Goal: Task Accomplishment & Management: Use online tool/utility

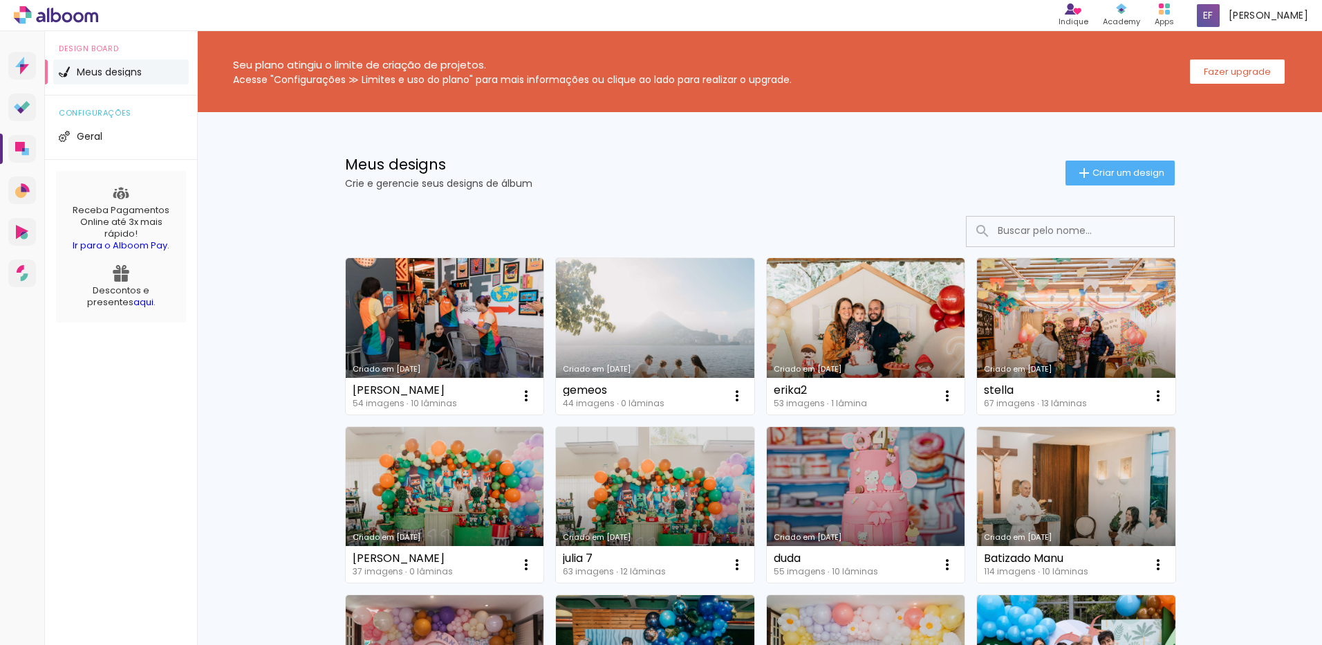
click at [779, 304] on link "Criado em [DATE]" at bounding box center [866, 336] width 198 height 156
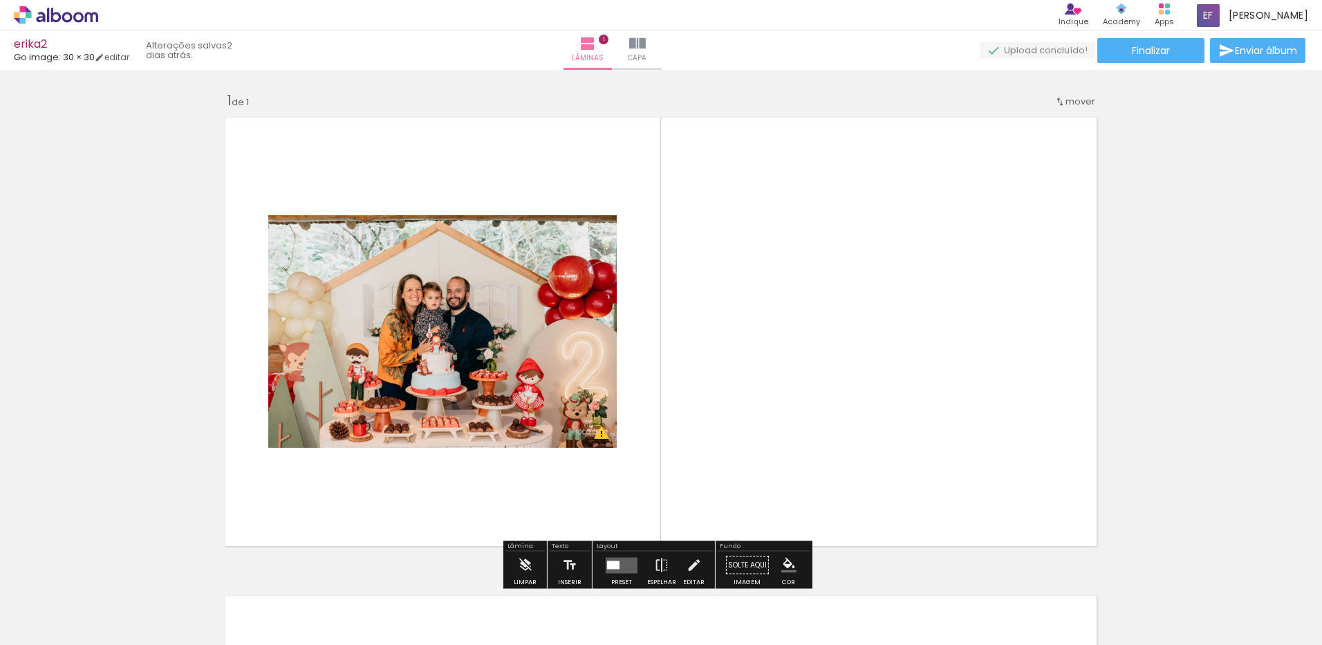
click at [55, 604] on input "Todas as fotos" at bounding box center [38, 603] width 53 height 12
click at [0, 0] on slot "Não utilizadas" at bounding box center [0, 0] width 0 height 0
type input "Não utilizadas"
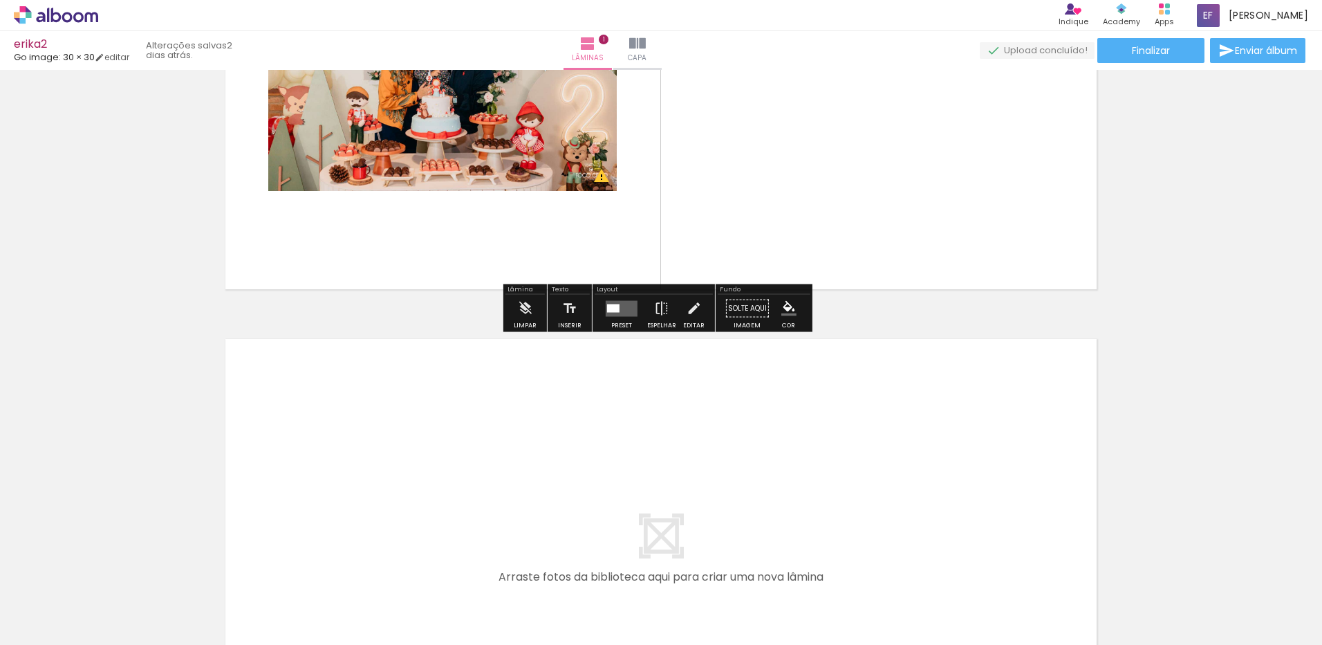
scroll to position [277, 0]
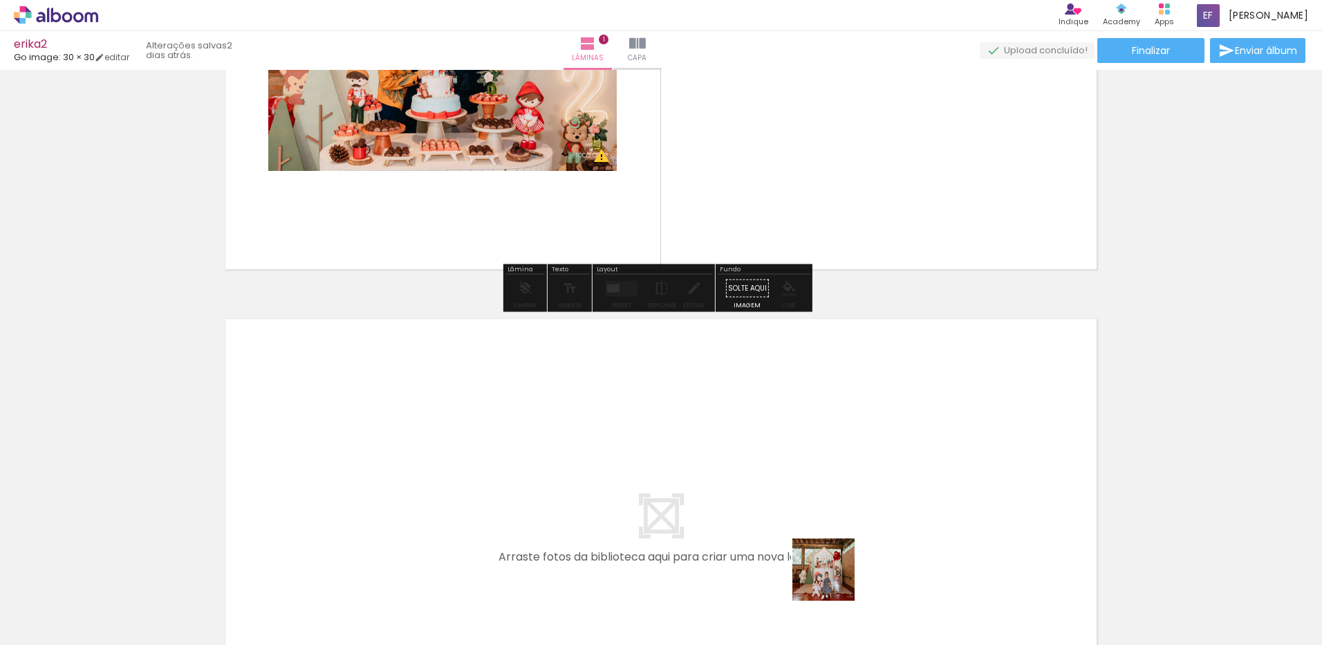
drag, startPoint x: 834, startPoint y: 580, endPoint x: 827, endPoint y: 546, distance: 34.6
click at [827, 546] on quentale-workspace at bounding box center [661, 322] width 1322 height 645
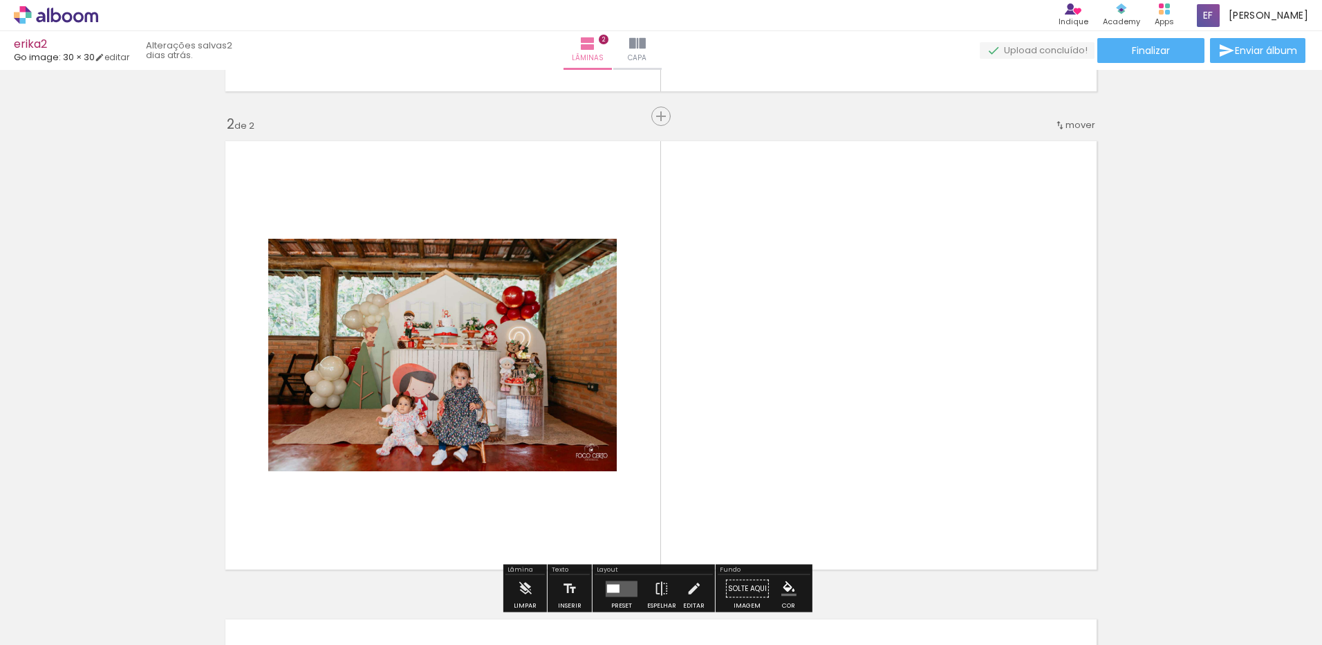
scroll to position [496, 0]
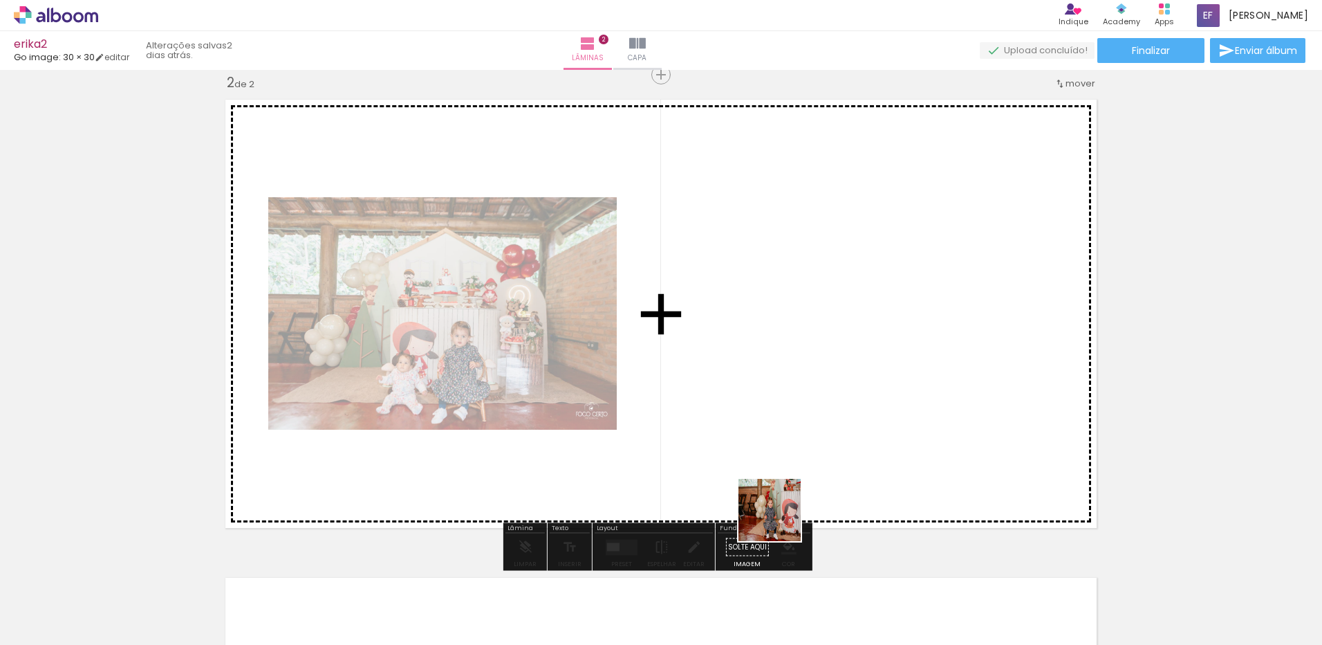
drag, startPoint x: 782, startPoint y: 580, endPoint x: 795, endPoint y: 452, distance: 128.6
click at [780, 427] on quentale-workspace at bounding box center [661, 322] width 1322 height 645
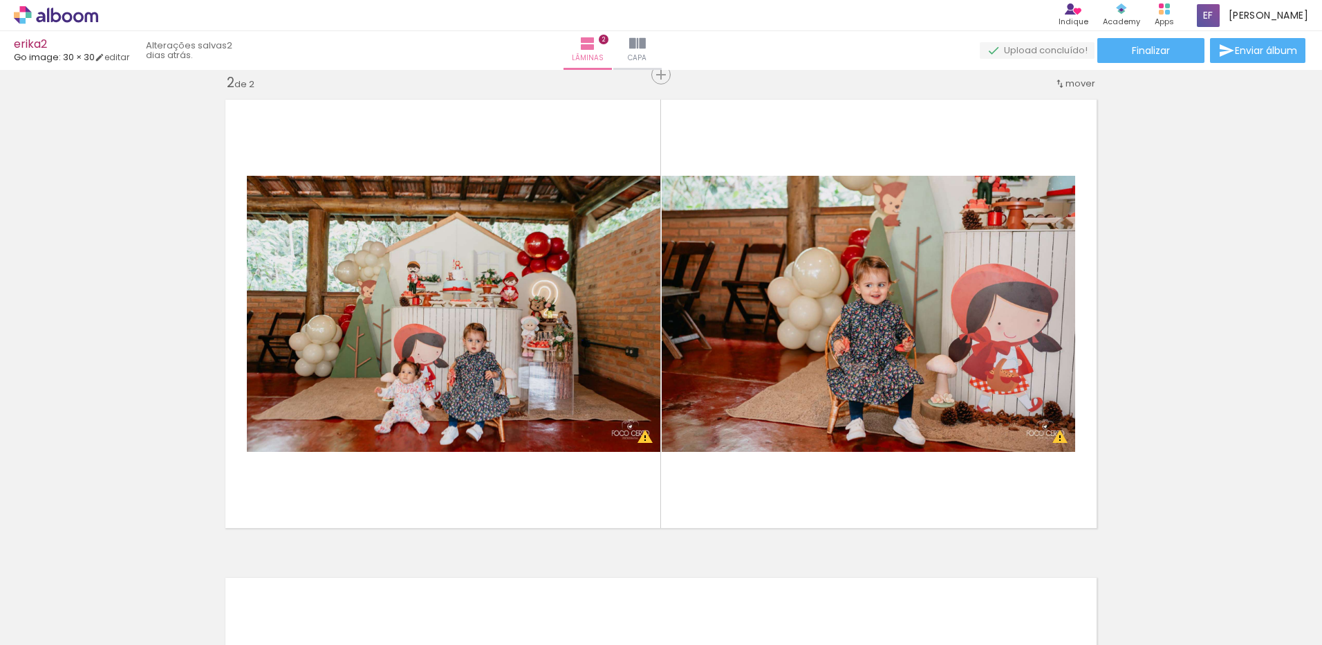
scroll to position [0, 2668]
click at [53, 16] on icon at bounding box center [56, 15] width 10 height 15
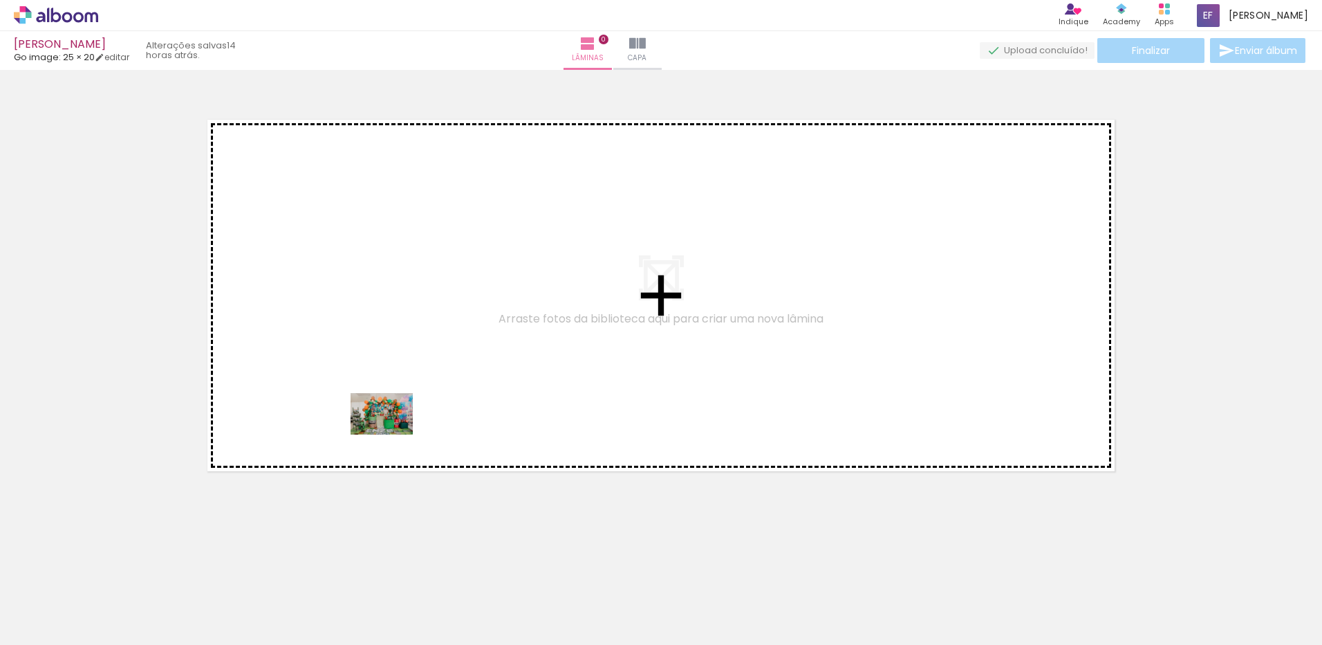
drag, startPoint x: 143, startPoint y: 598, endPoint x: 392, endPoint y: 434, distance: 298.1
click at [392, 434] on quentale-workspace at bounding box center [661, 322] width 1322 height 645
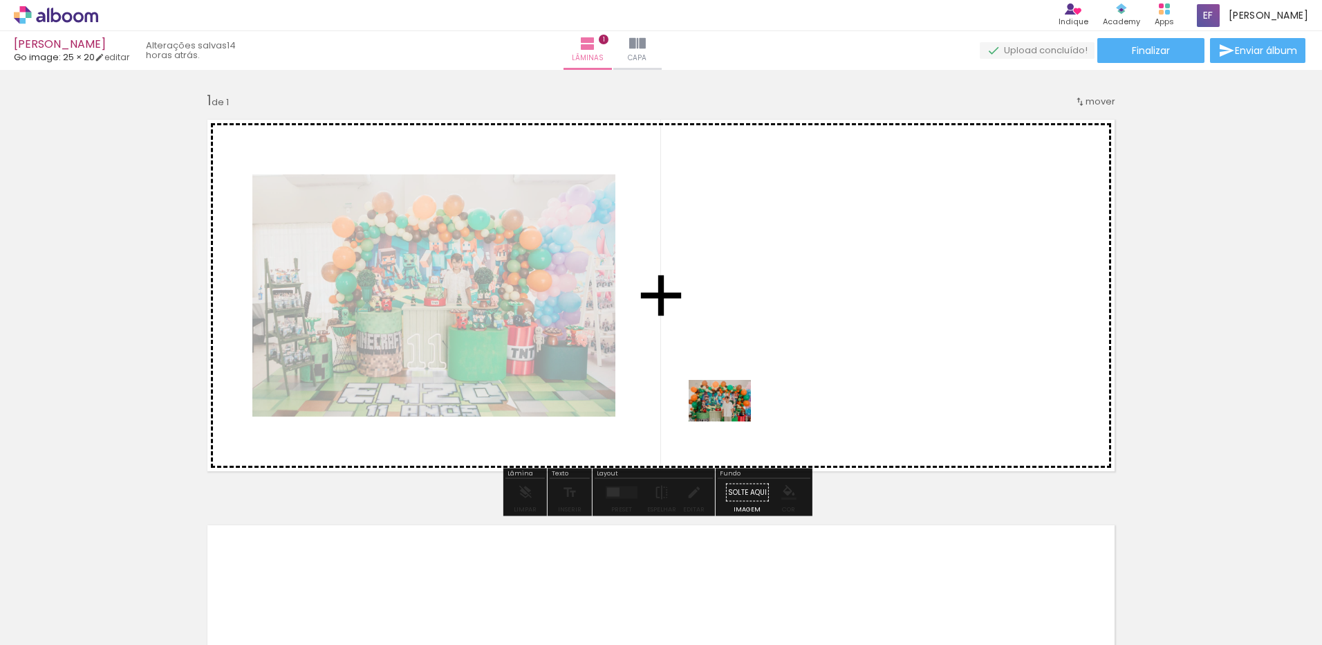
drag, startPoint x: 230, startPoint y: 598, endPoint x: 730, endPoint y: 421, distance: 531.1
click at [730, 421] on quentale-workspace at bounding box center [661, 322] width 1322 height 645
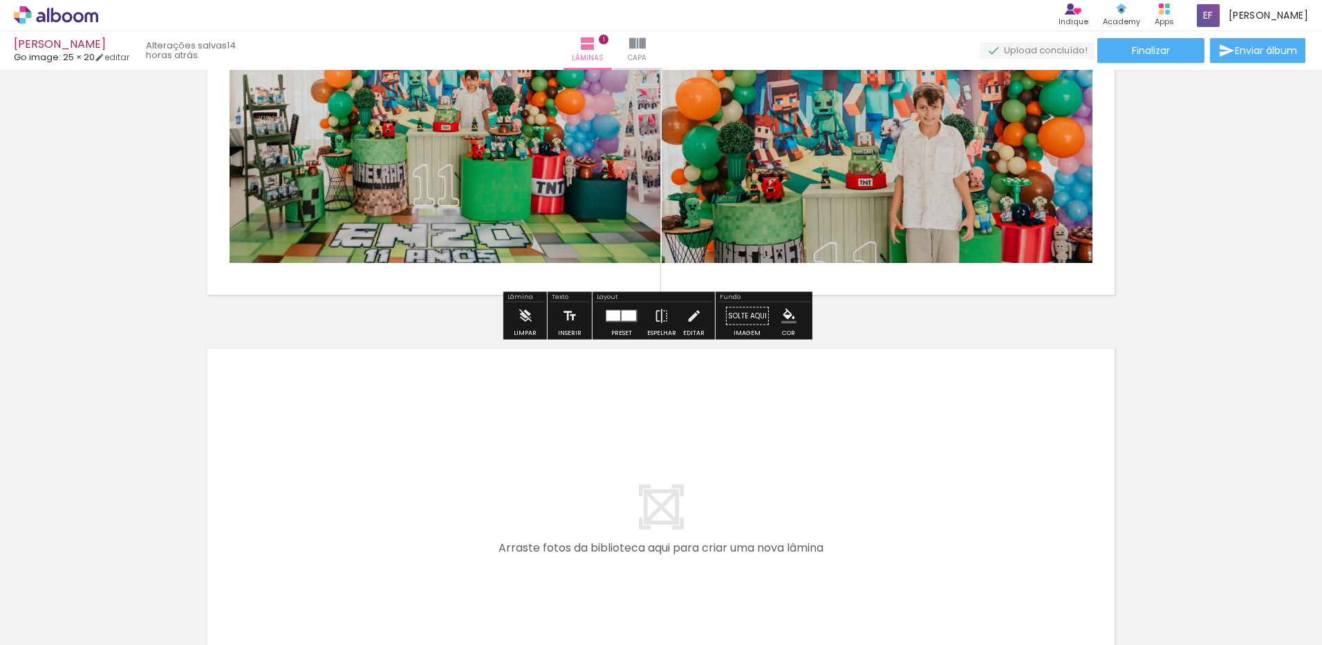
scroll to position [207, 0]
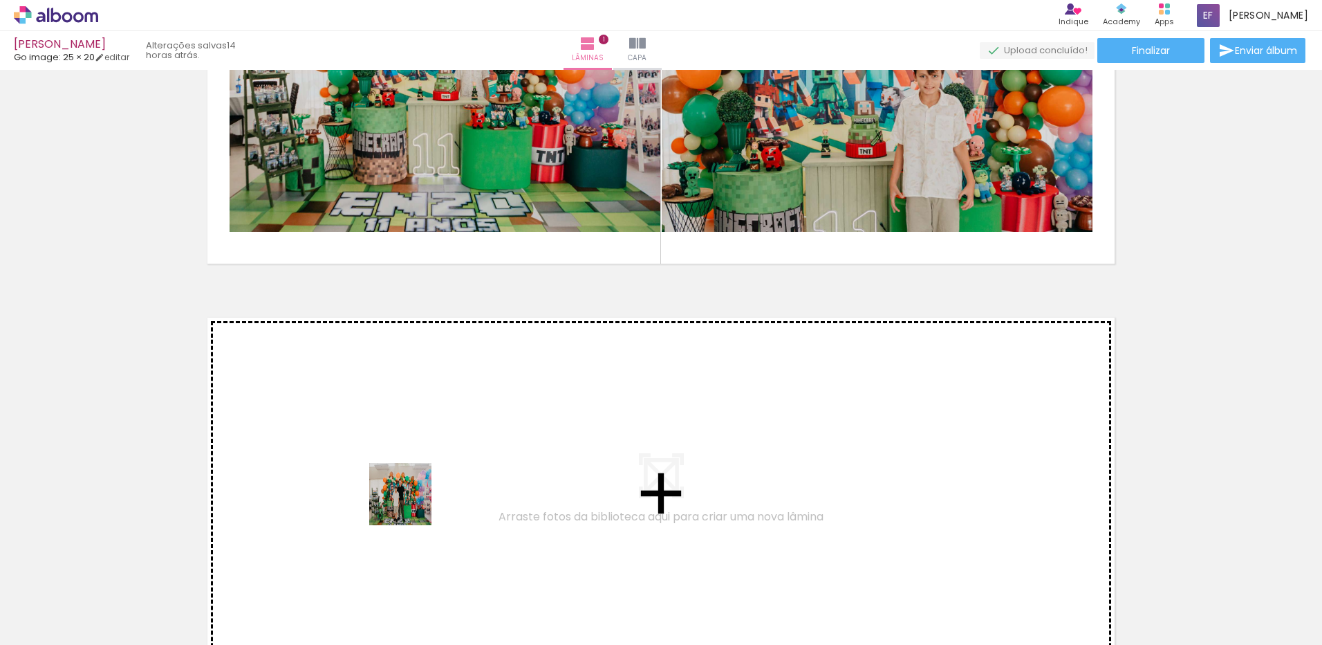
drag, startPoint x: 333, startPoint y: 602, endPoint x: 416, endPoint y: 499, distance: 132.4
click at [416, 499] on quentale-workspace at bounding box center [661, 322] width 1322 height 645
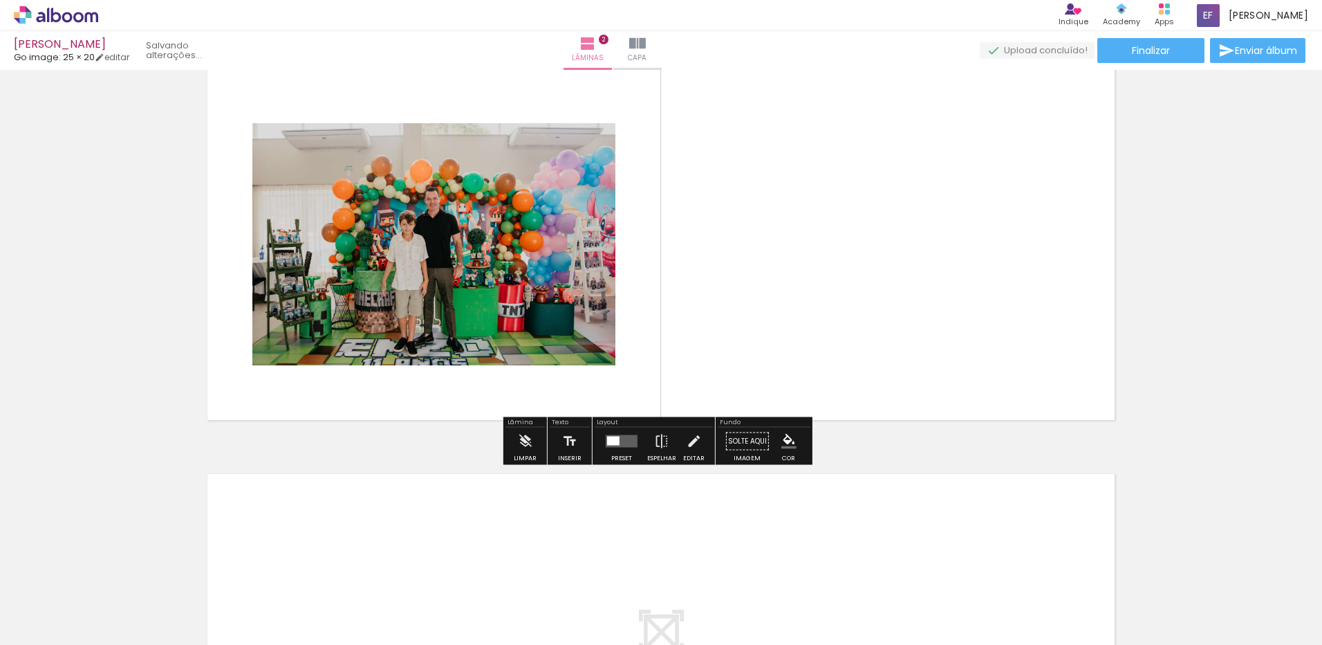
scroll to position [525, 0]
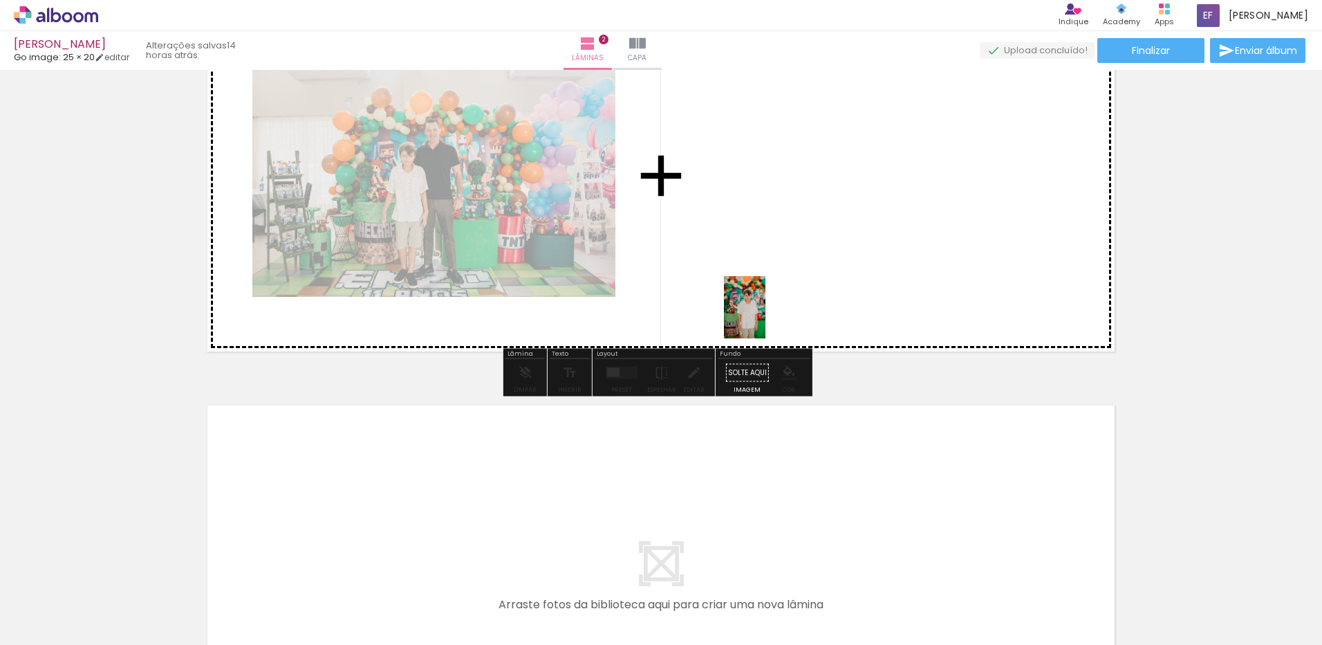
drag, startPoint x: 384, startPoint y: 589, endPoint x: 766, endPoint y: 317, distance: 468.2
click at [766, 317] on quentale-workspace at bounding box center [661, 322] width 1322 height 645
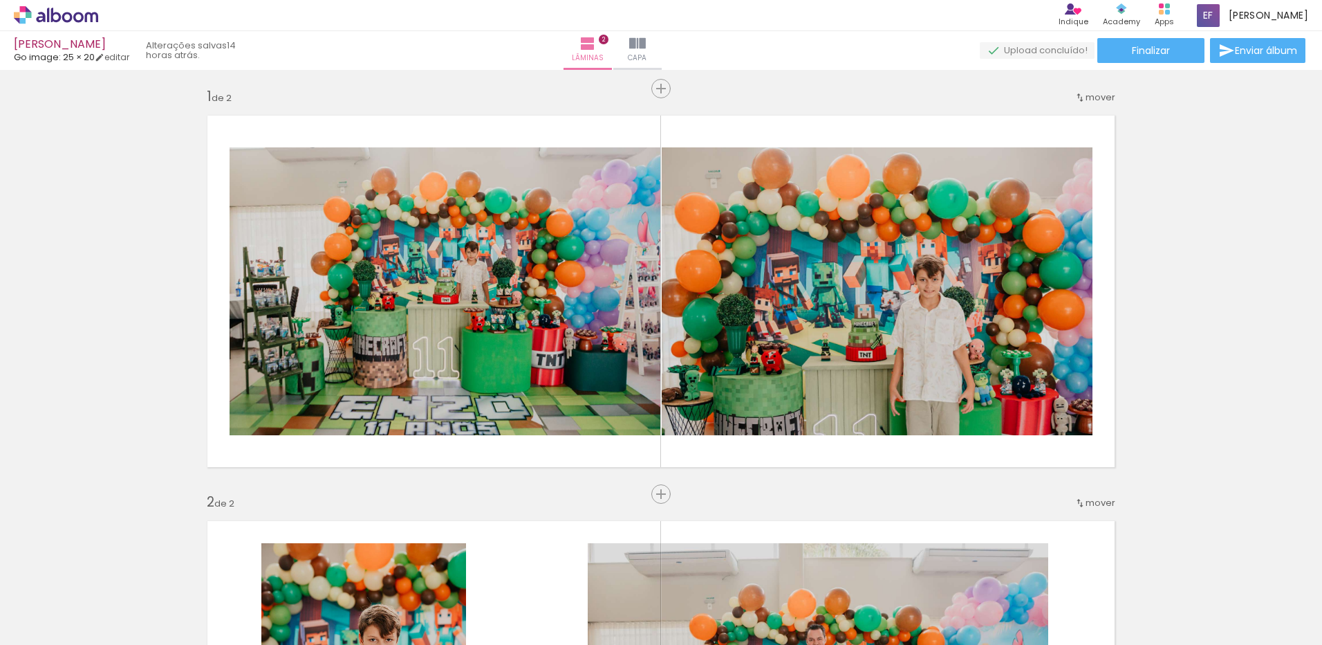
scroll to position [0, 0]
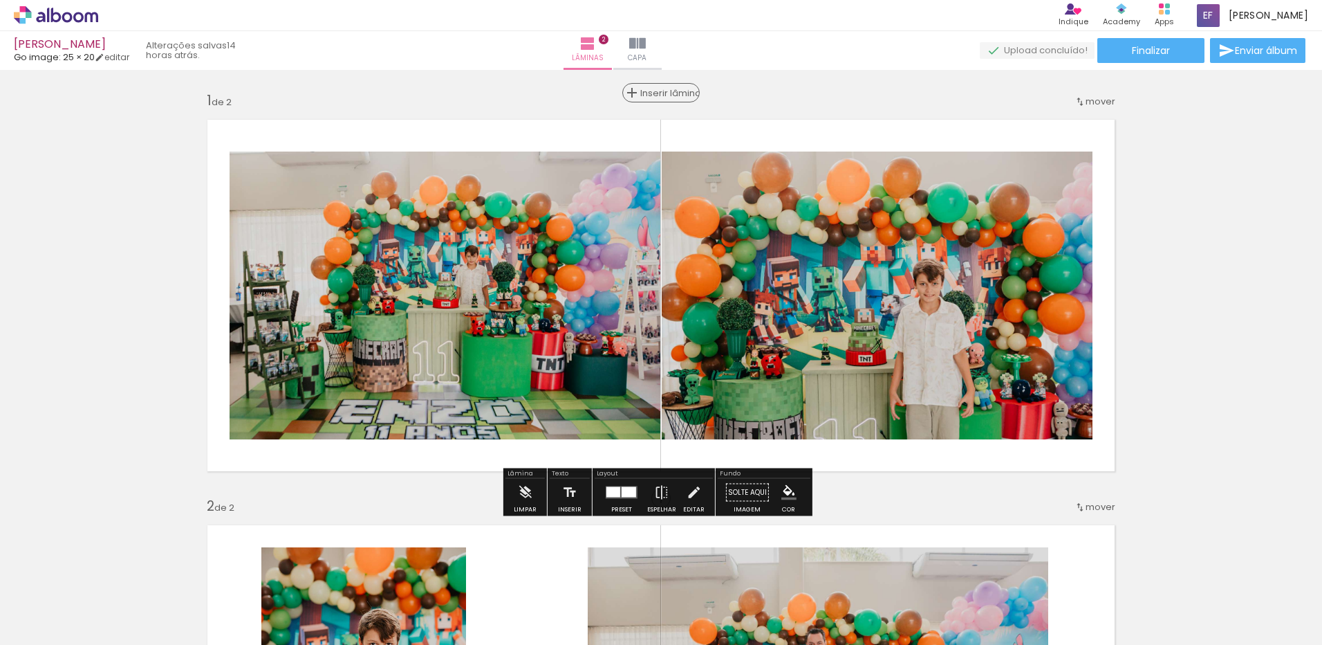
click at [659, 91] on span "Inserir lâmina" at bounding box center [667, 93] width 54 height 9
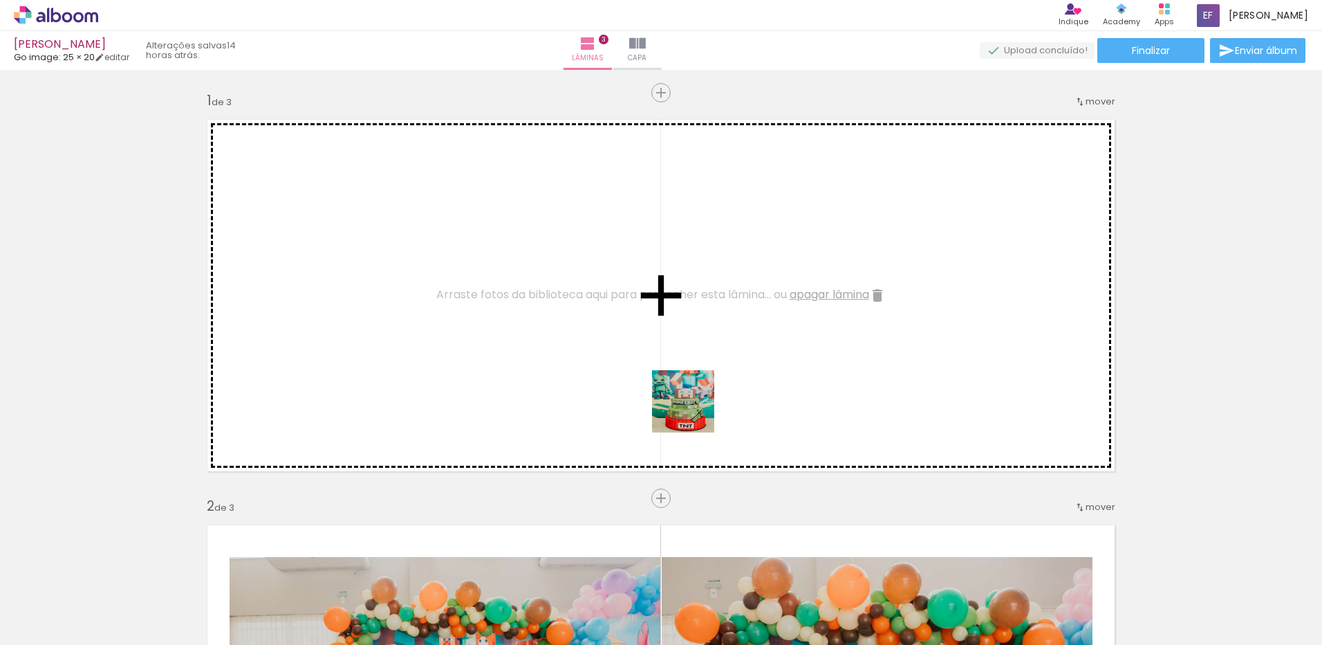
drag, startPoint x: 622, startPoint y: 589, endPoint x: 695, endPoint y: 483, distance: 128.3
click at [699, 398] on quentale-workspace at bounding box center [661, 322] width 1322 height 645
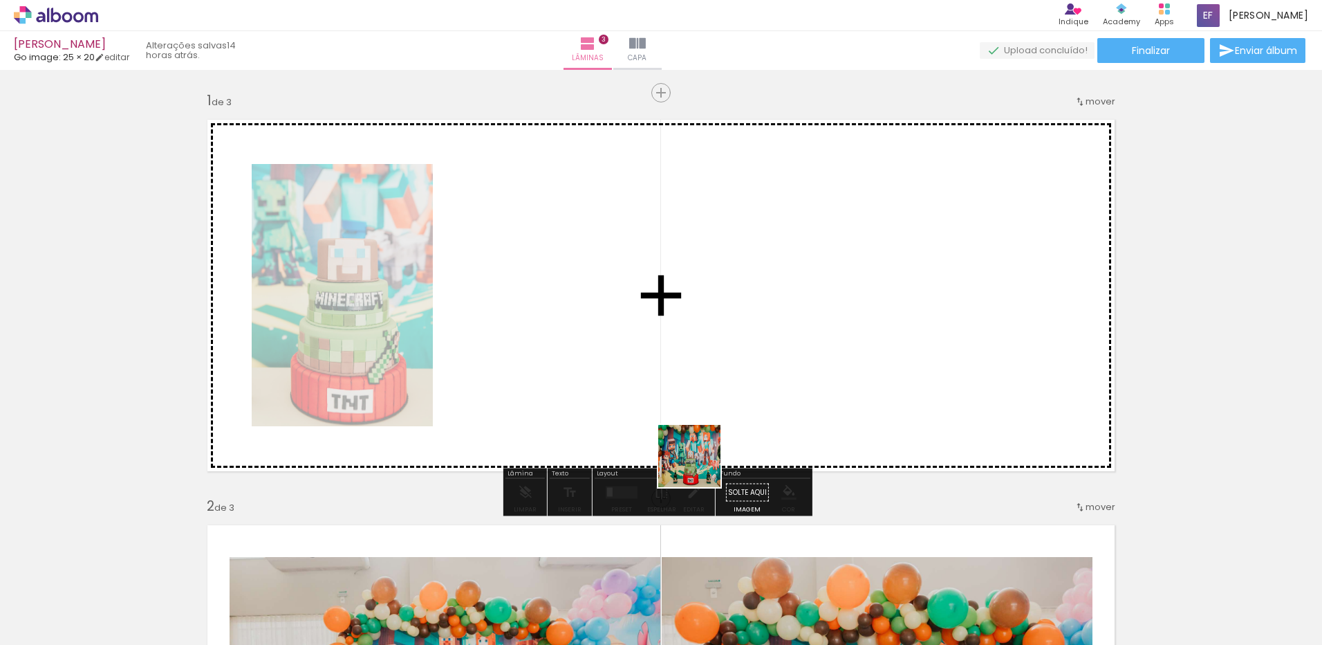
drag, startPoint x: 671, startPoint y: 600, endPoint x: 701, endPoint y: 460, distance: 142.8
click at [701, 460] on quentale-workspace at bounding box center [661, 322] width 1322 height 645
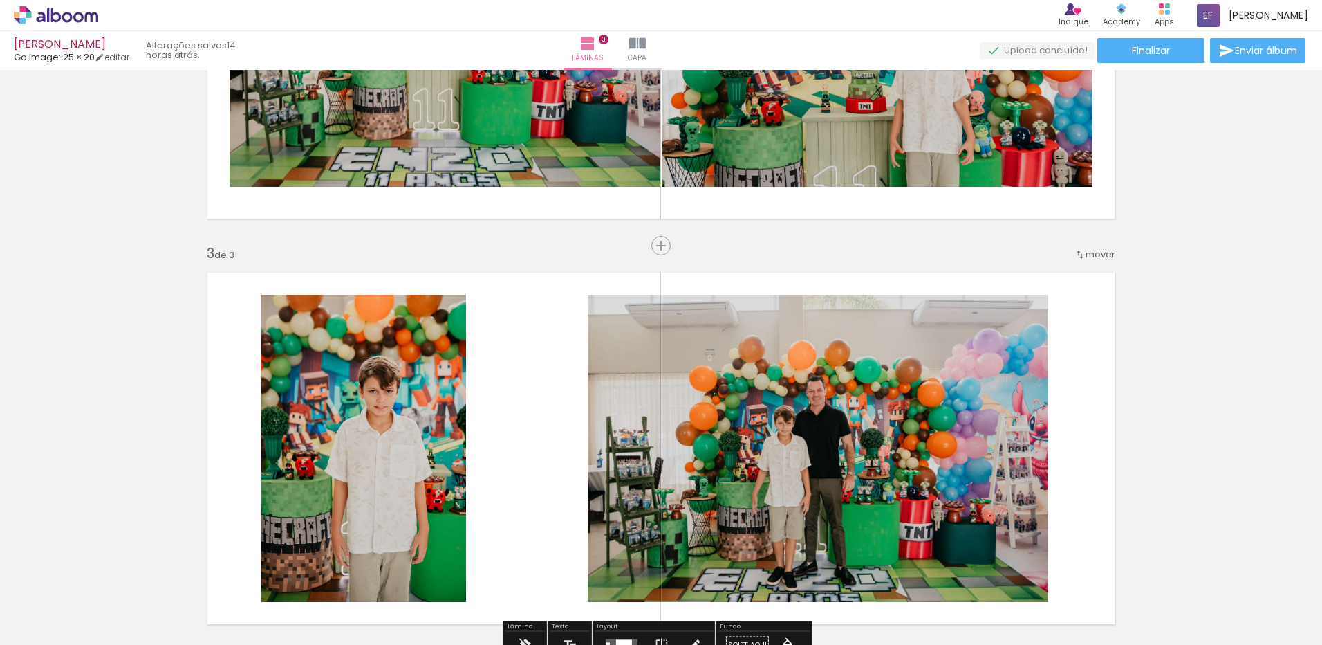
scroll to position [761, 0]
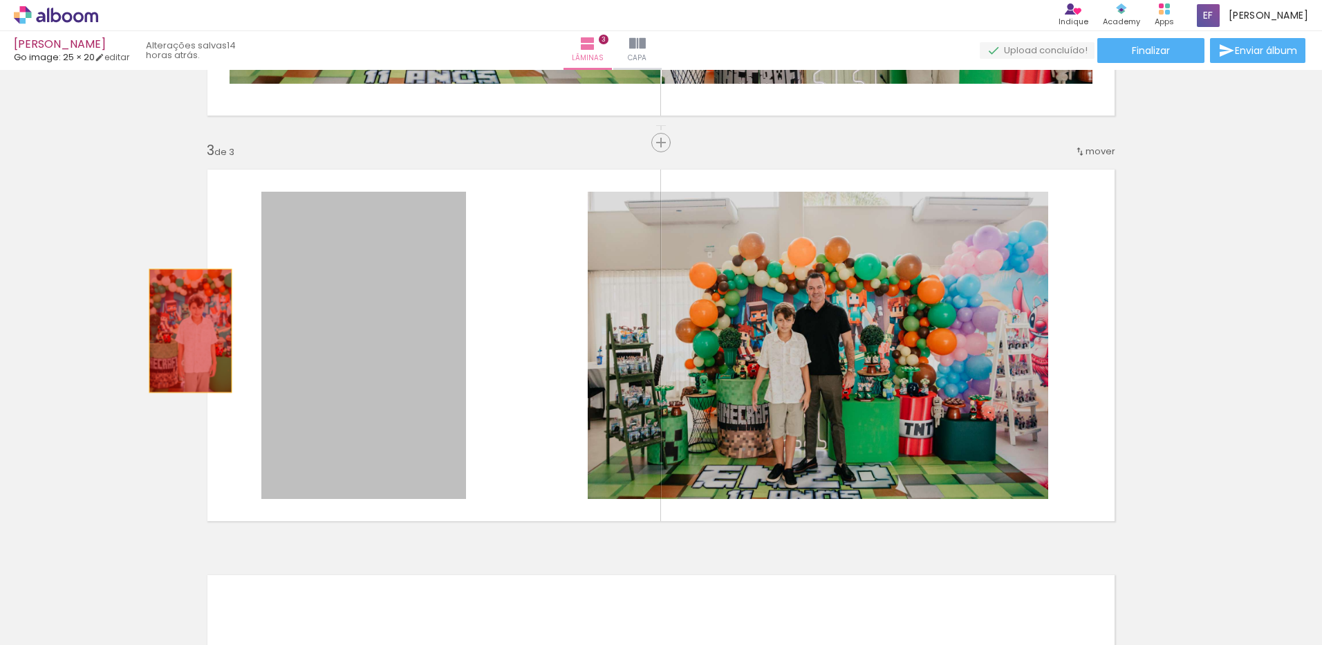
drag, startPoint x: 358, startPoint y: 355, endPoint x: 185, endPoint y: 331, distance: 174.7
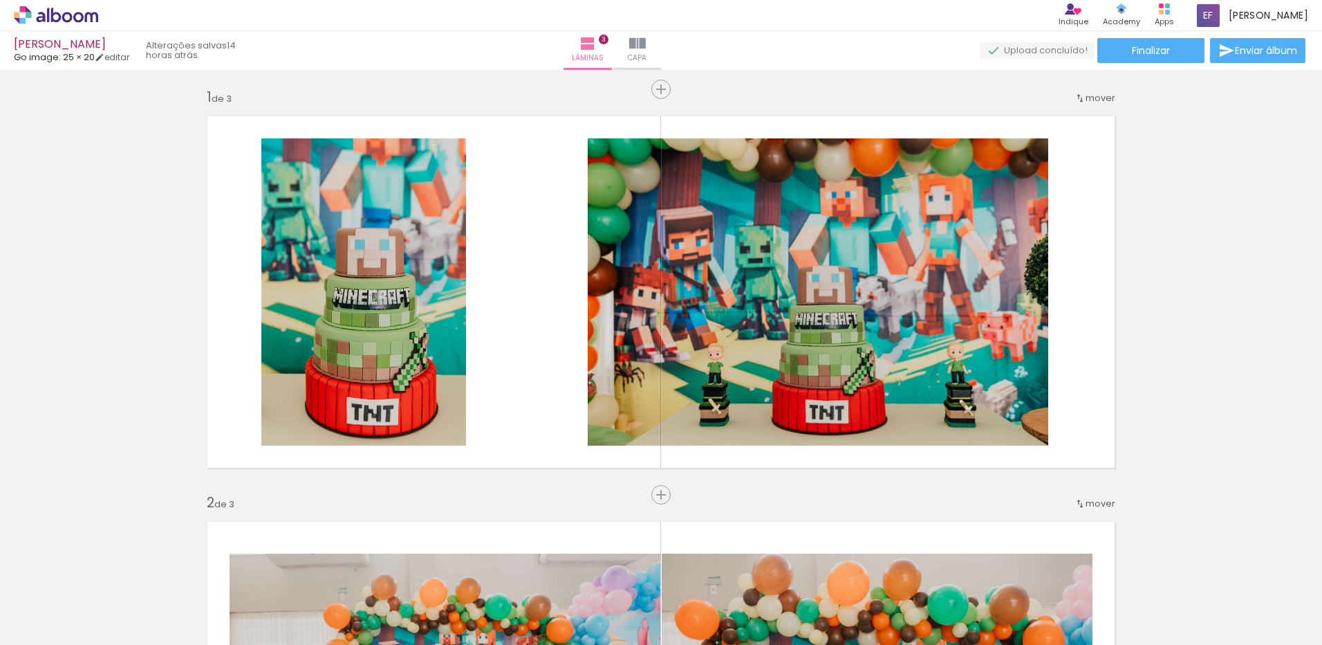
scroll to position [0, 0]
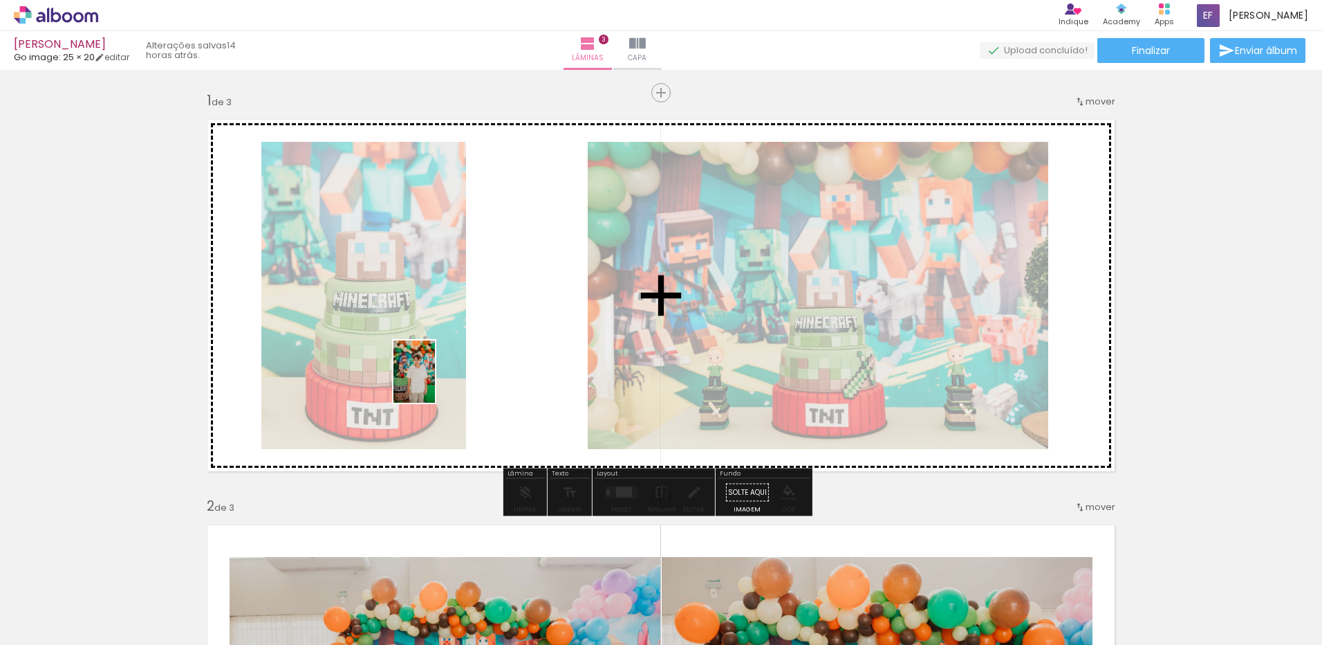
drag, startPoint x: 373, startPoint y: 592, endPoint x: 435, endPoint y: 382, distance: 219.1
click at [435, 382] on quentale-workspace at bounding box center [661, 322] width 1322 height 645
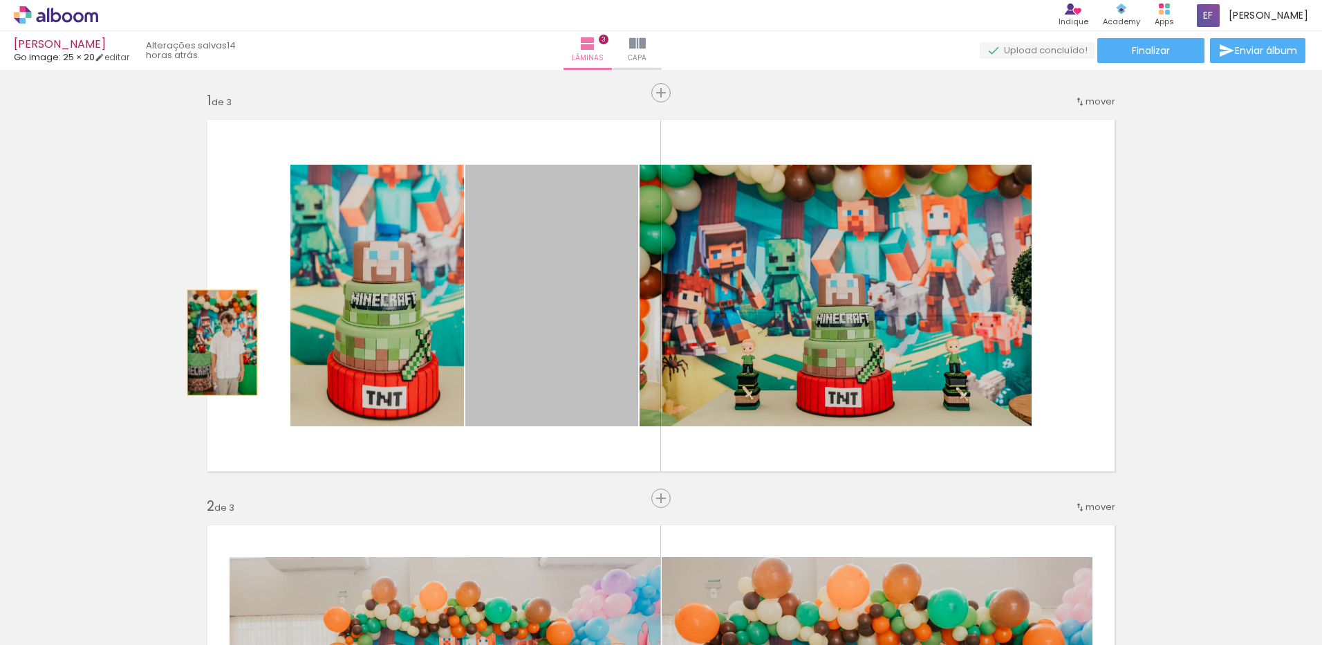
drag, startPoint x: 524, startPoint y: 331, endPoint x: 396, endPoint y: 405, distance: 148.2
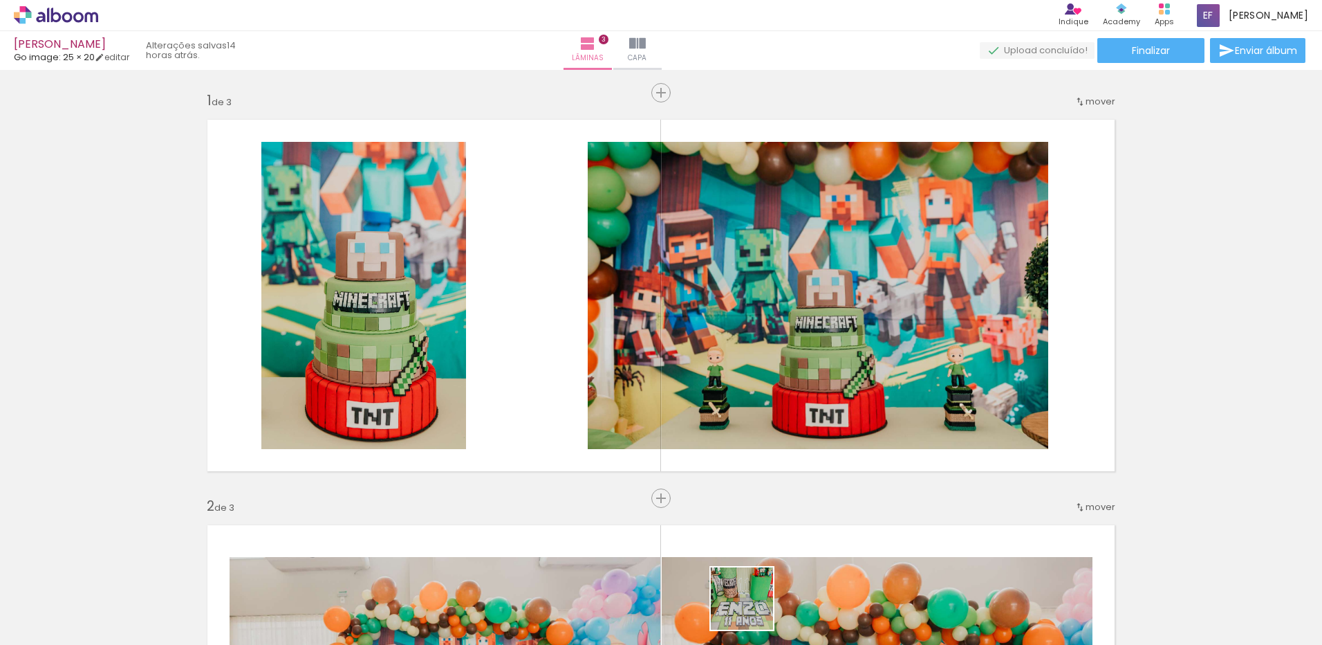
drag, startPoint x: 749, startPoint y: 618, endPoint x: 818, endPoint y: 540, distance: 104.4
click at [757, 432] on quentale-workspace at bounding box center [661, 322] width 1322 height 645
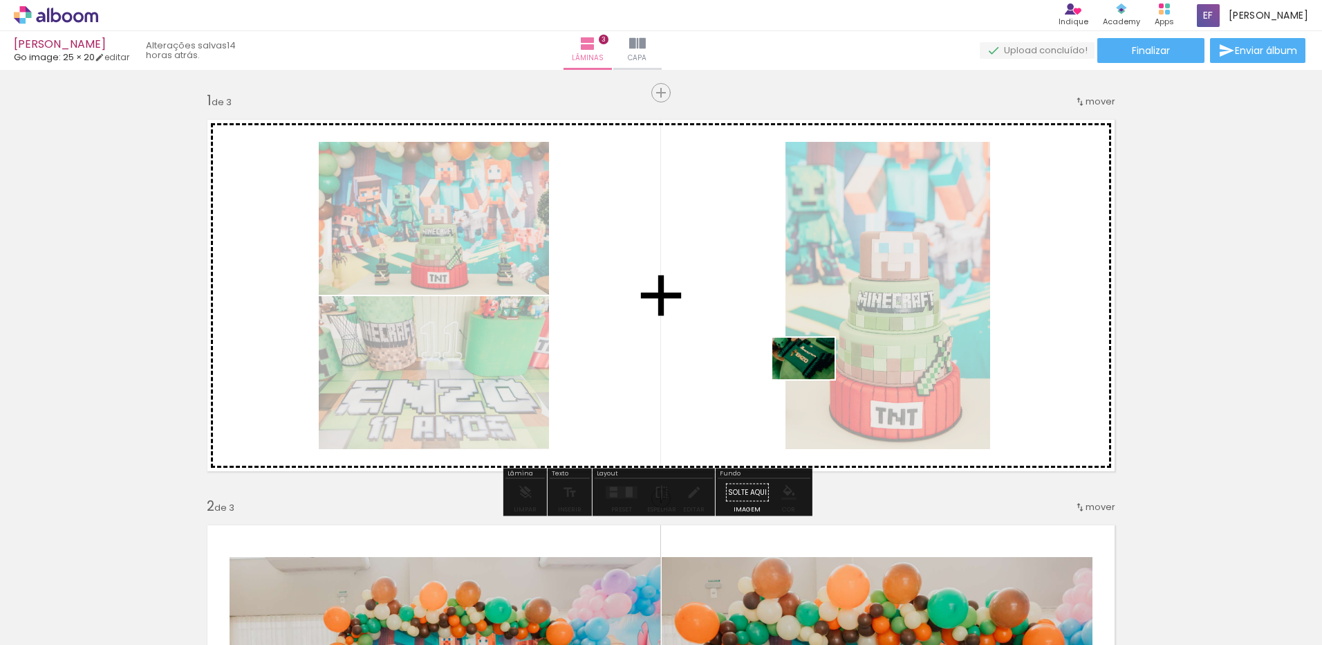
drag, startPoint x: 829, startPoint y: 593, endPoint x: 814, endPoint y: 379, distance: 214.9
click at [814, 379] on quentale-workspace at bounding box center [661, 322] width 1322 height 645
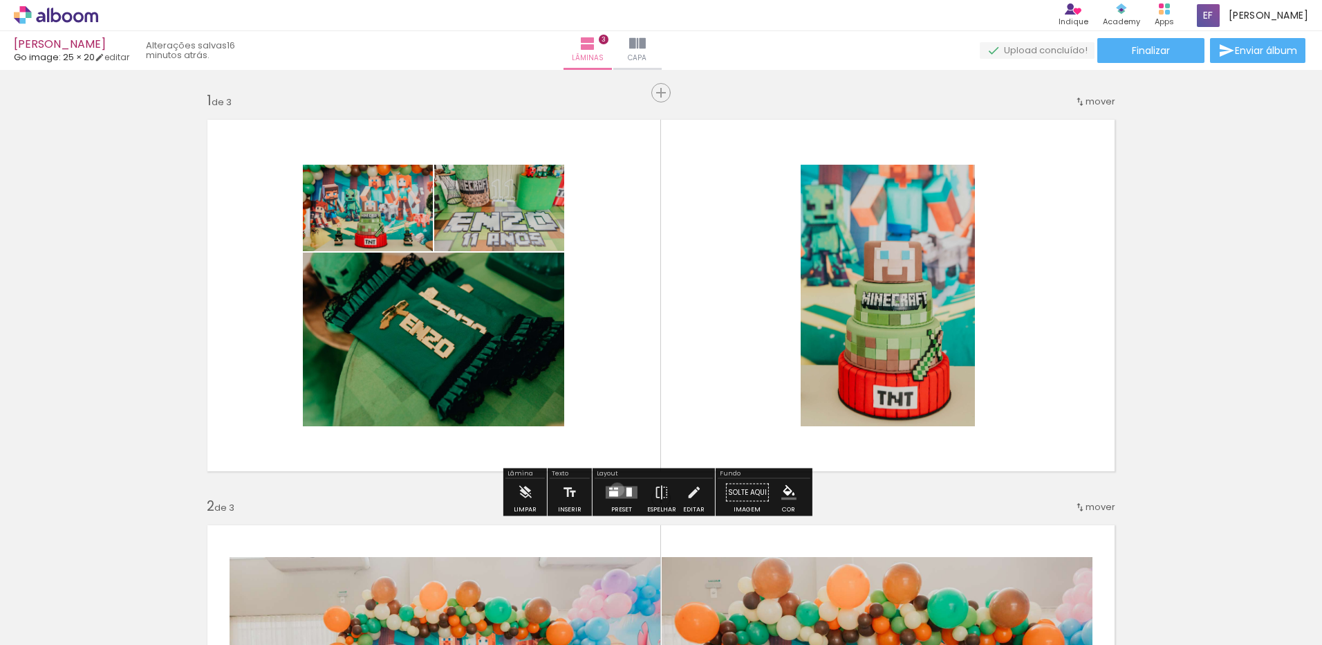
click at [614, 489] on div at bounding box center [616, 489] width 4 height 2
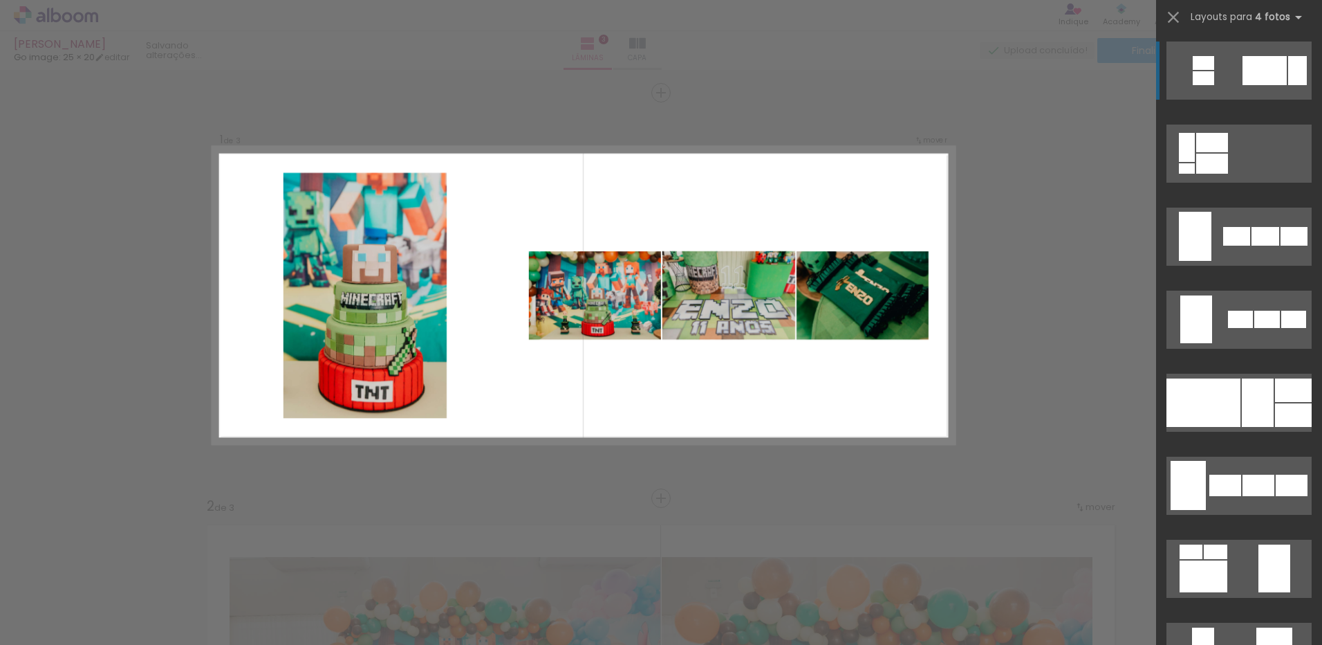
scroll to position [899, 0]
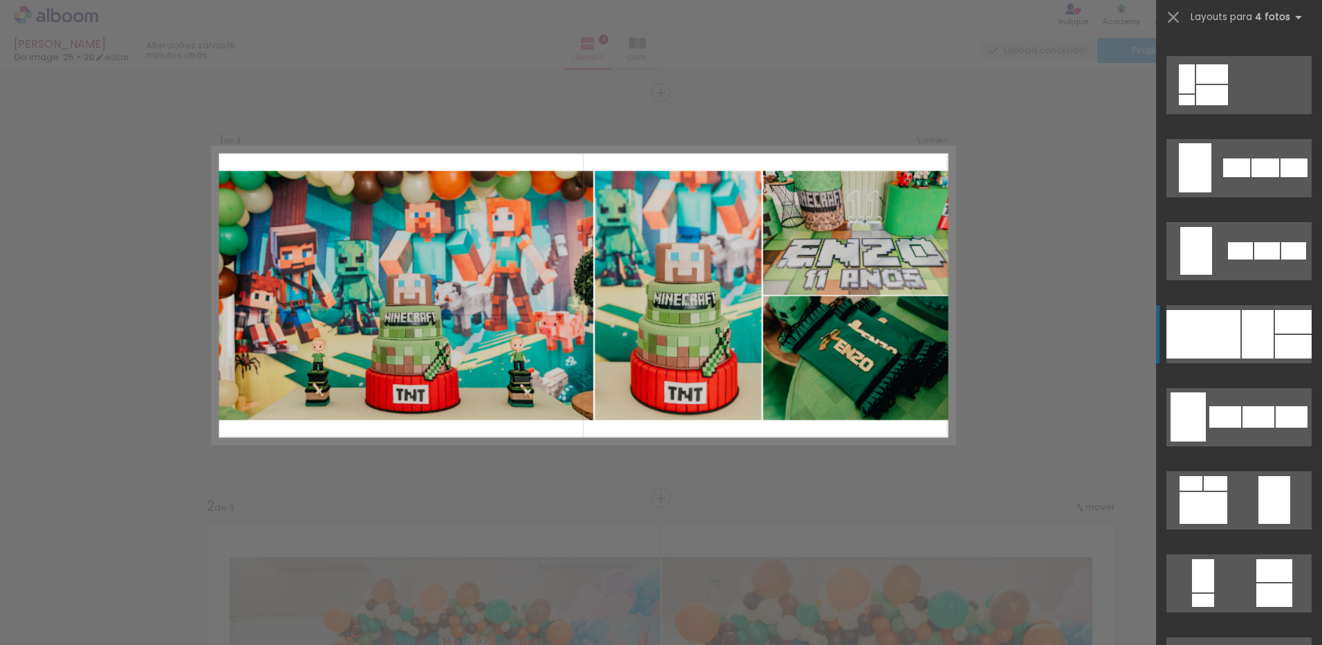
click at [1212, 324] on div at bounding box center [1204, 334] width 74 height 48
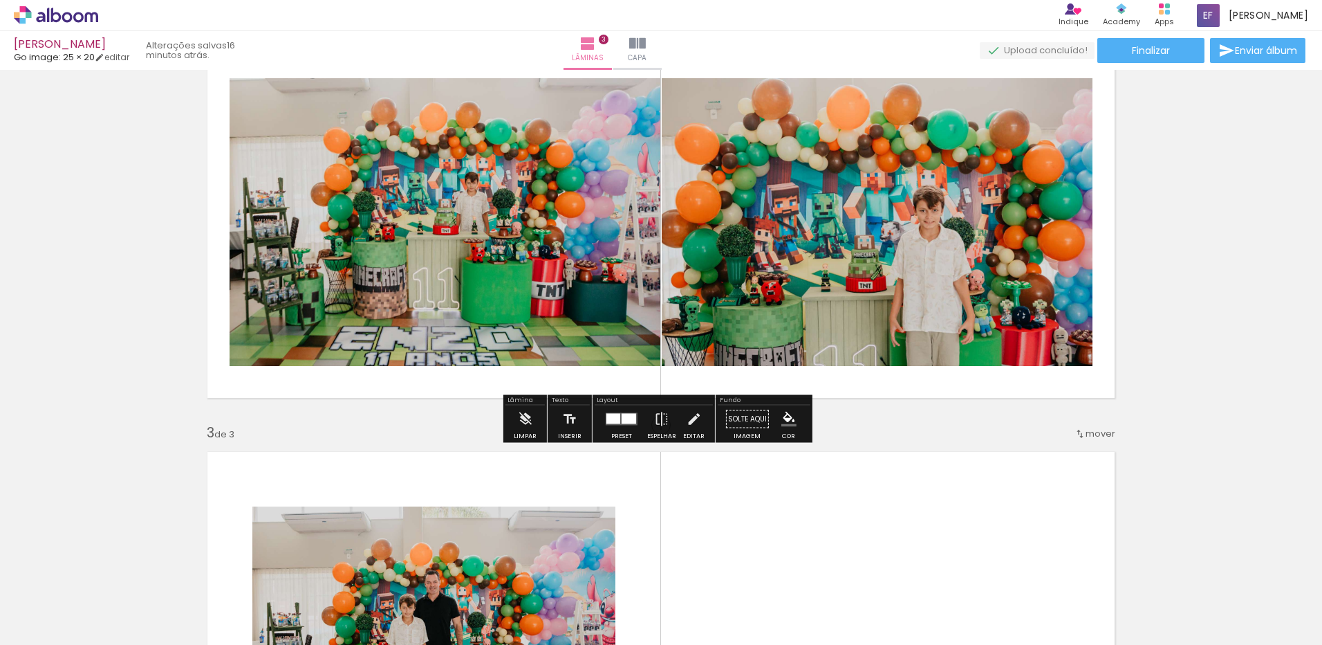
scroll to position [484, 0]
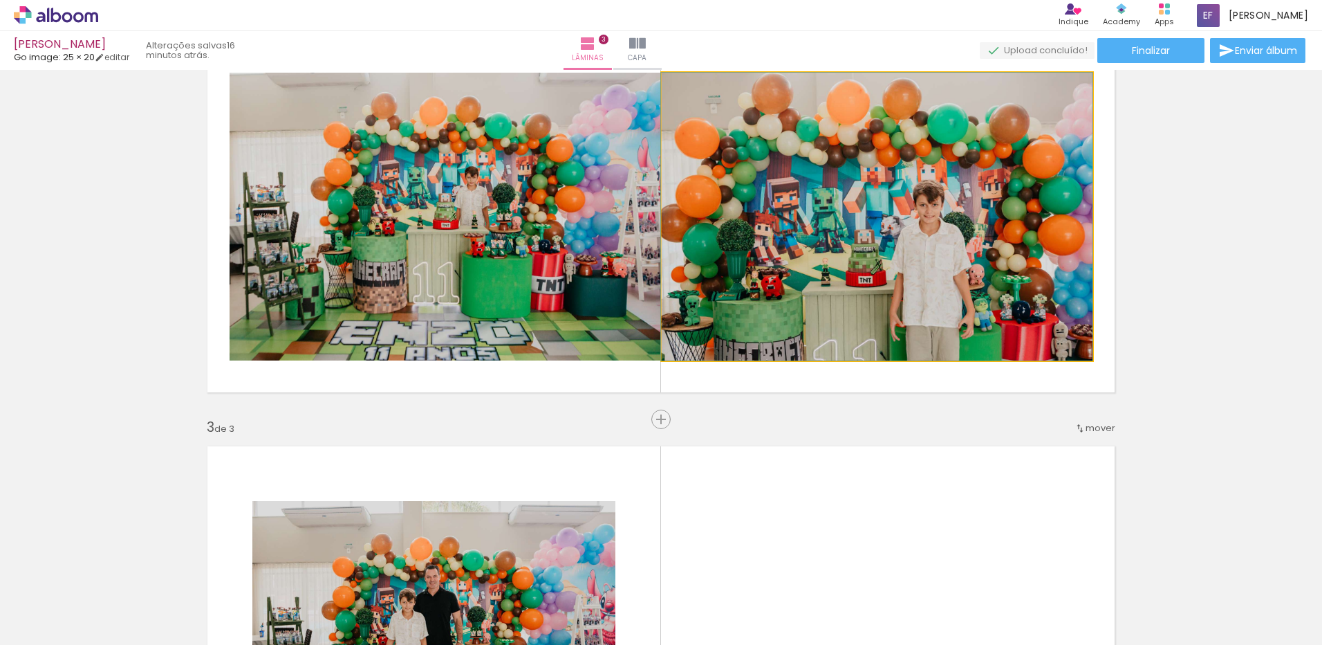
click at [989, 335] on quentale-photo at bounding box center [877, 217] width 431 height 288
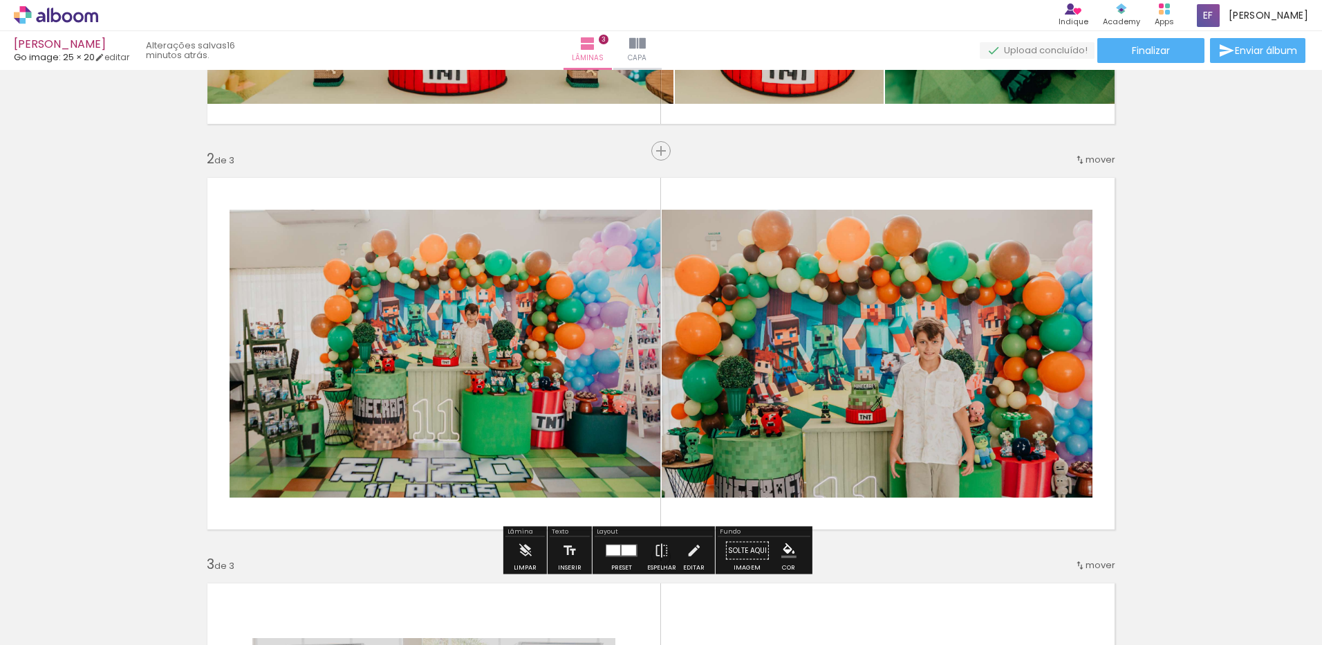
scroll to position [346, 0]
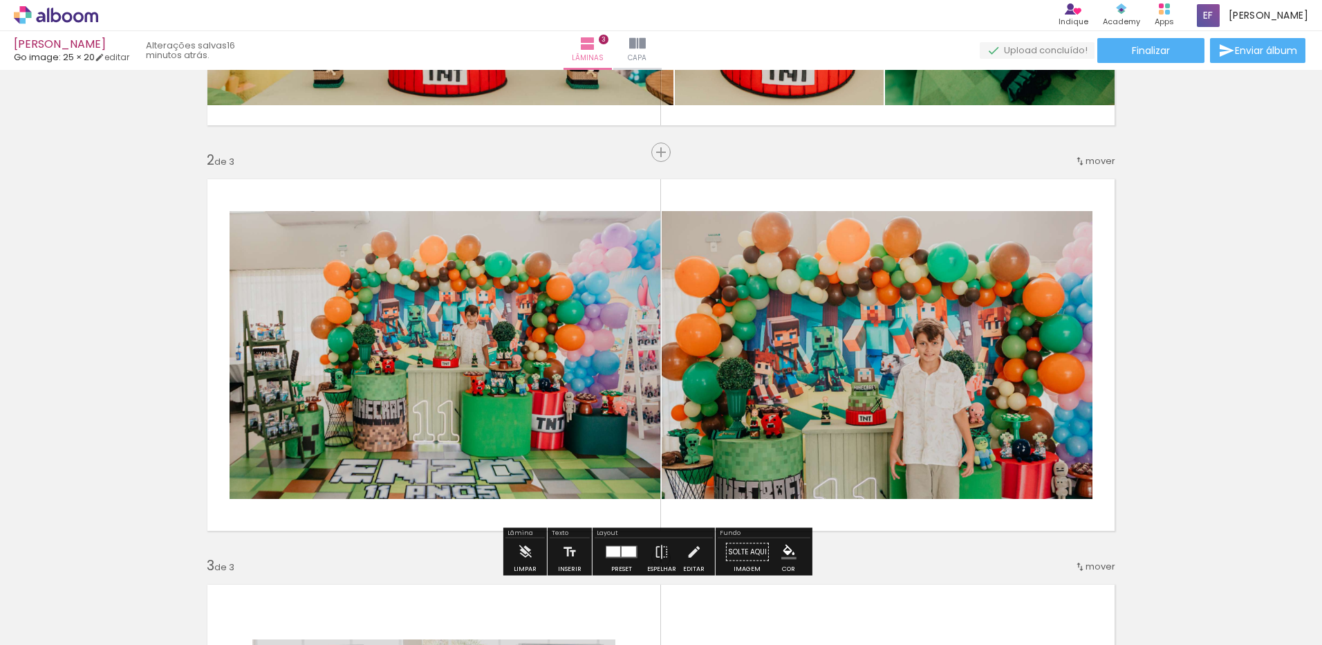
click at [1096, 159] on span "mover" at bounding box center [1101, 160] width 30 height 13
click at [1084, 165] on paper-item "antes da 1" at bounding box center [1060, 158] width 105 height 23
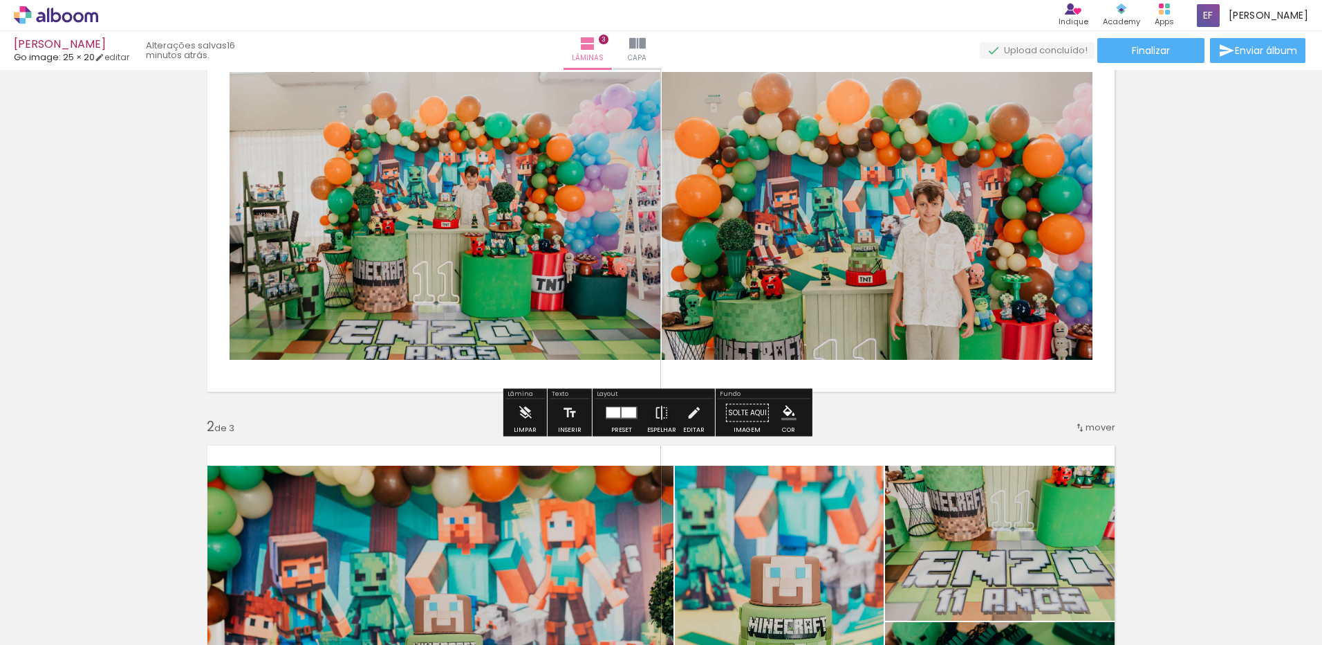
scroll to position [0, 0]
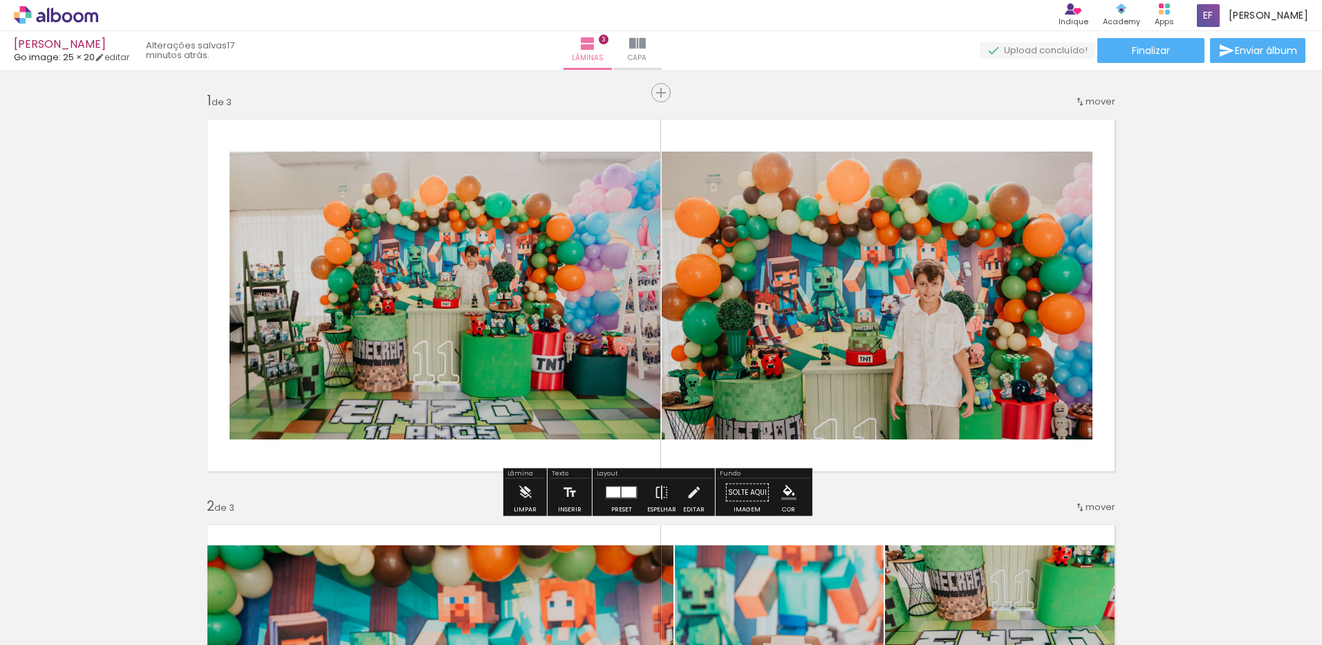
click at [624, 492] on div at bounding box center [629, 492] width 15 height 10
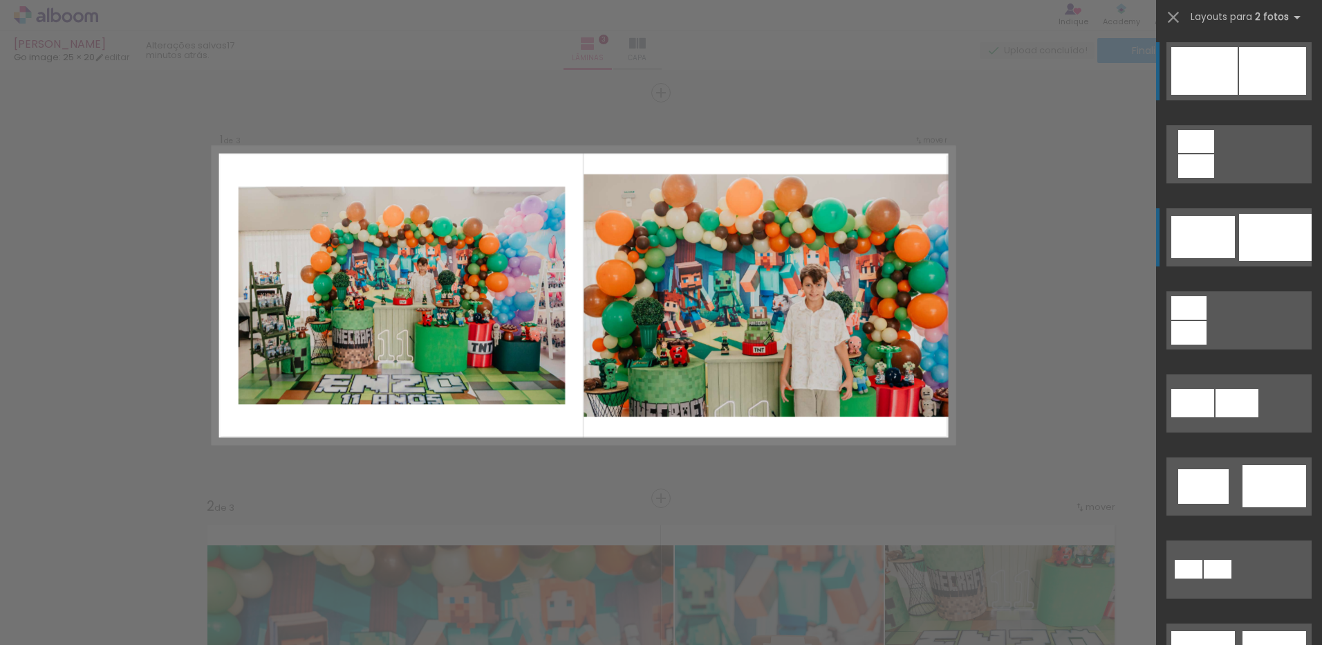
click at [1279, 241] on div at bounding box center [1275, 237] width 73 height 47
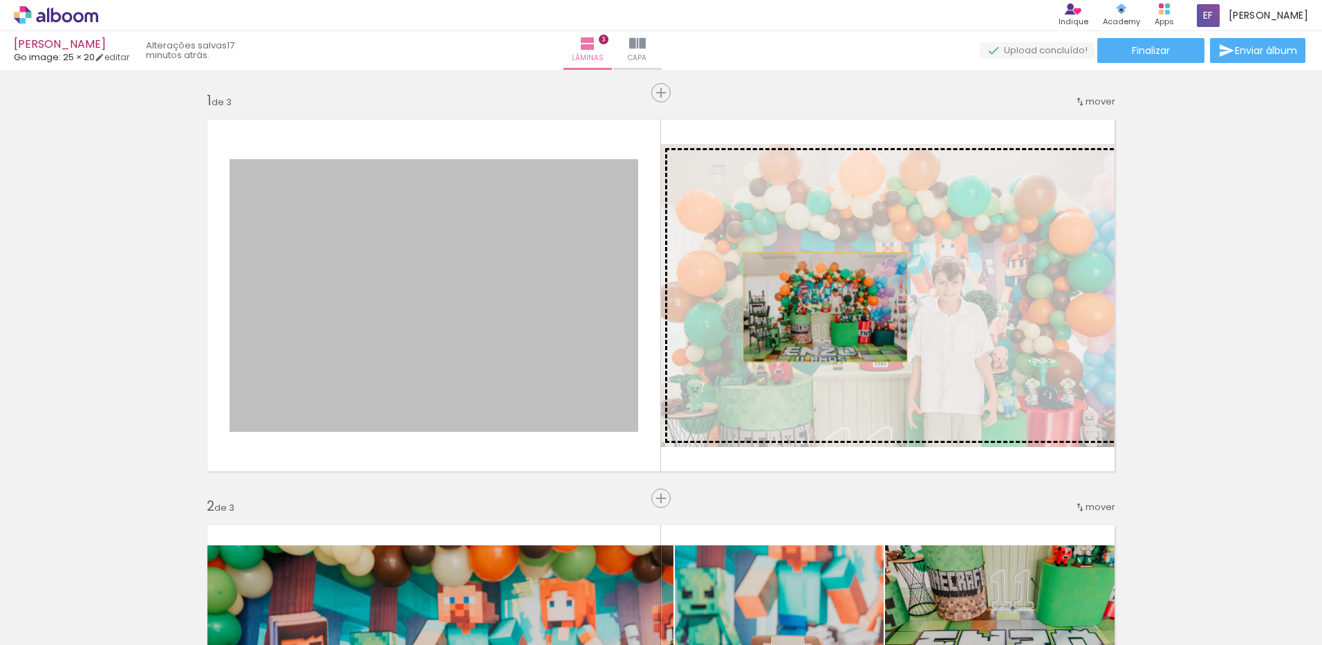
drag, startPoint x: 569, startPoint y: 300, endPoint x: 820, endPoint y: 307, distance: 251.1
click at [0, 0] on slot at bounding box center [0, 0] width 0 height 0
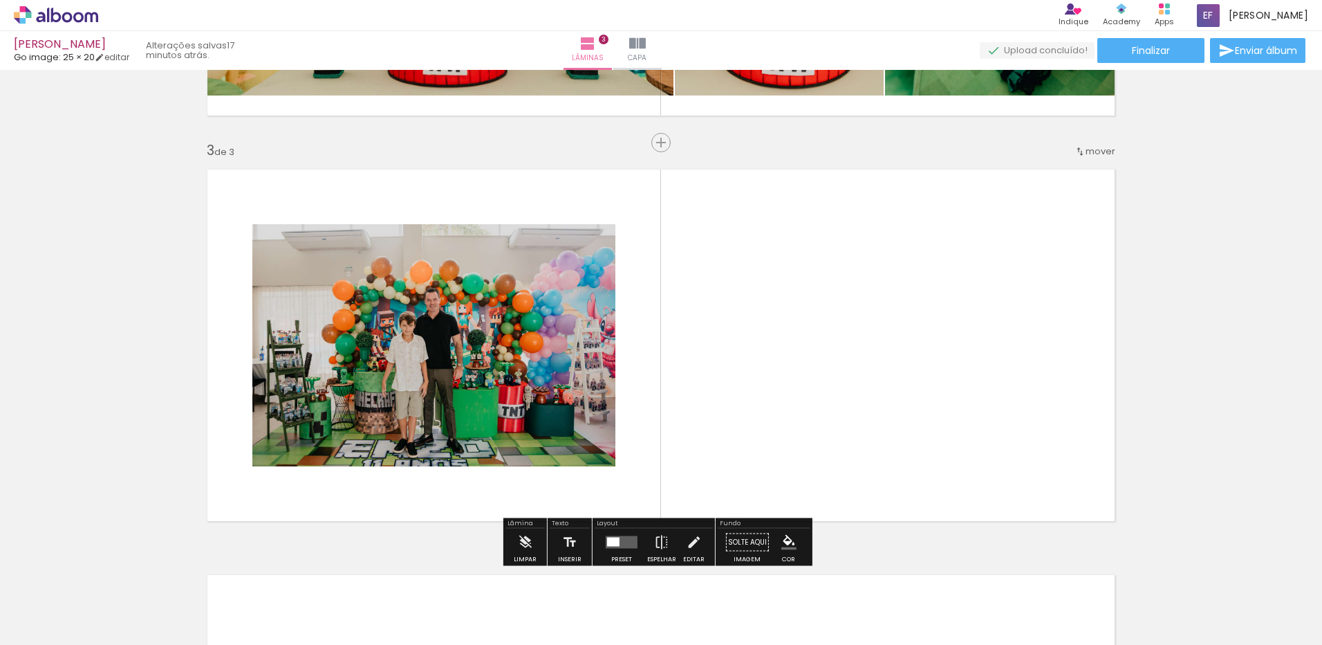
scroll to position [830, 0]
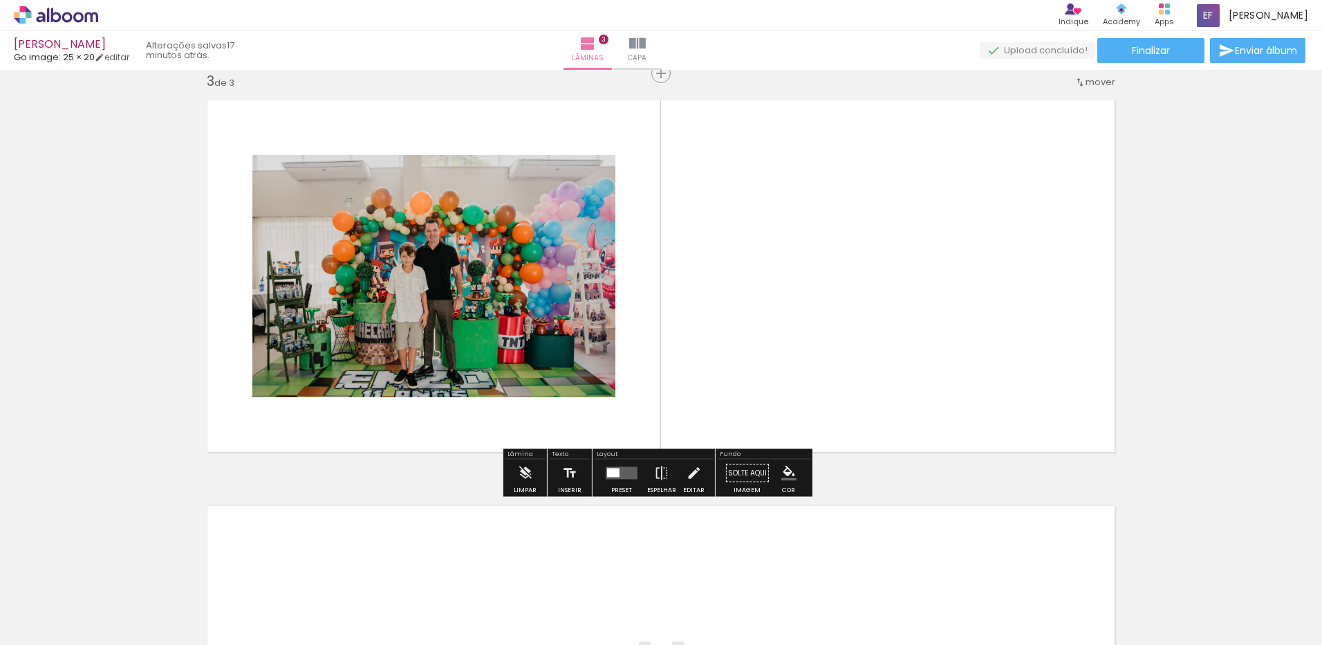
click at [48, 603] on input "Todas as fotos" at bounding box center [38, 603] width 53 height 12
click at [66, 599] on paper-item "Não utilizadas" at bounding box center [44, 599] width 71 height 12
type input "Não utilizadas"
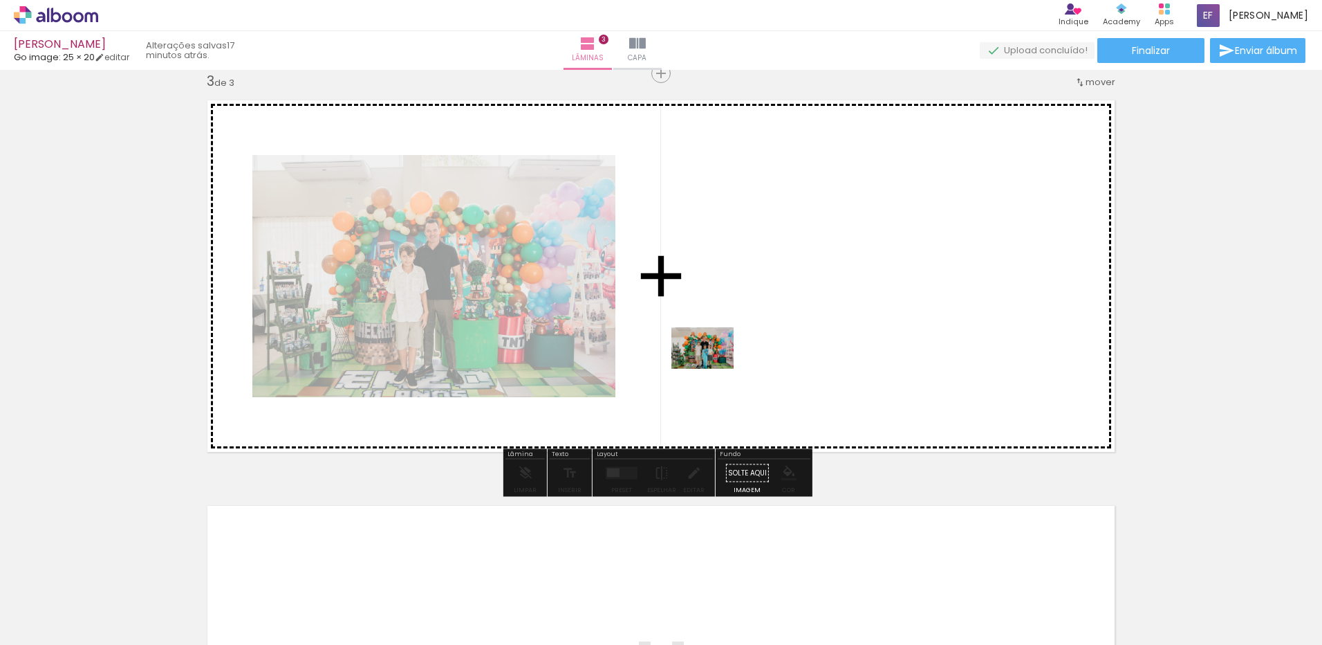
drag, startPoint x: 279, startPoint y: 577, endPoint x: 536, endPoint y: 511, distance: 265.5
click at [714, 368] on quentale-workspace at bounding box center [661, 322] width 1322 height 645
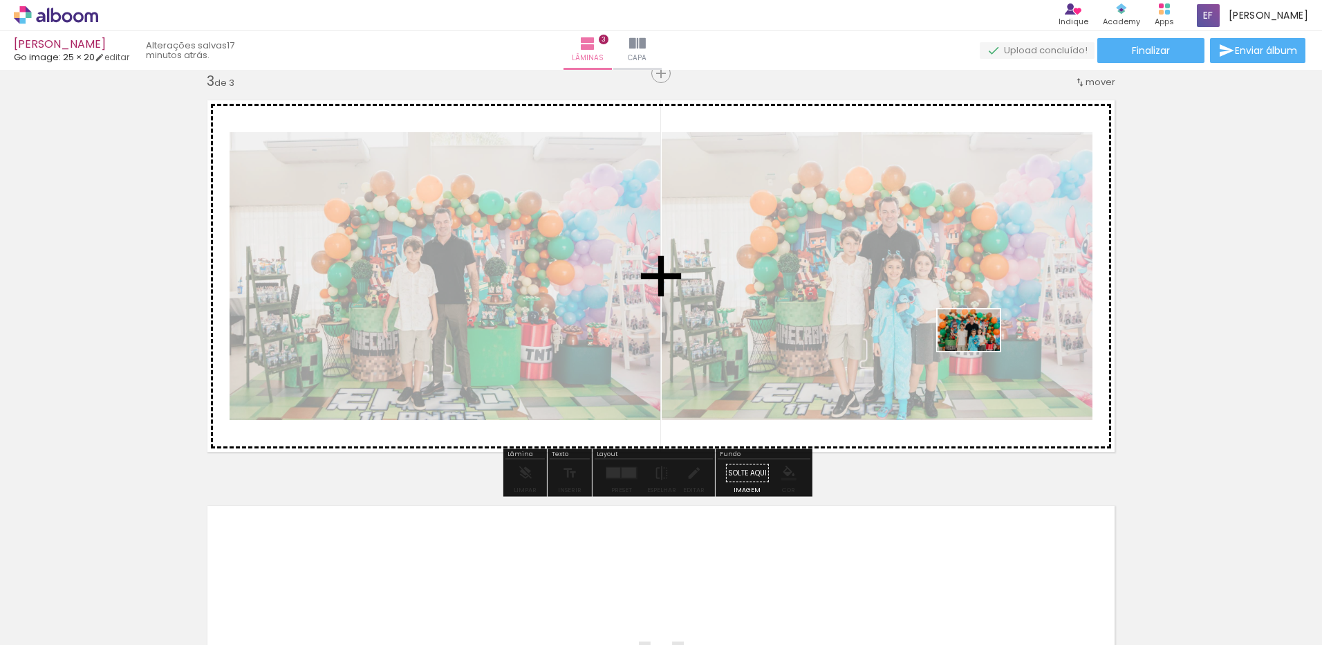
drag, startPoint x: 239, startPoint y: 615, endPoint x: 981, endPoint y: 351, distance: 786.8
click at [981, 351] on quentale-workspace at bounding box center [661, 322] width 1322 height 645
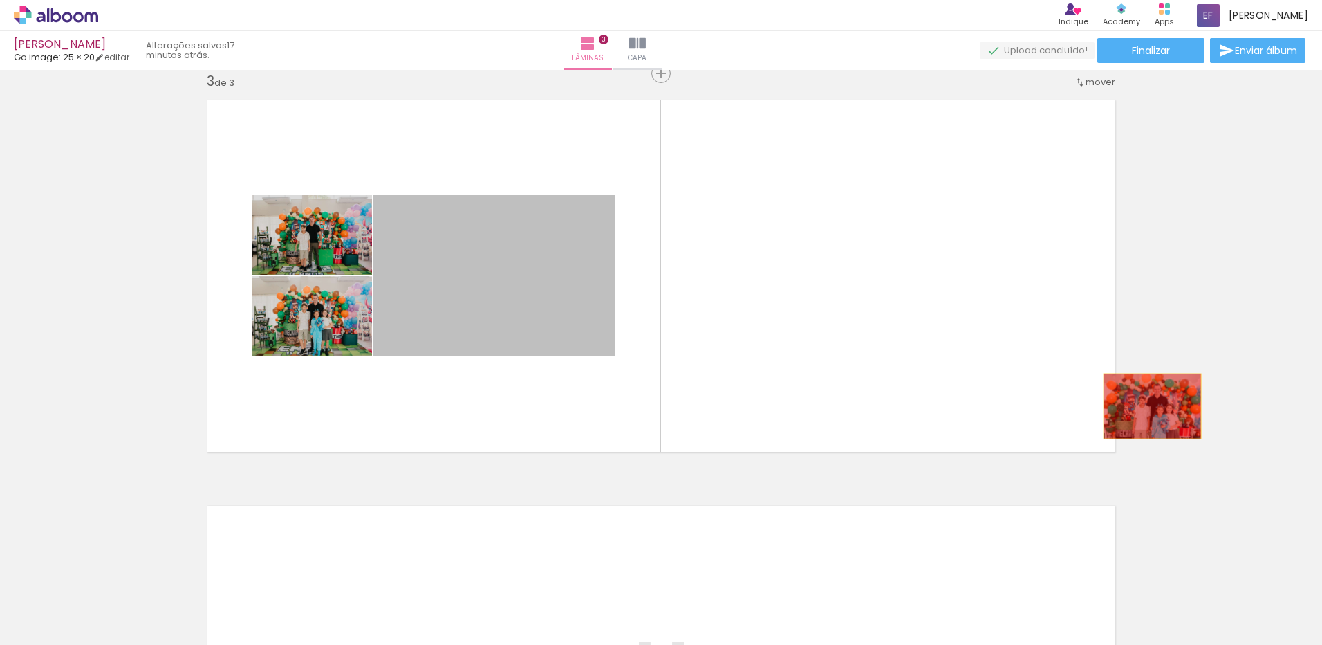
drag, startPoint x: 534, startPoint y: 318, endPoint x: 1208, endPoint y: 416, distance: 681.4
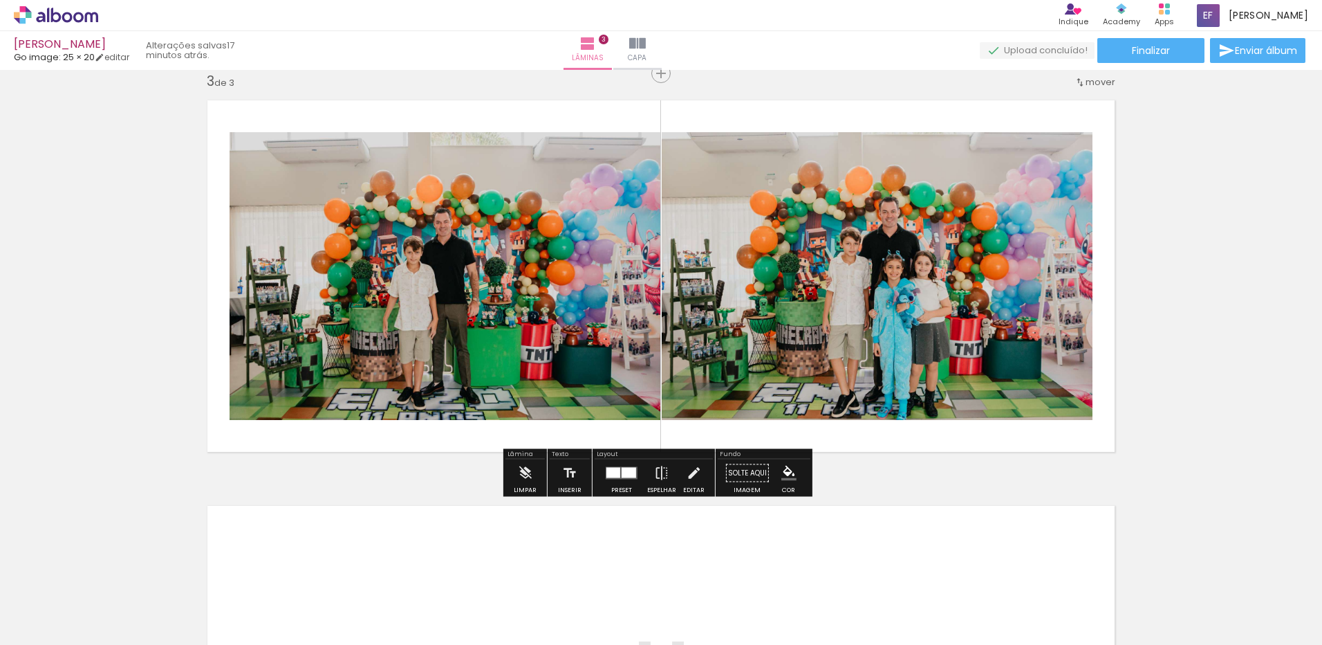
click at [622, 477] on div at bounding box center [629, 473] width 15 height 10
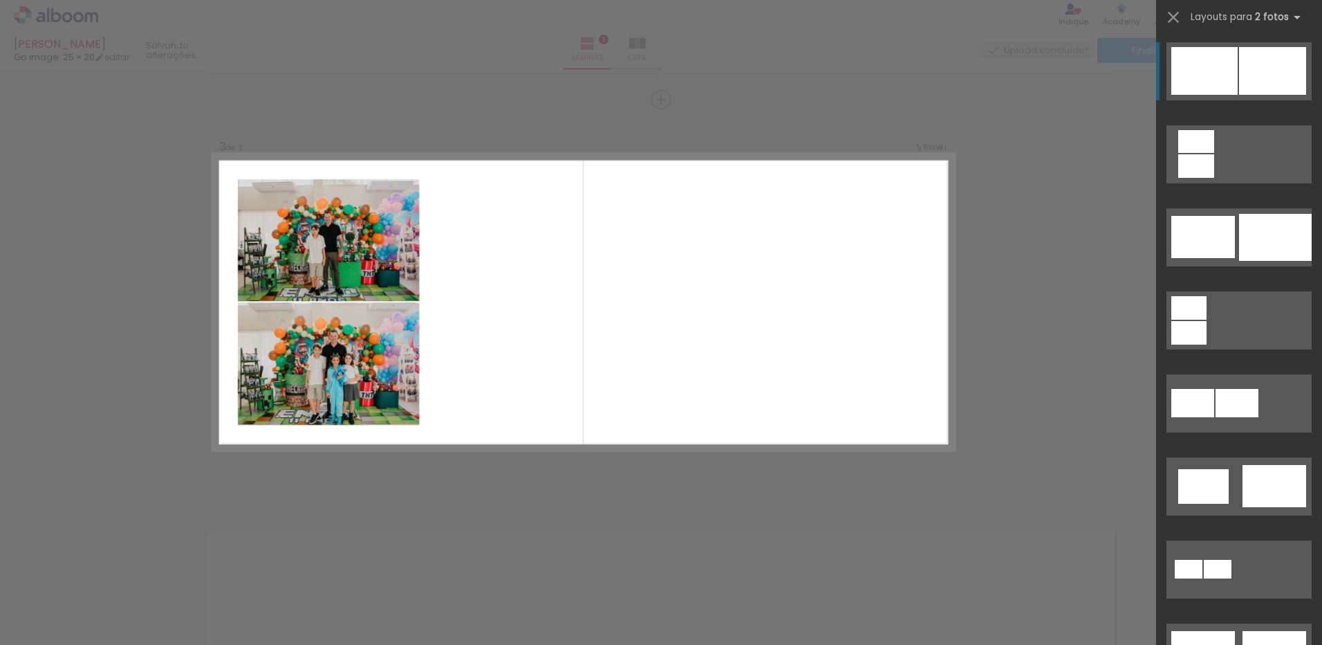
scroll to position [792, 0]
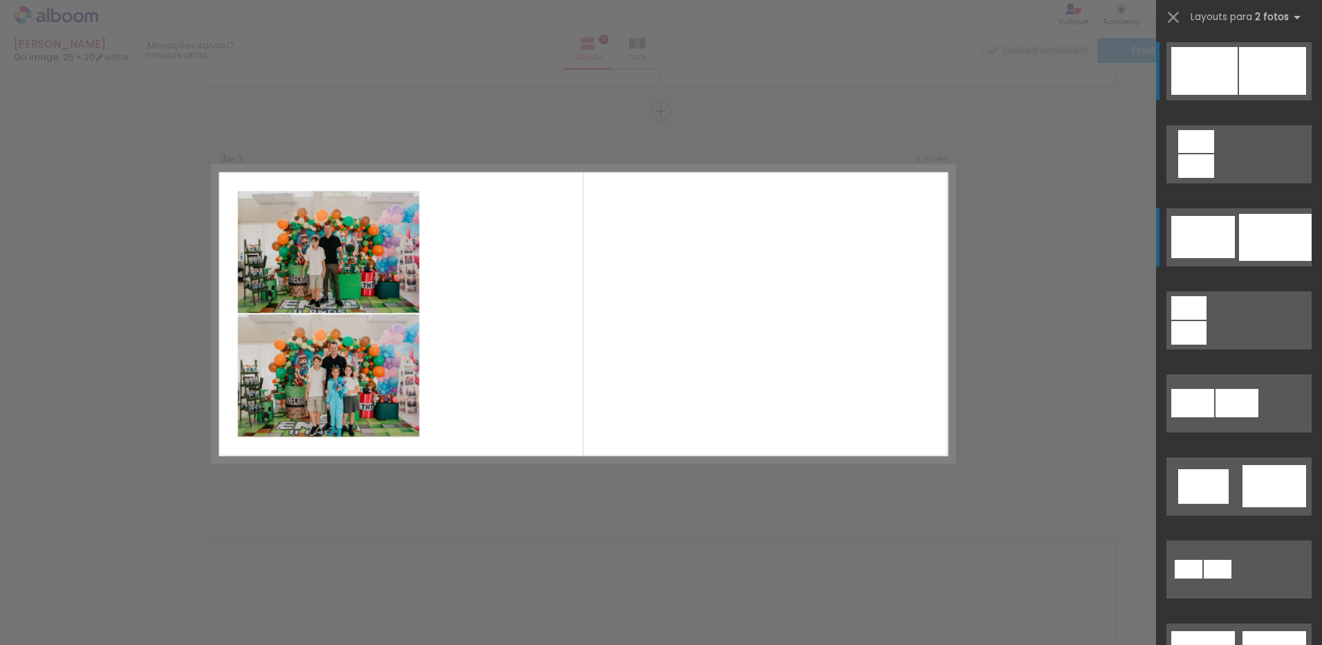
click at [1259, 255] on div at bounding box center [1275, 237] width 73 height 47
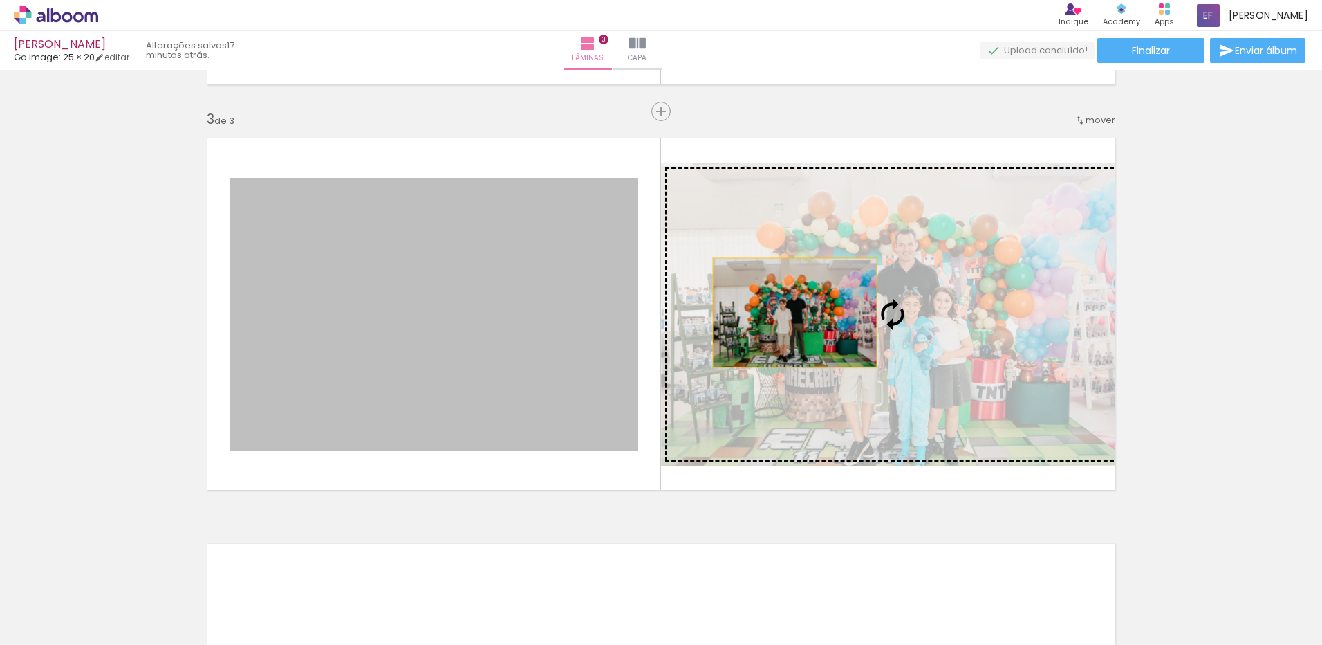
drag, startPoint x: 603, startPoint y: 314, endPoint x: 844, endPoint y: 313, distance: 241.4
click at [0, 0] on slot at bounding box center [0, 0] width 0 height 0
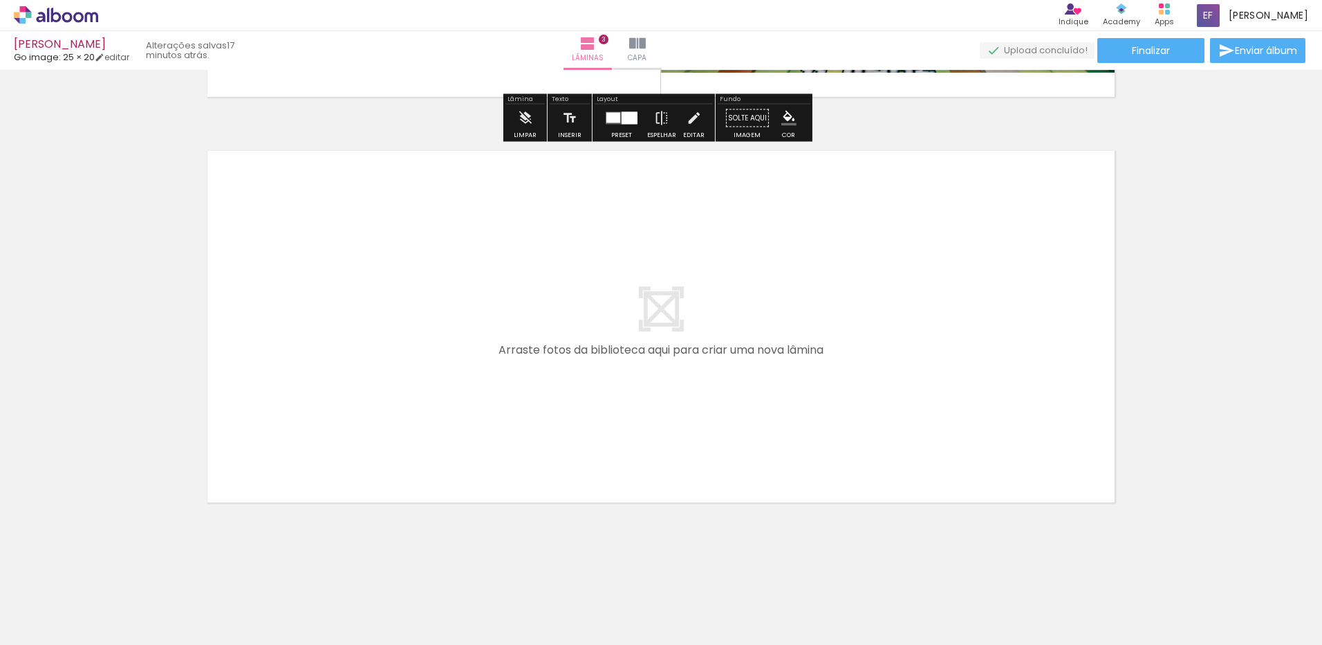
scroll to position [1187, 0]
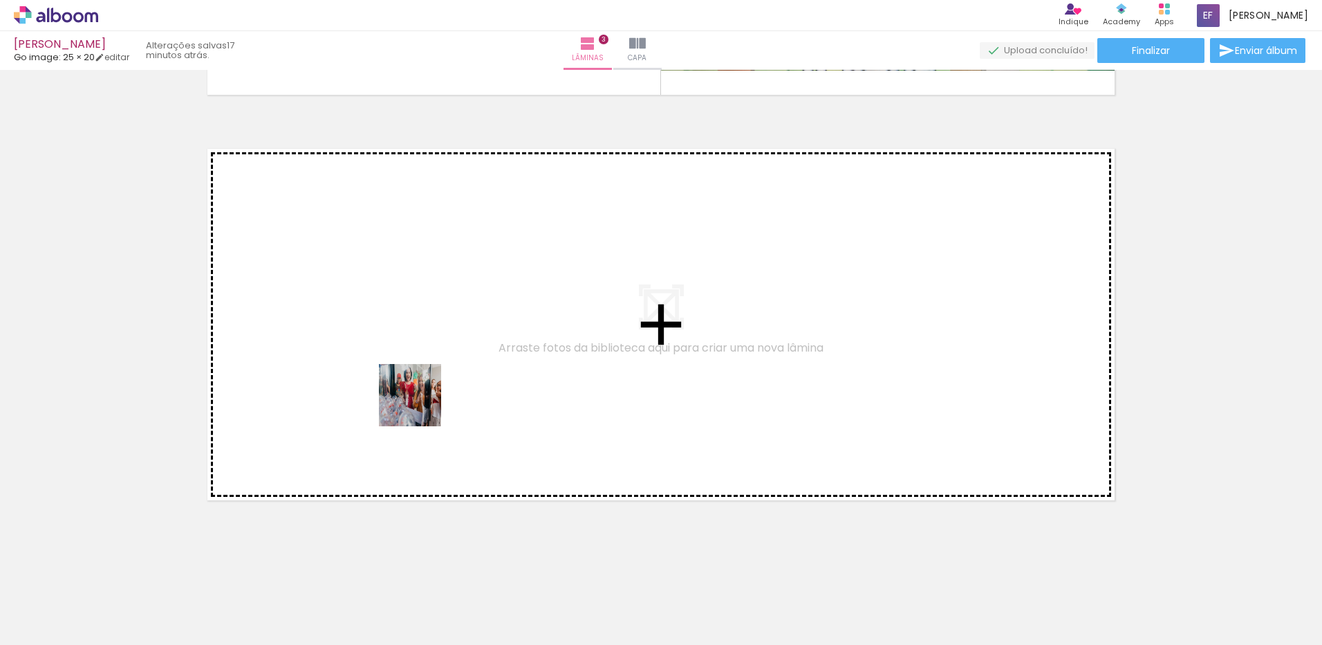
drag, startPoint x: 312, startPoint y: 613, endPoint x: 420, endPoint y: 405, distance: 234.2
click at [420, 405] on quentale-workspace at bounding box center [661, 322] width 1322 height 645
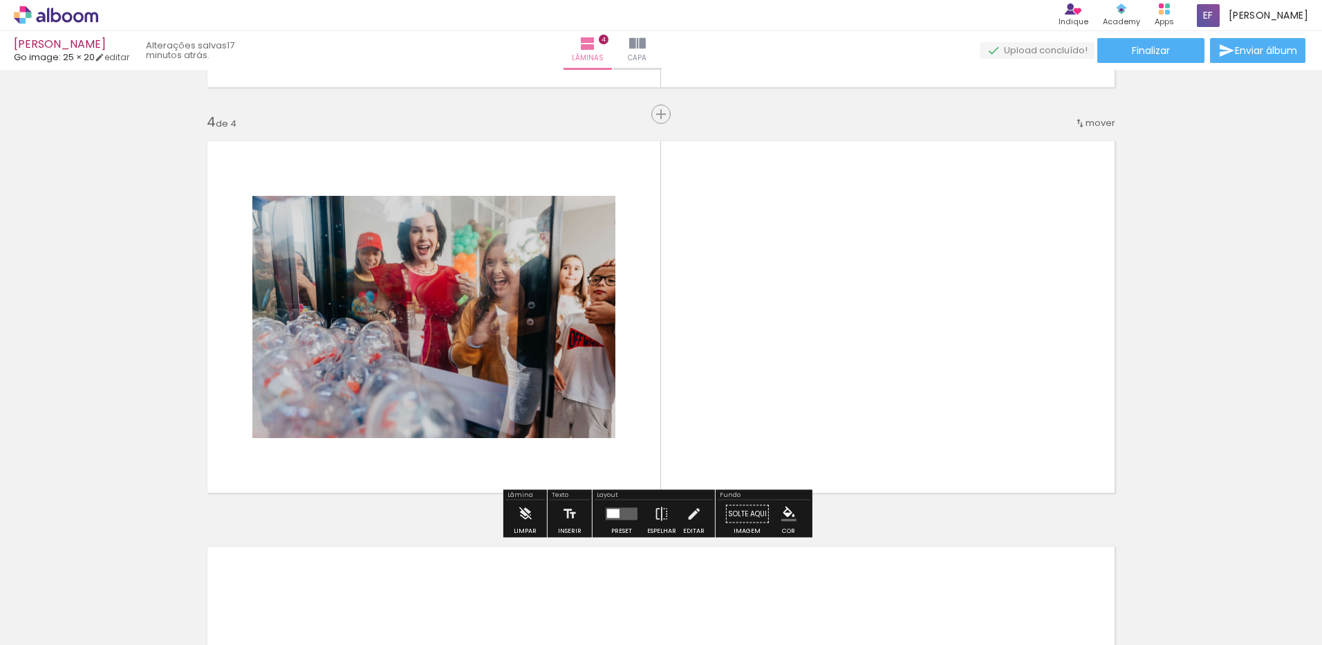
scroll to position [1197, 0]
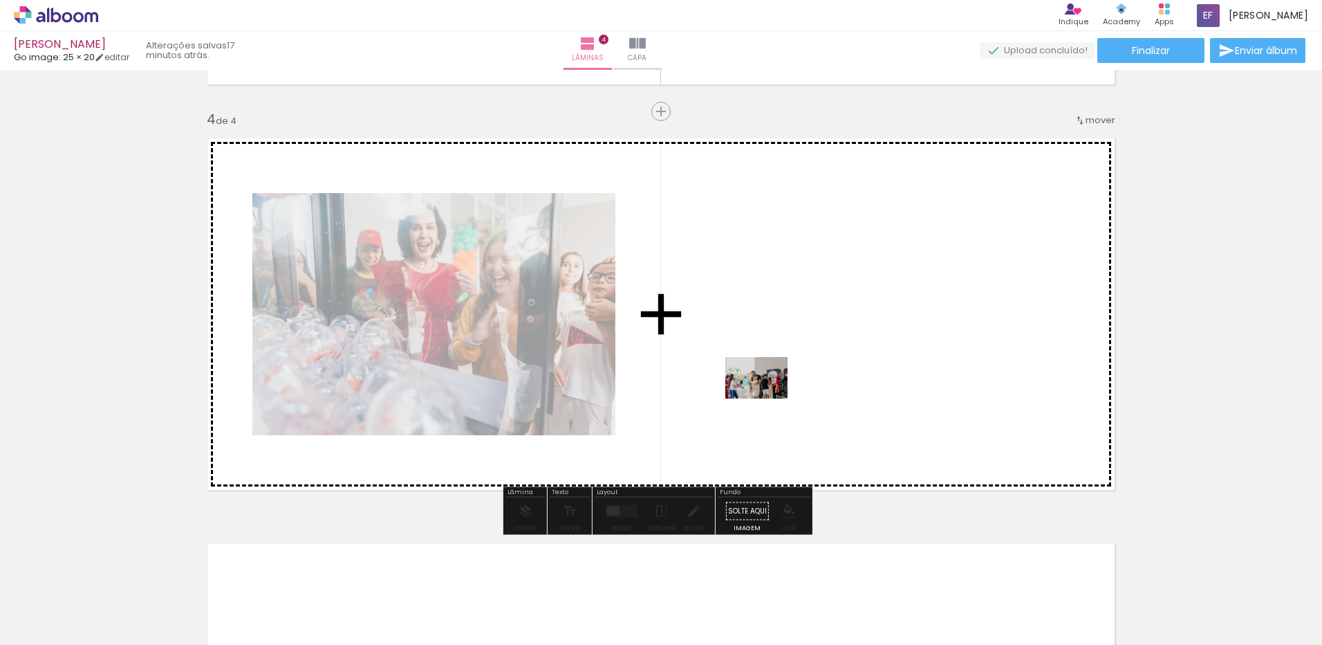
drag, startPoint x: 304, startPoint y: 616, endPoint x: 767, endPoint y: 398, distance: 511.7
click at [767, 398] on quentale-workspace at bounding box center [661, 322] width 1322 height 645
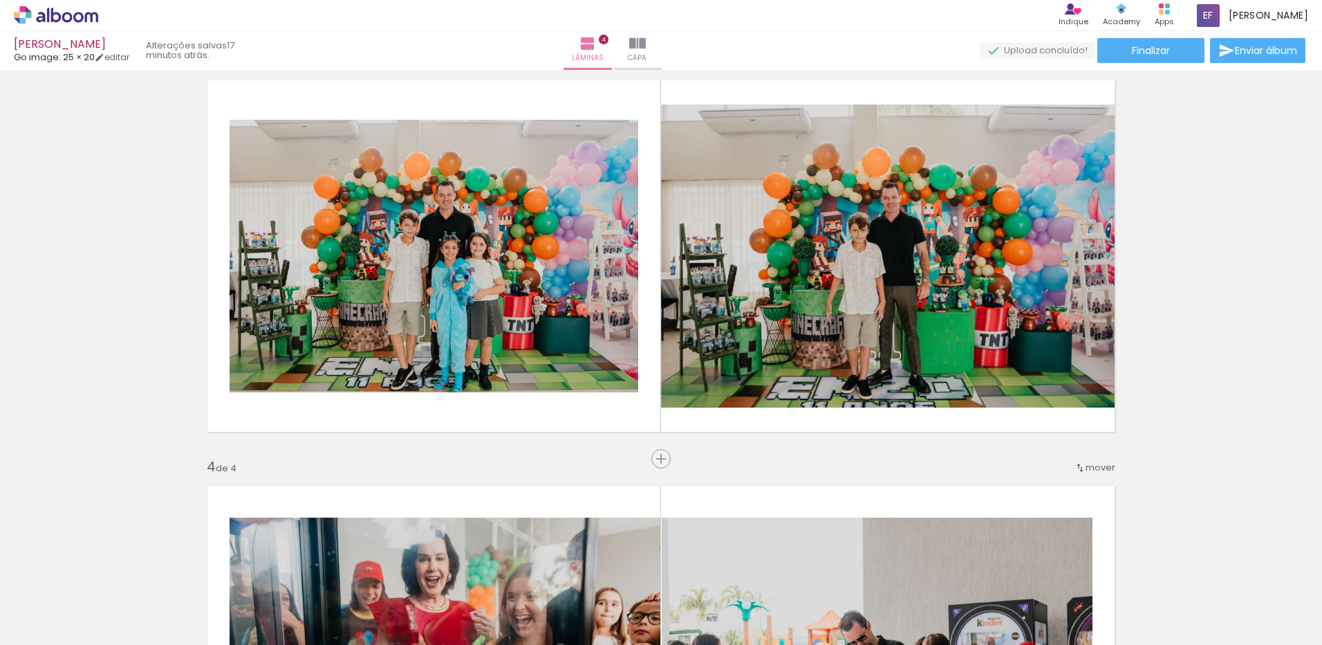
scroll to position [851, 0]
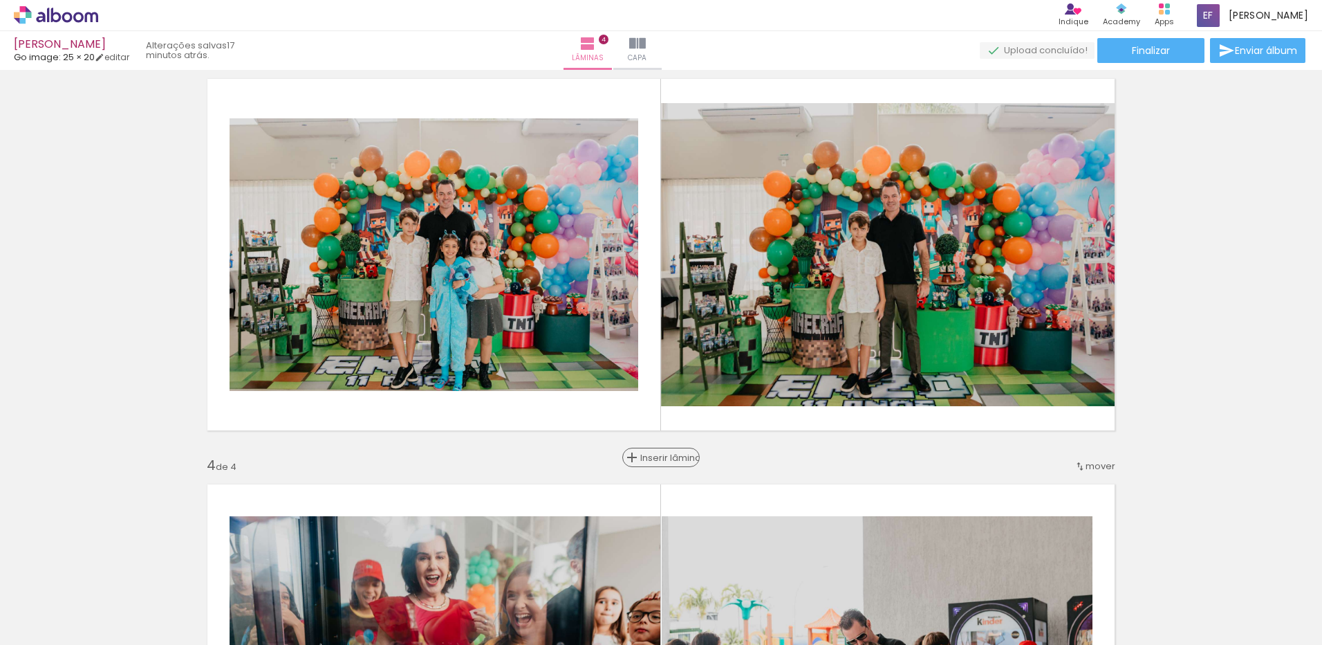
click at [662, 460] on span "Inserir lâmina" at bounding box center [667, 457] width 54 height 9
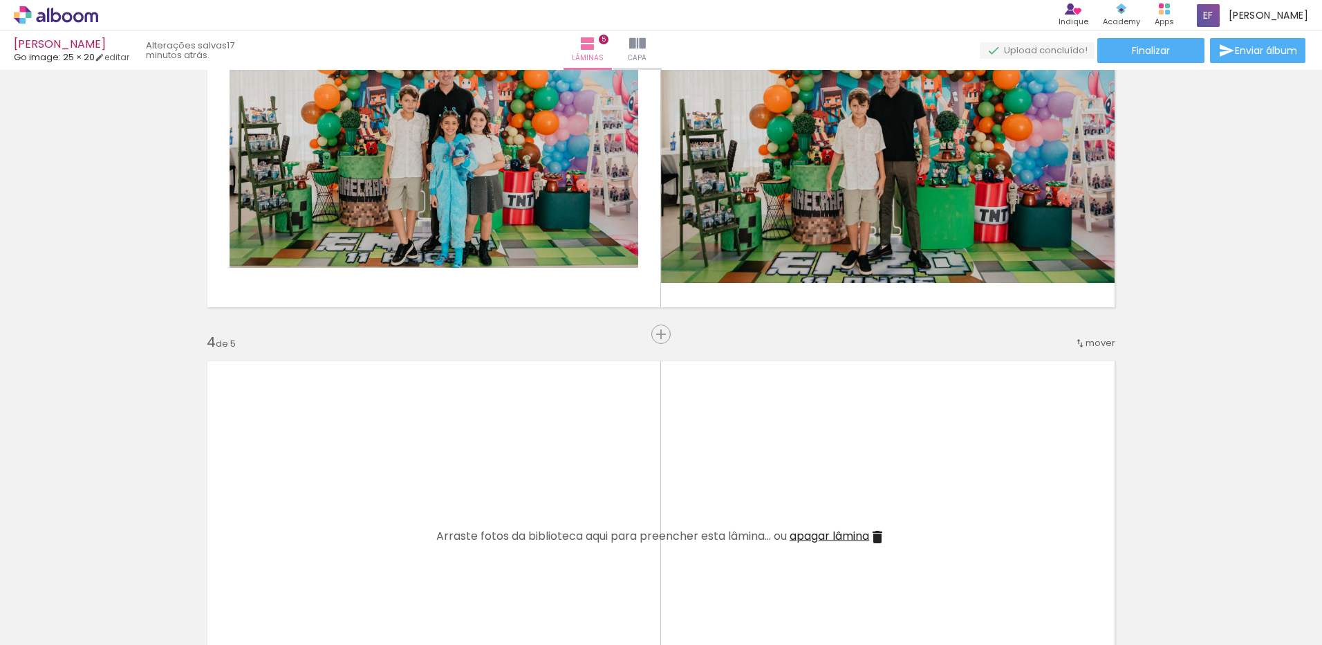
scroll to position [1059, 0]
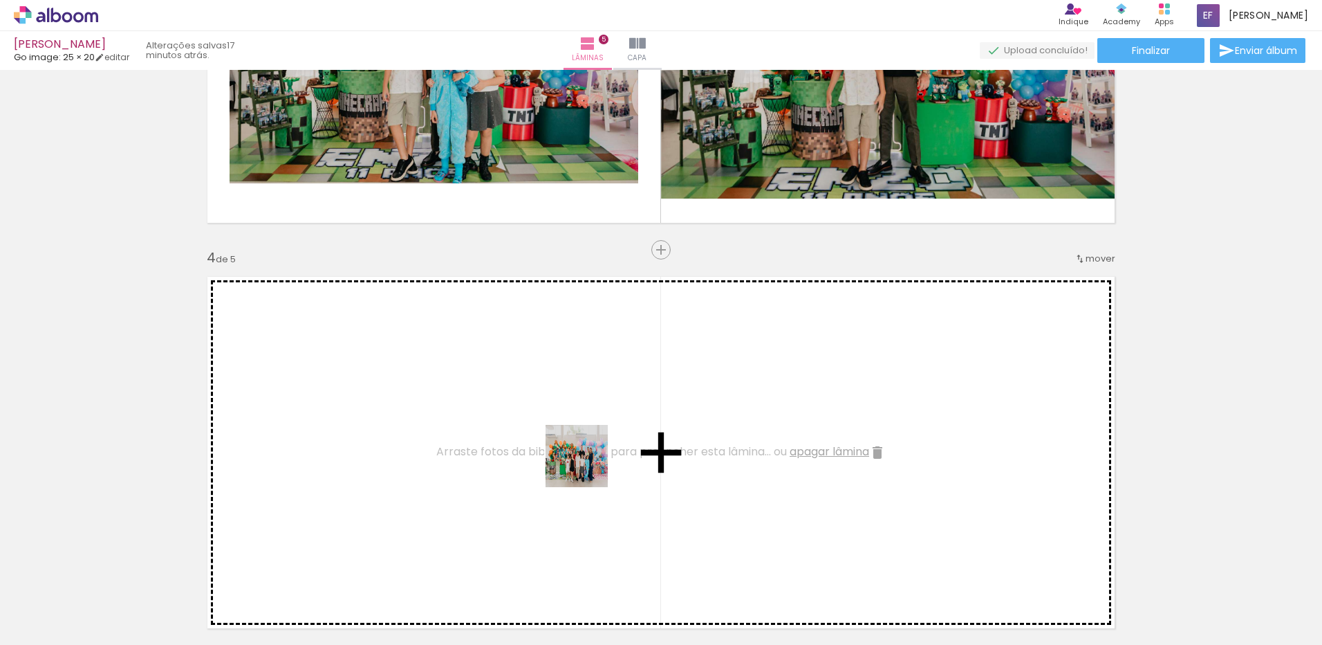
drag, startPoint x: 534, startPoint y: 603, endPoint x: 587, endPoint y: 458, distance: 154.7
click at [587, 458] on quentale-workspace at bounding box center [661, 322] width 1322 height 645
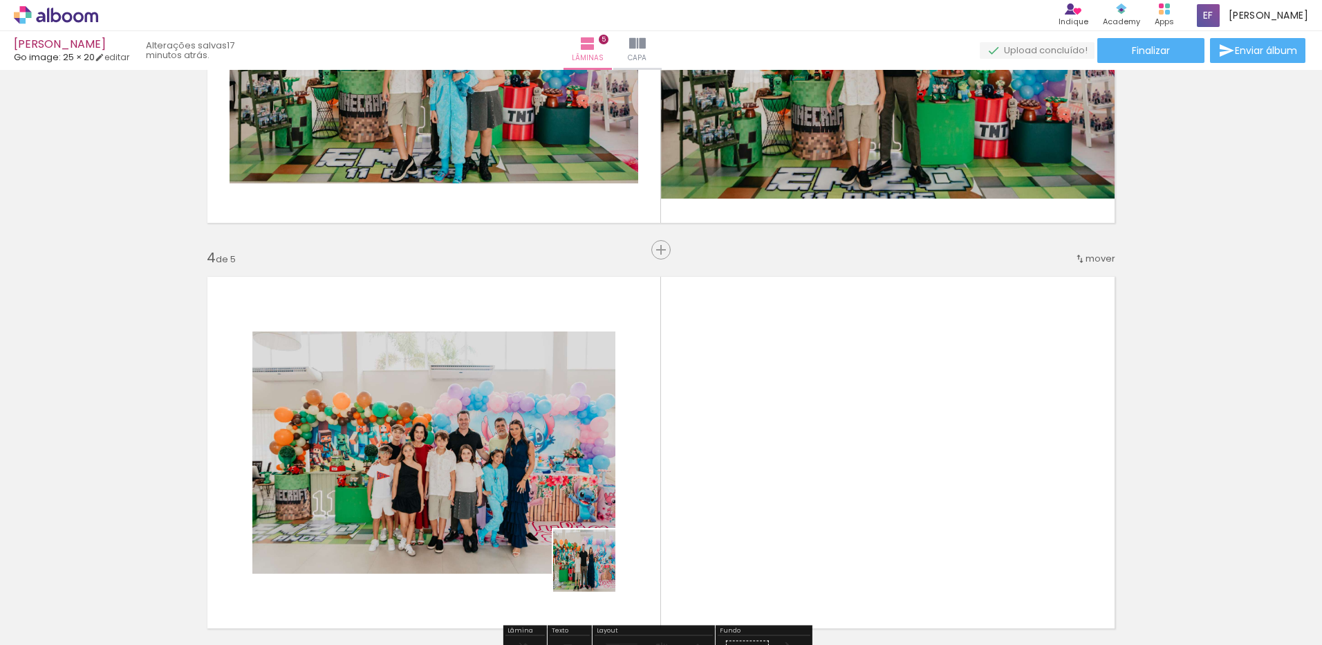
drag, startPoint x: 549, startPoint y: 605, endPoint x: 755, endPoint y: 472, distance: 245.0
click at [755, 472] on quentale-workspace at bounding box center [661, 322] width 1322 height 645
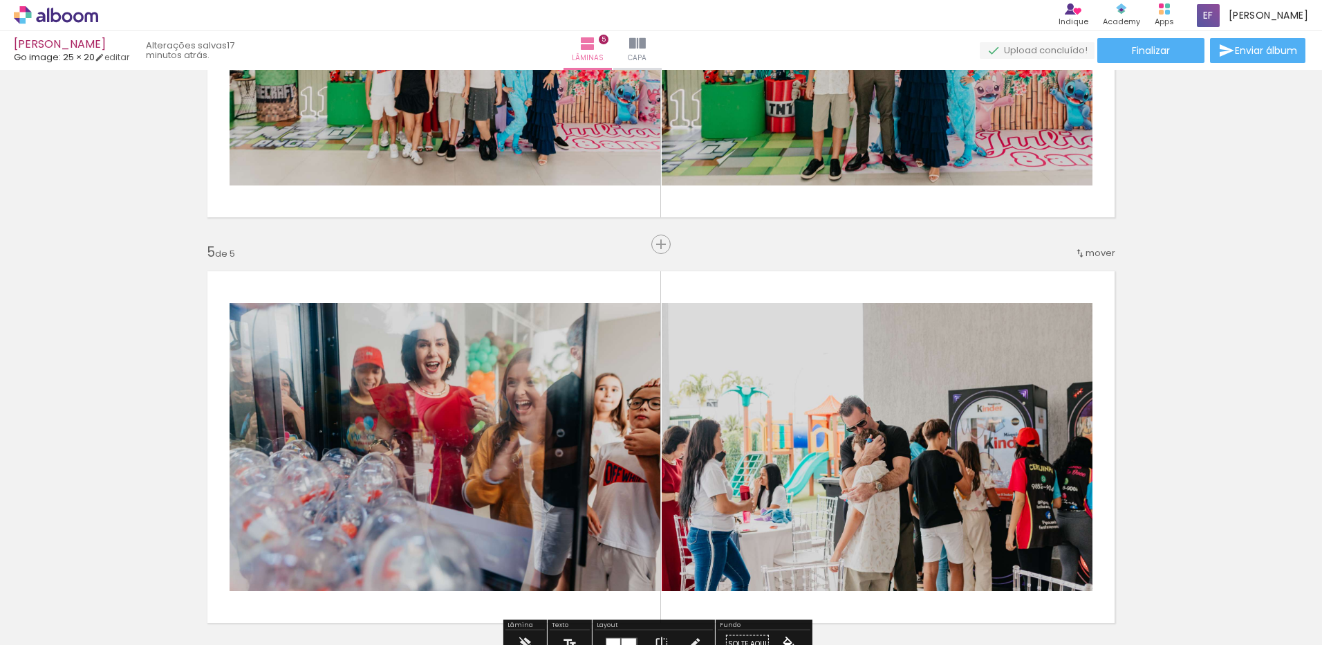
scroll to position [1612, 0]
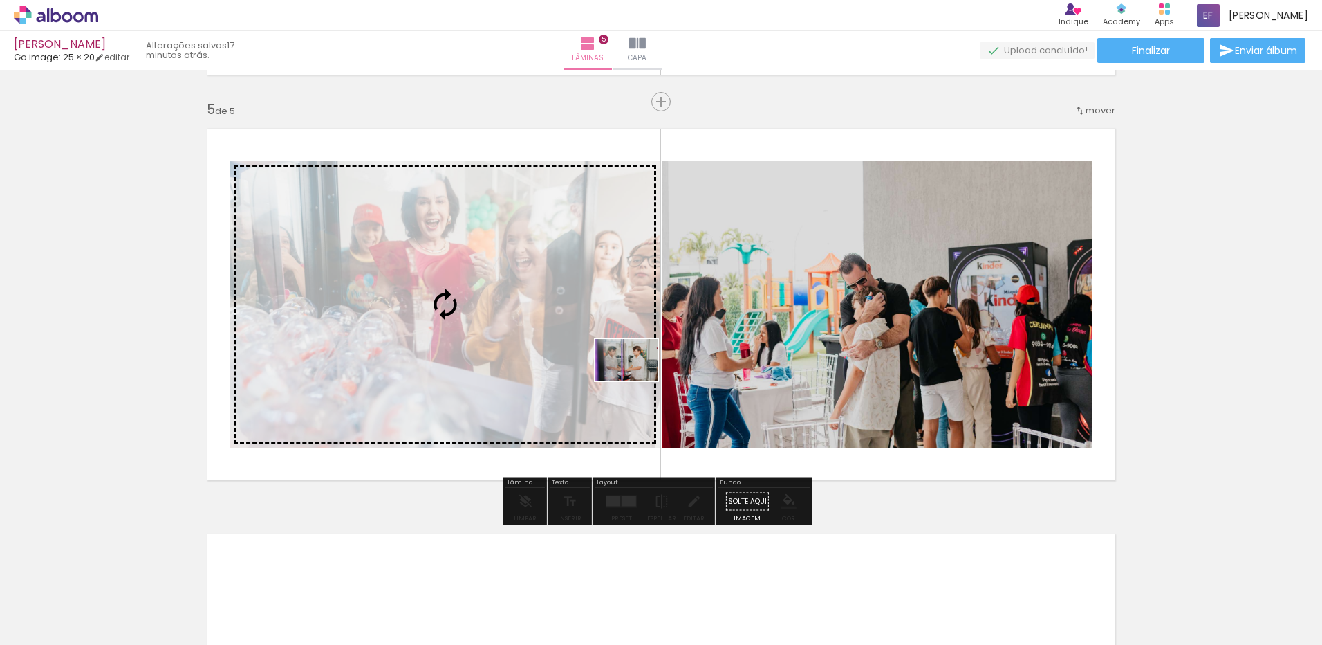
drag, startPoint x: 294, startPoint y: 602, endPoint x: 637, endPoint y: 380, distance: 408.2
click at [637, 380] on quentale-workspace at bounding box center [661, 322] width 1322 height 645
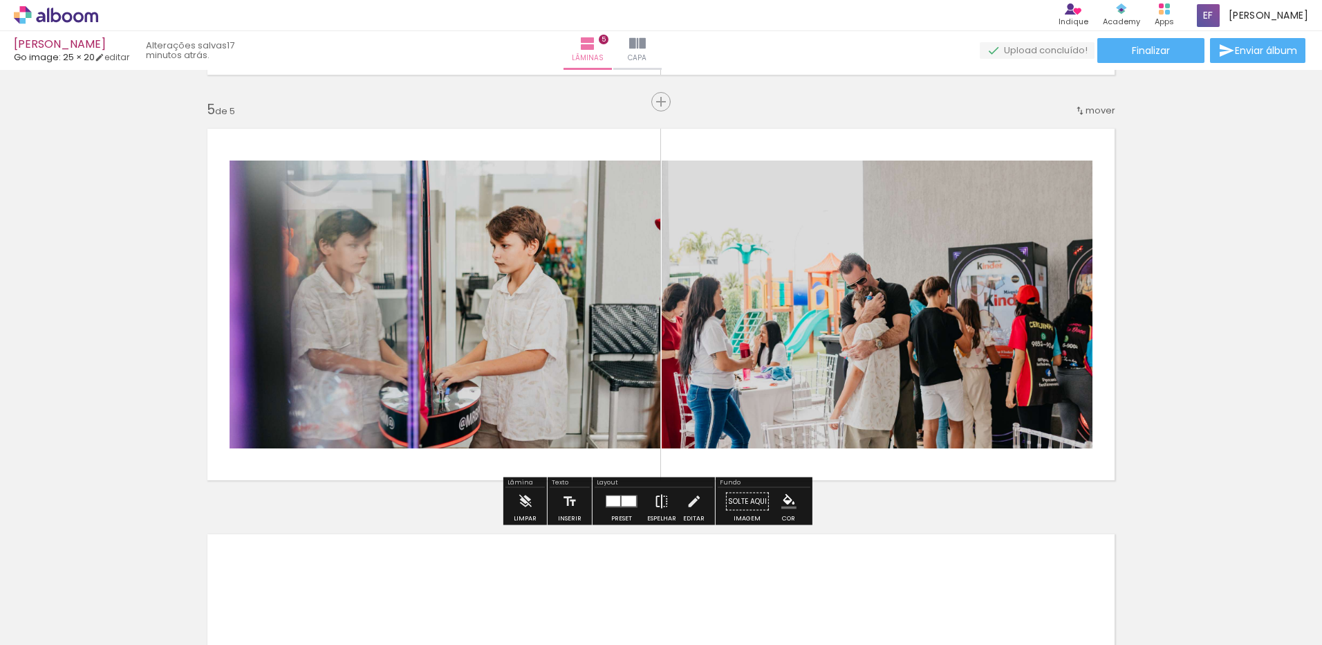
click at [654, 503] on iron-icon at bounding box center [661, 502] width 15 height 28
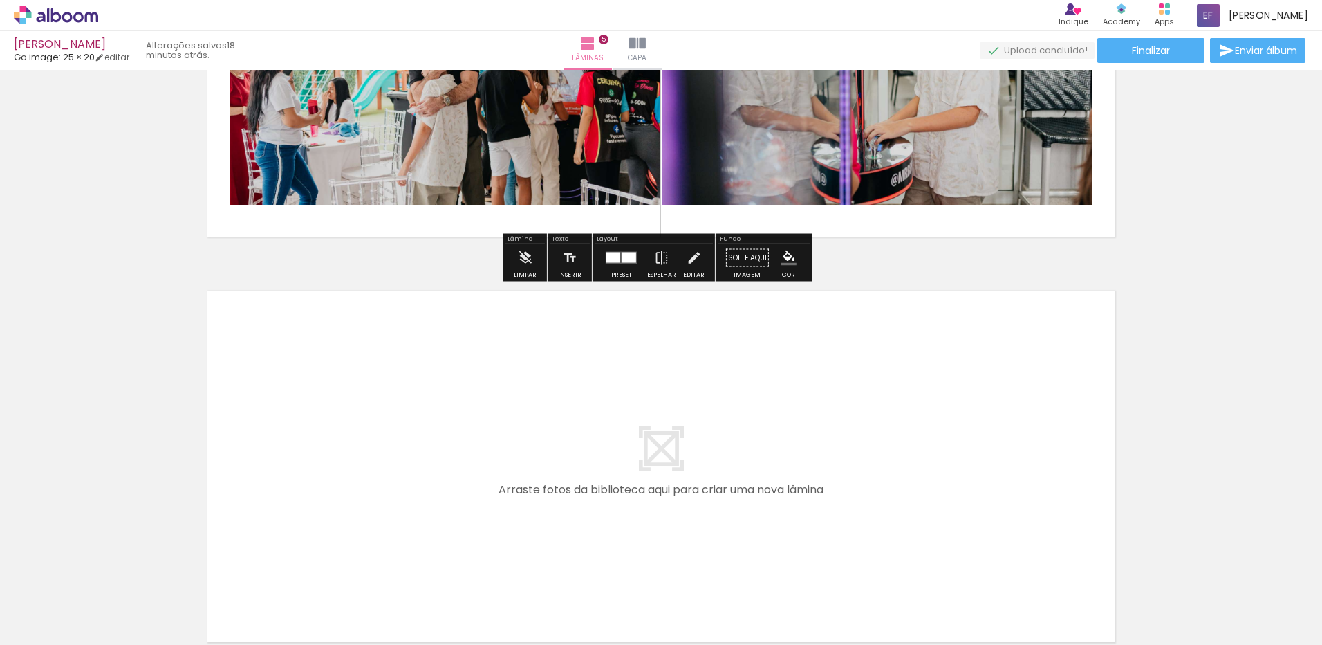
scroll to position [1889, 0]
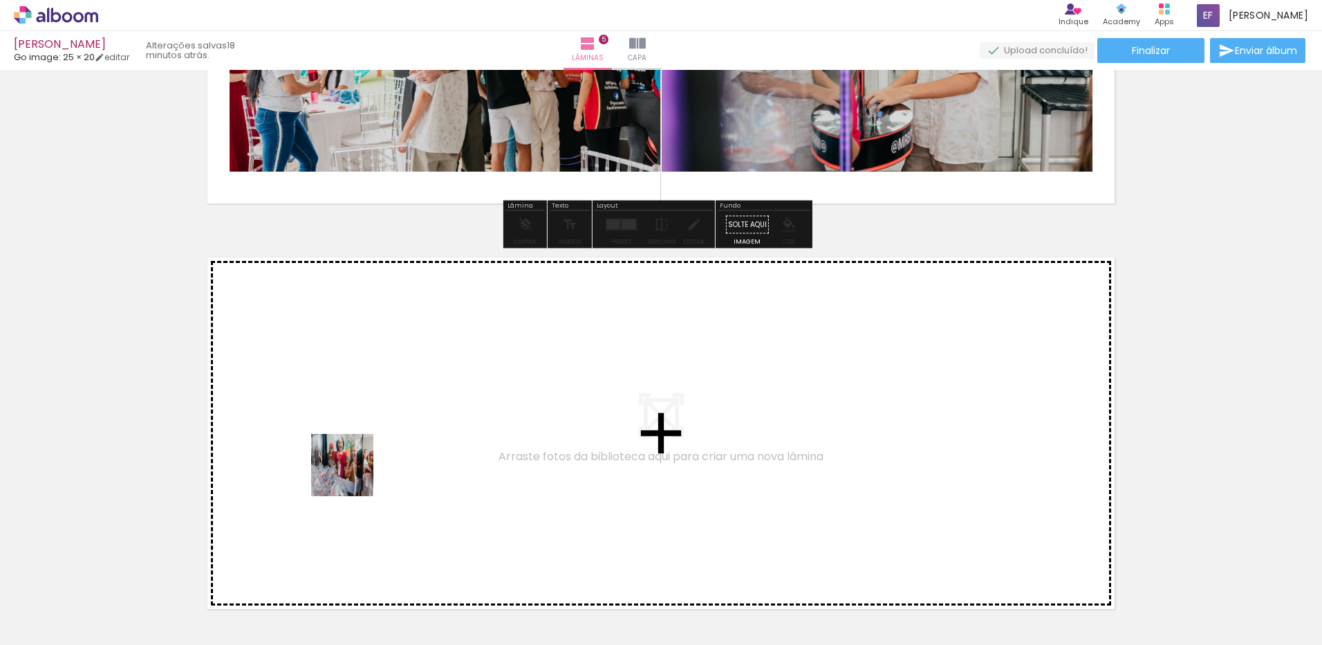
drag, startPoint x: 282, startPoint y: 600, endPoint x: 353, endPoint y: 475, distance: 143.7
click at [353, 475] on quentale-workspace at bounding box center [661, 322] width 1322 height 645
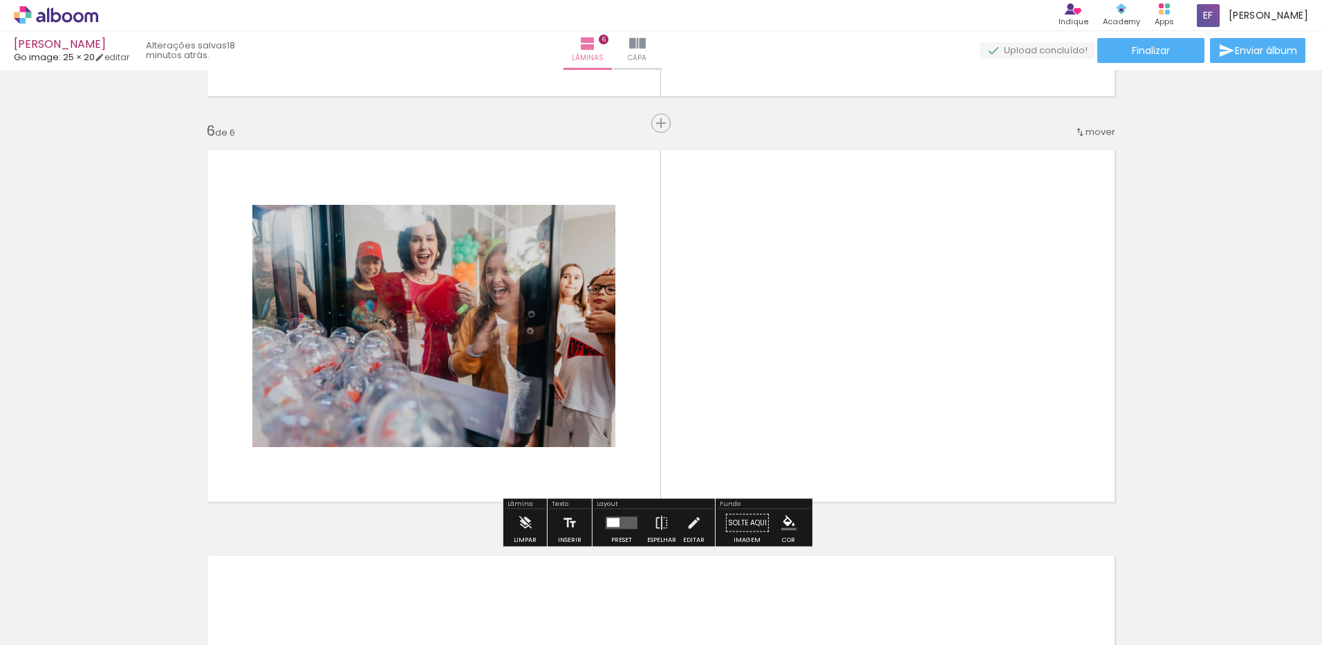
scroll to position [2008, 0]
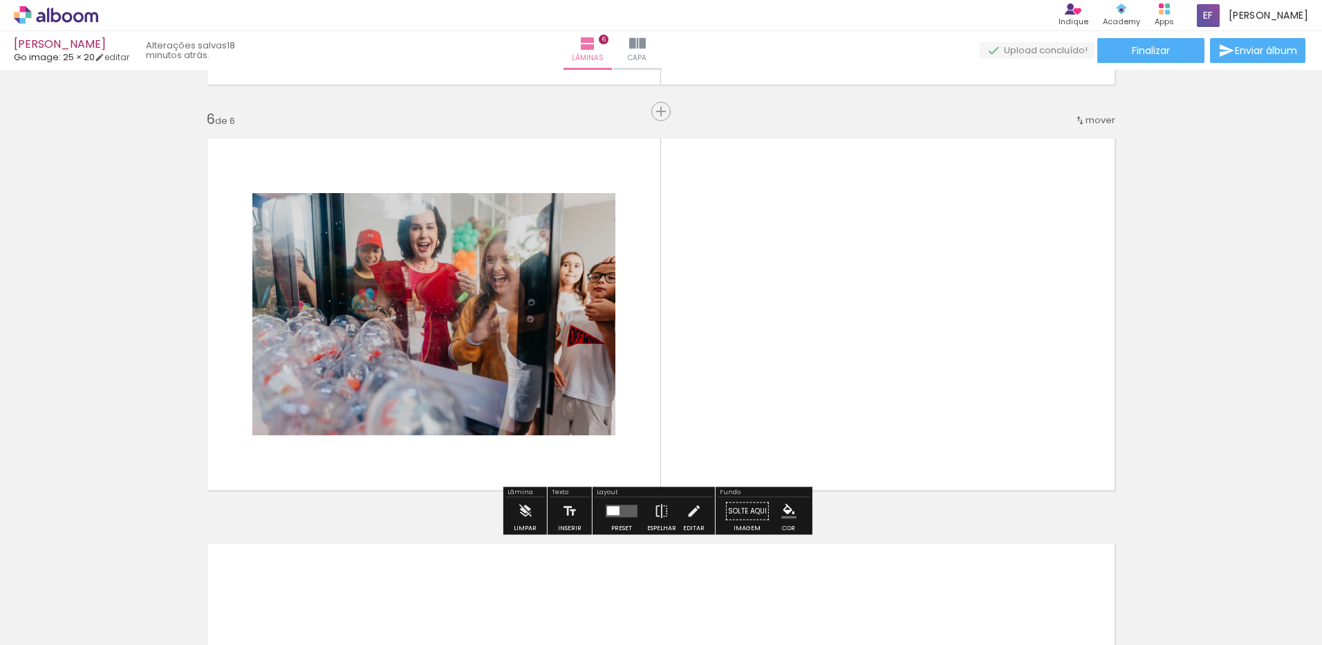
click at [159, 611] on div at bounding box center [138, 598] width 41 height 62
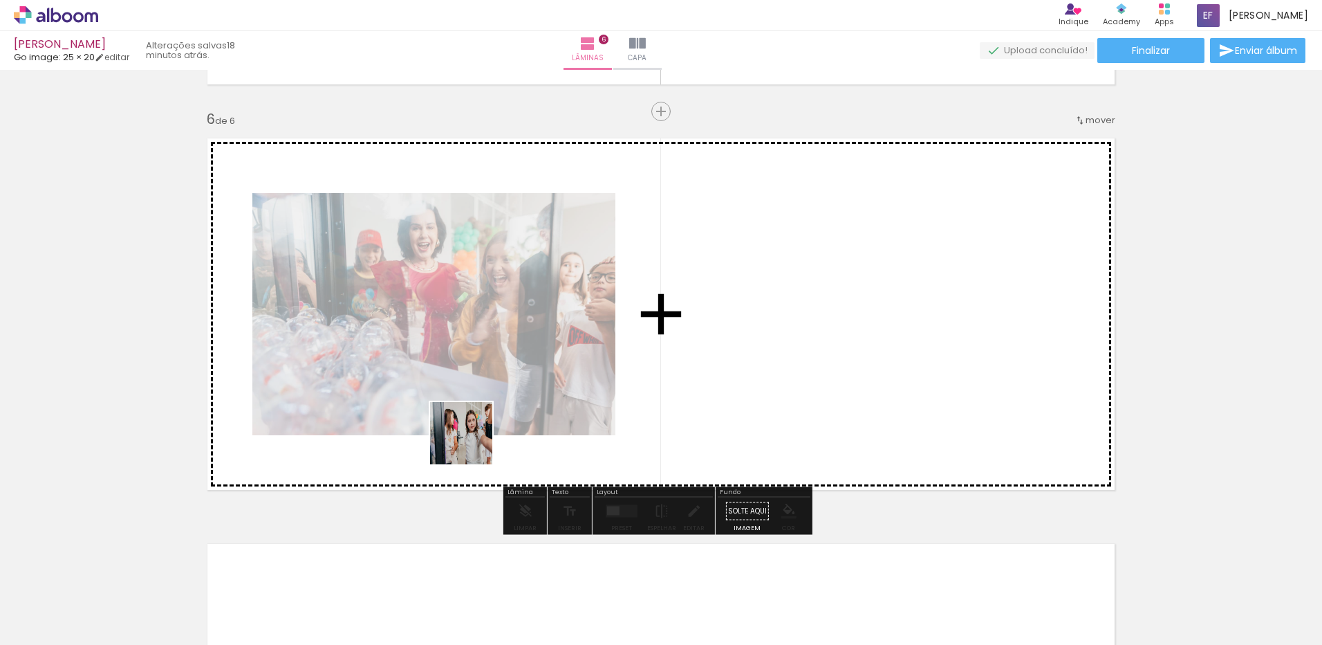
drag, startPoint x: 319, startPoint y: 606, endPoint x: 472, endPoint y: 443, distance: 223.1
click at [472, 443] on quentale-workspace at bounding box center [661, 322] width 1322 height 645
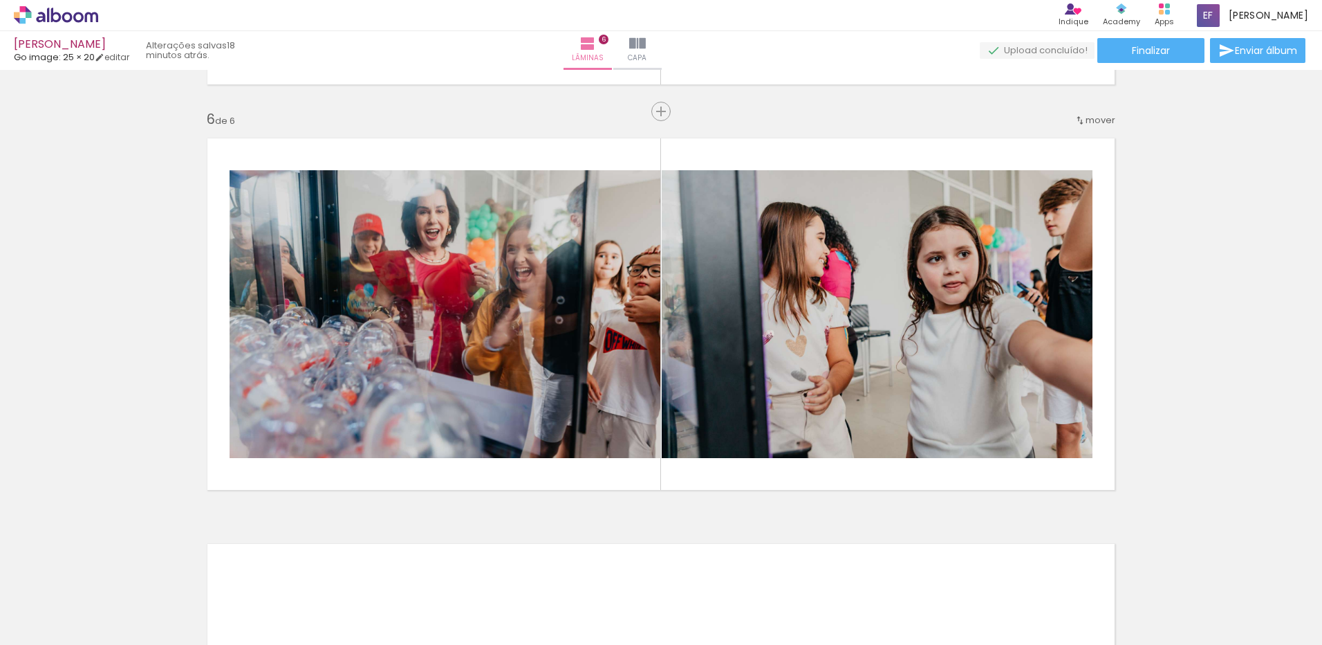
scroll to position [0, 531]
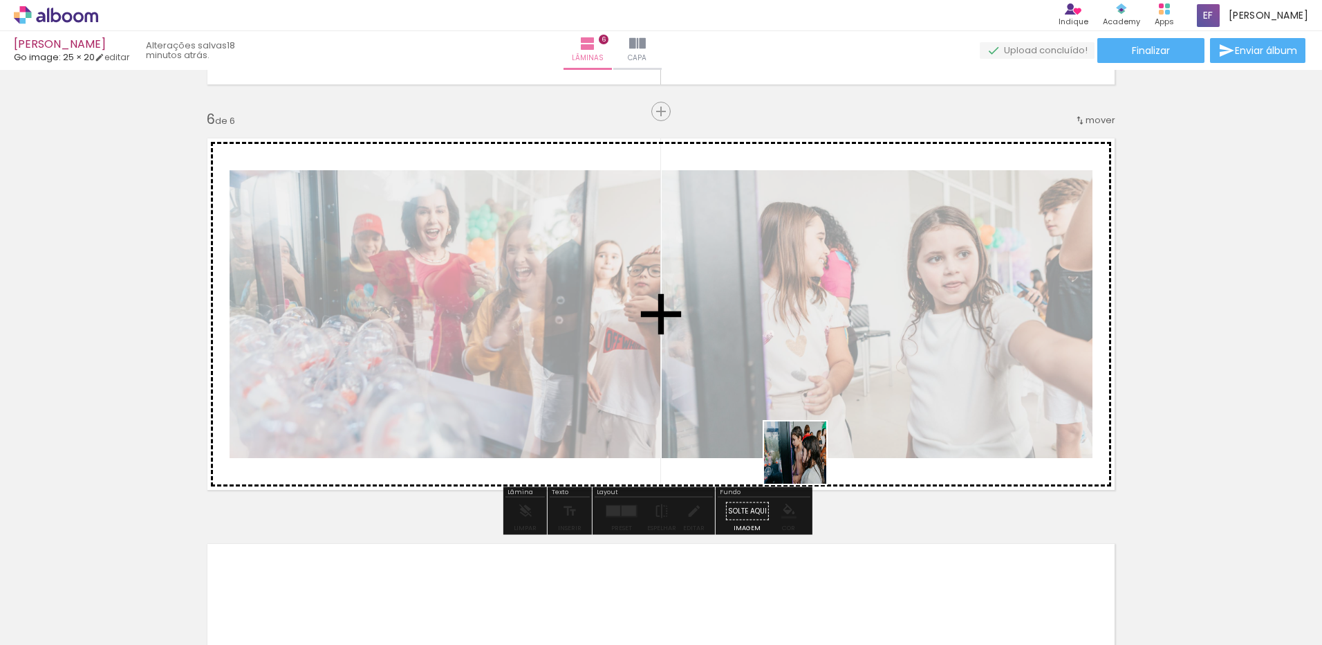
drag, startPoint x: 793, startPoint y: 607, endPoint x: 806, endPoint y: 455, distance: 152.7
click at [806, 455] on quentale-workspace at bounding box center [661, 322] width 1322 height 645
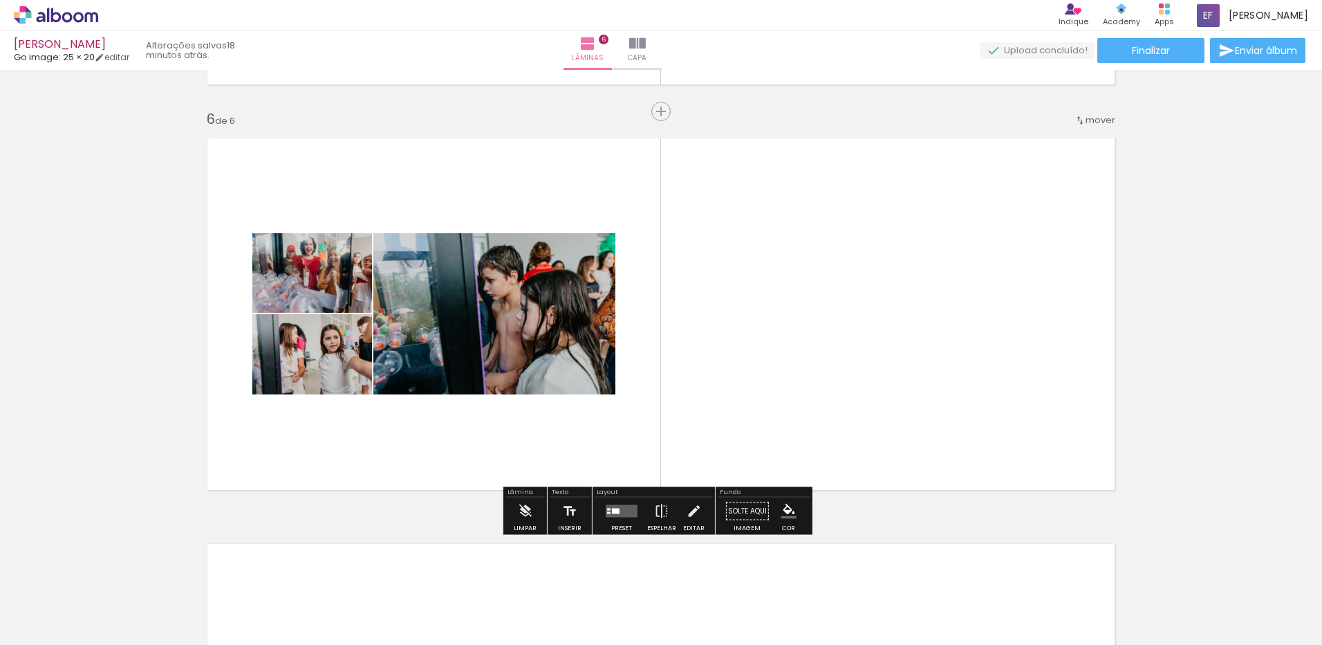
scroll to position [0, 499]
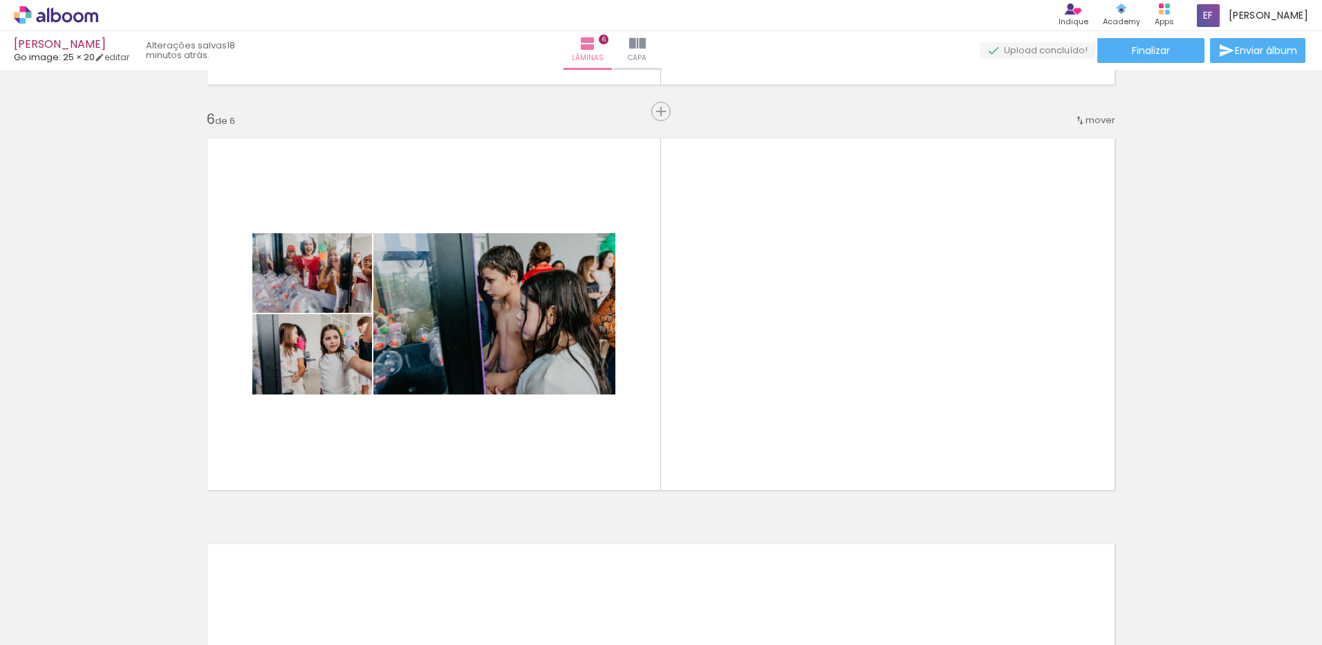
drag, startPoint x: 871, startPoint y: 607, endPoint x: 917, endPoint y: 427, distance: 185.7
click at [917, 427] on quentale-workspace at bounding box center [661, 322] width 1322 height 645
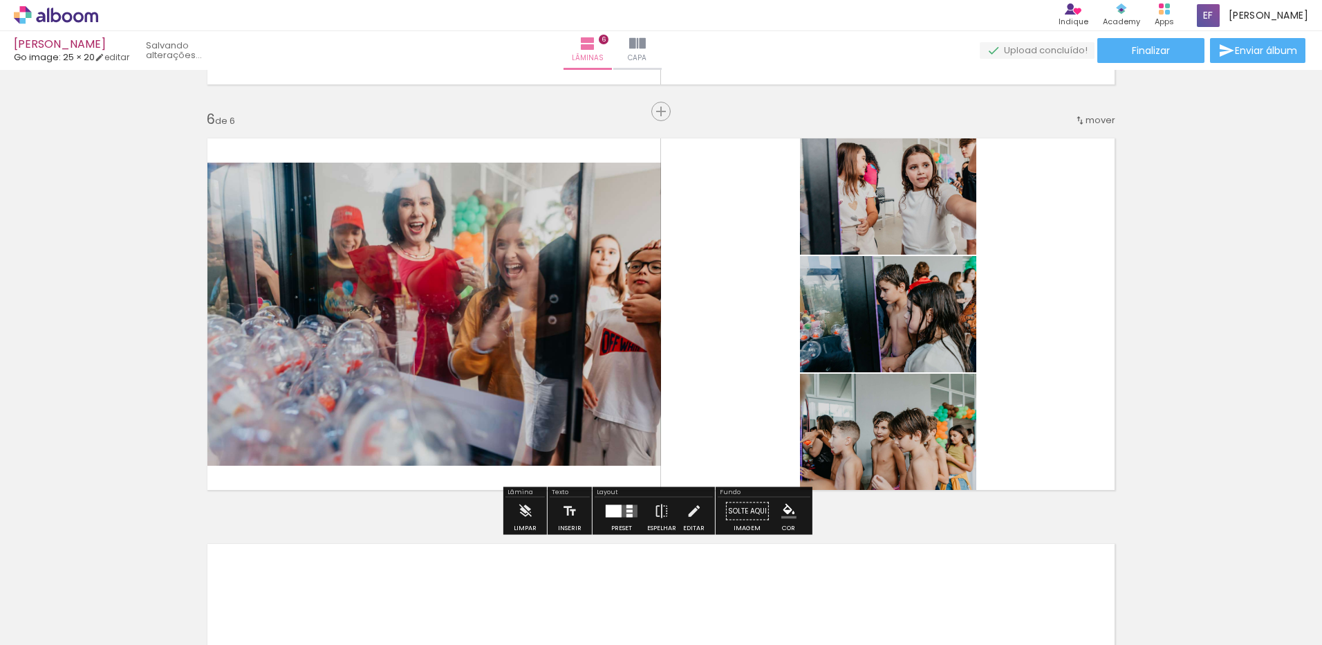
scroll to position [0, 422]
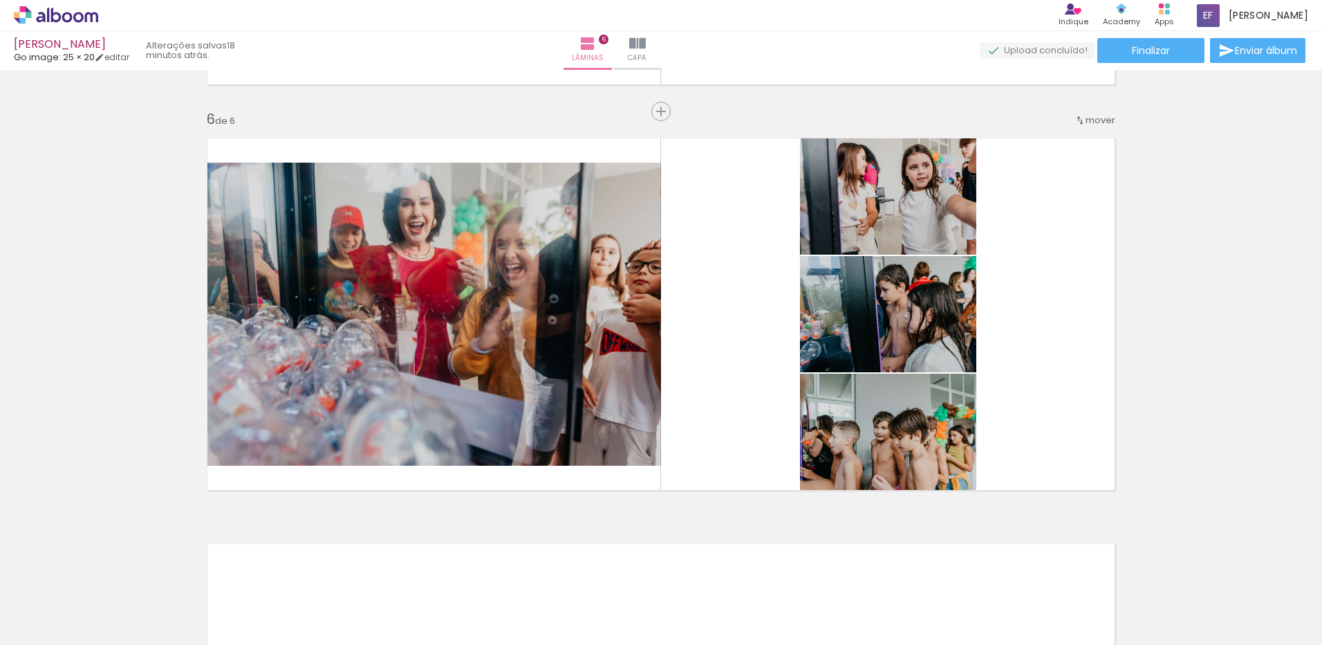
drag, startPoint x: 965, startPoint y: 623, endPoint x: 969, endPoint y: 615, distance: 9.0
click at [966, 623] on quentale-thumb at bounding box center [955, 598] width 77 height 80
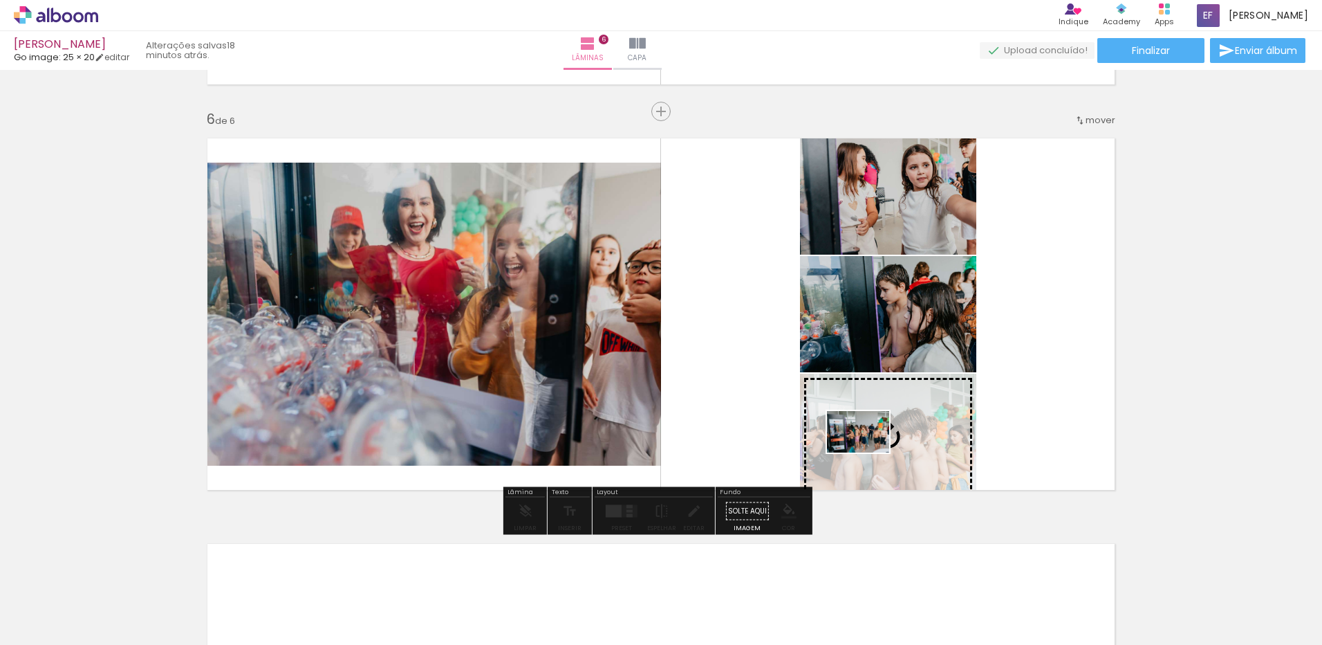
drag, startPoint x: 970, startPoint y: 613, endPoint x: 869, endPoint y: 452, distance: 190.2
click at [869, 452] on quentale-workspace at bounding box center [661, 322] width 1322 height 645
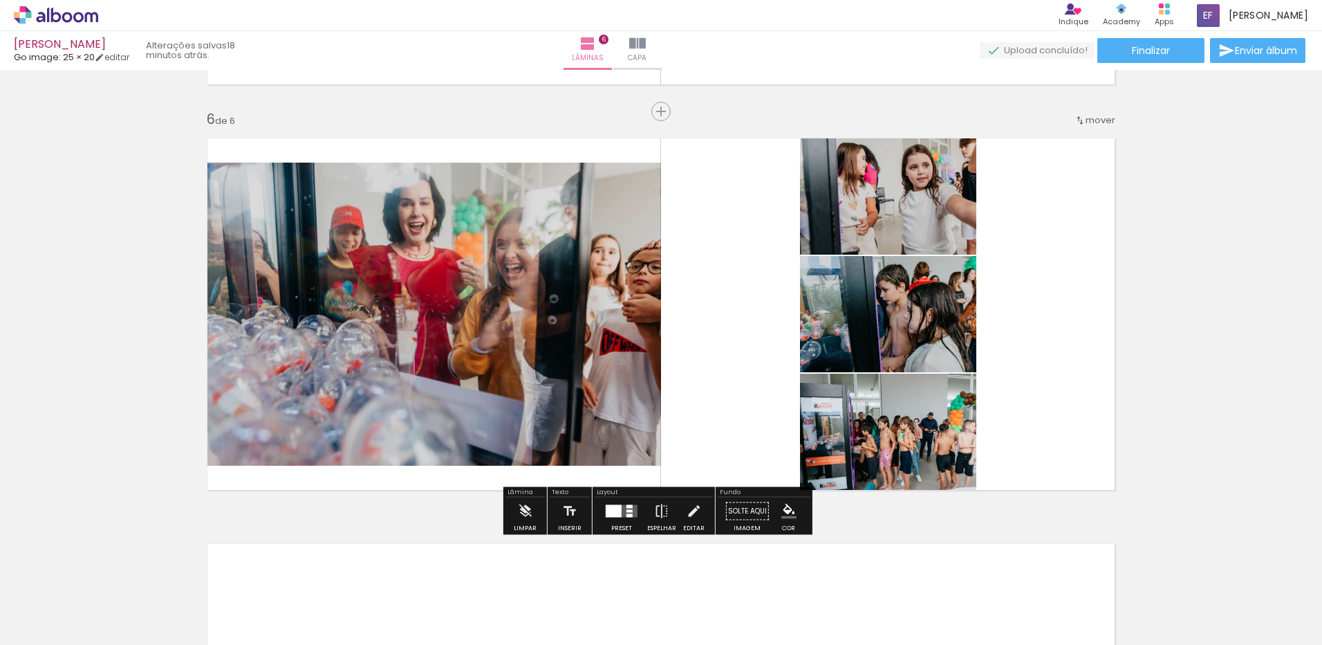
click at [622, 513] on quentale-layouter at bounding box center [622, 511] width 32 height 12
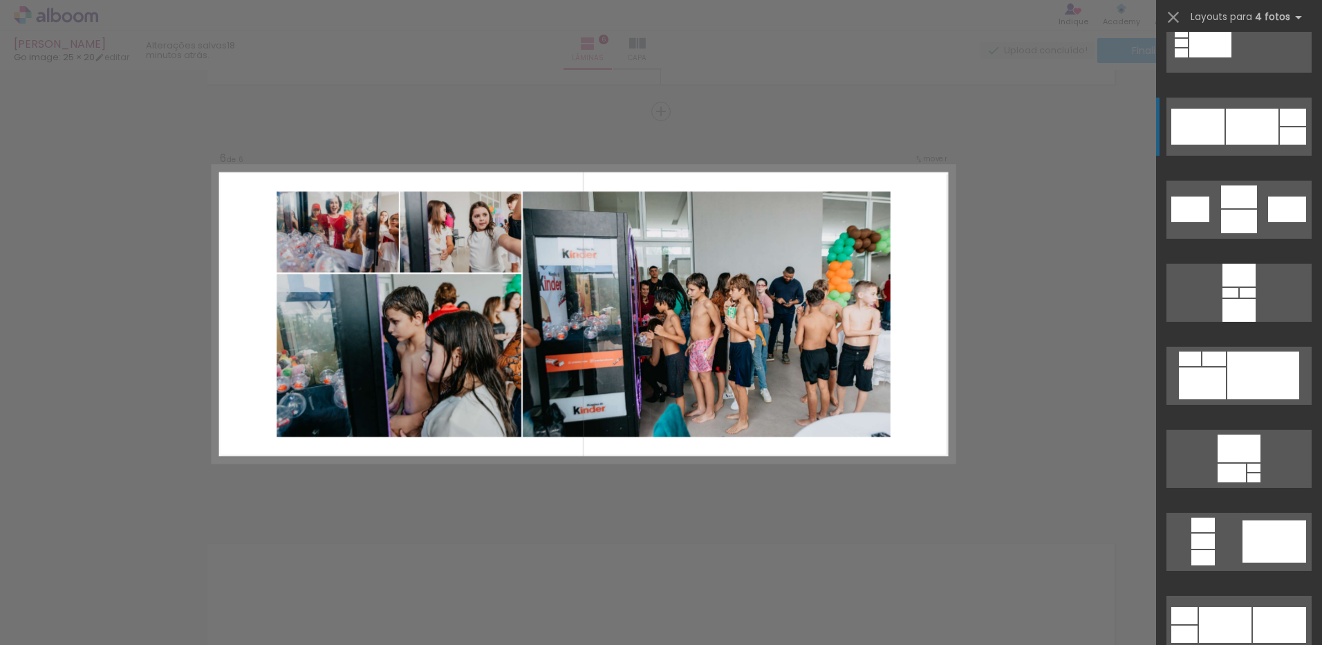
scroll to position [5533, 0]
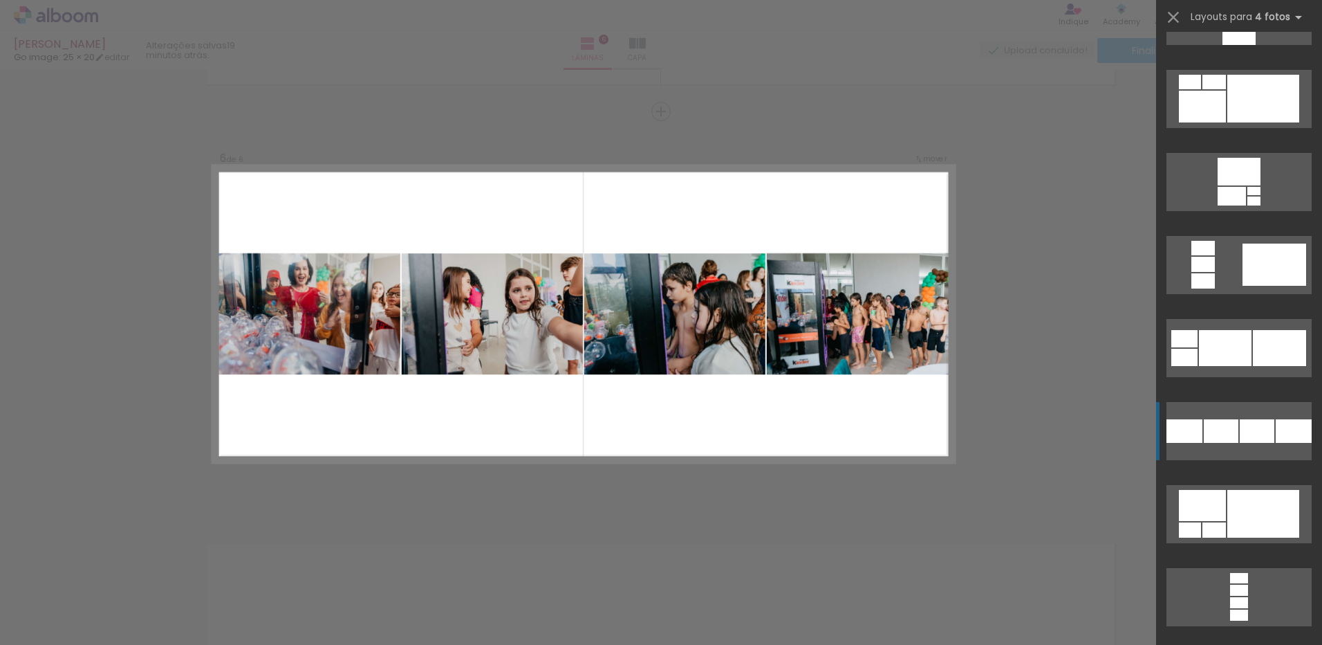
click at [1248, 597] on div at bounding box center [1239, 602] width 18 height 11
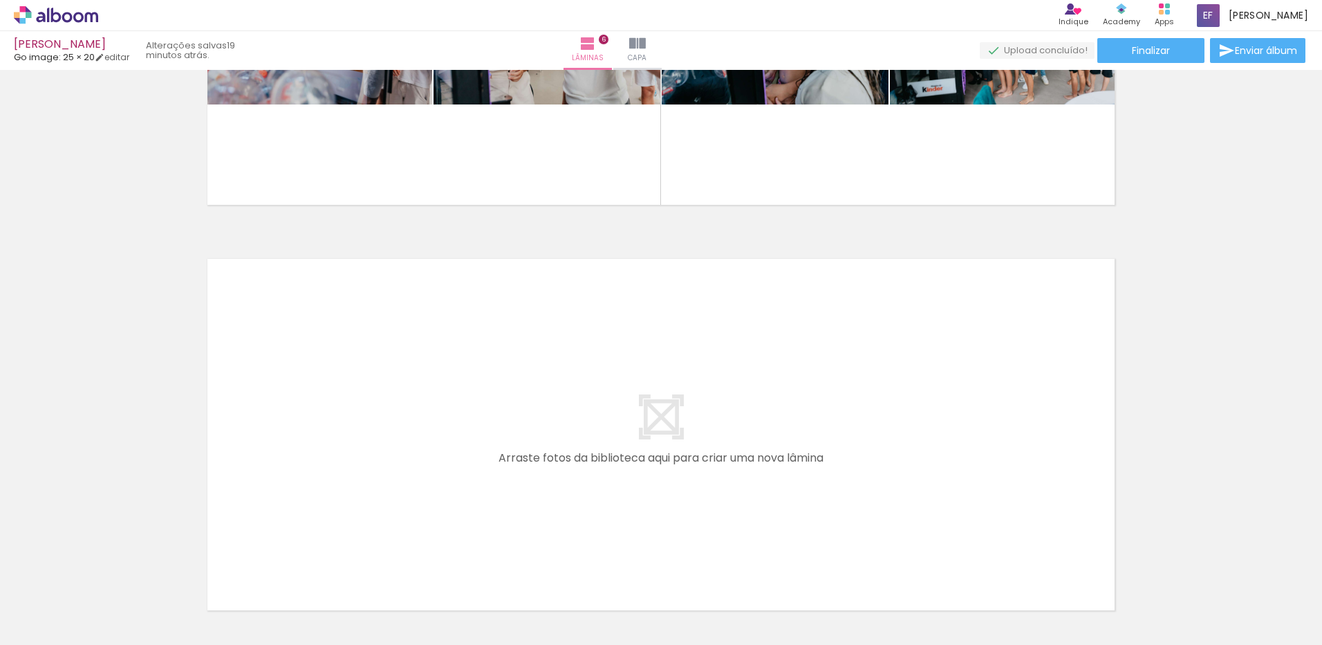
scroll to position [2354, 0]
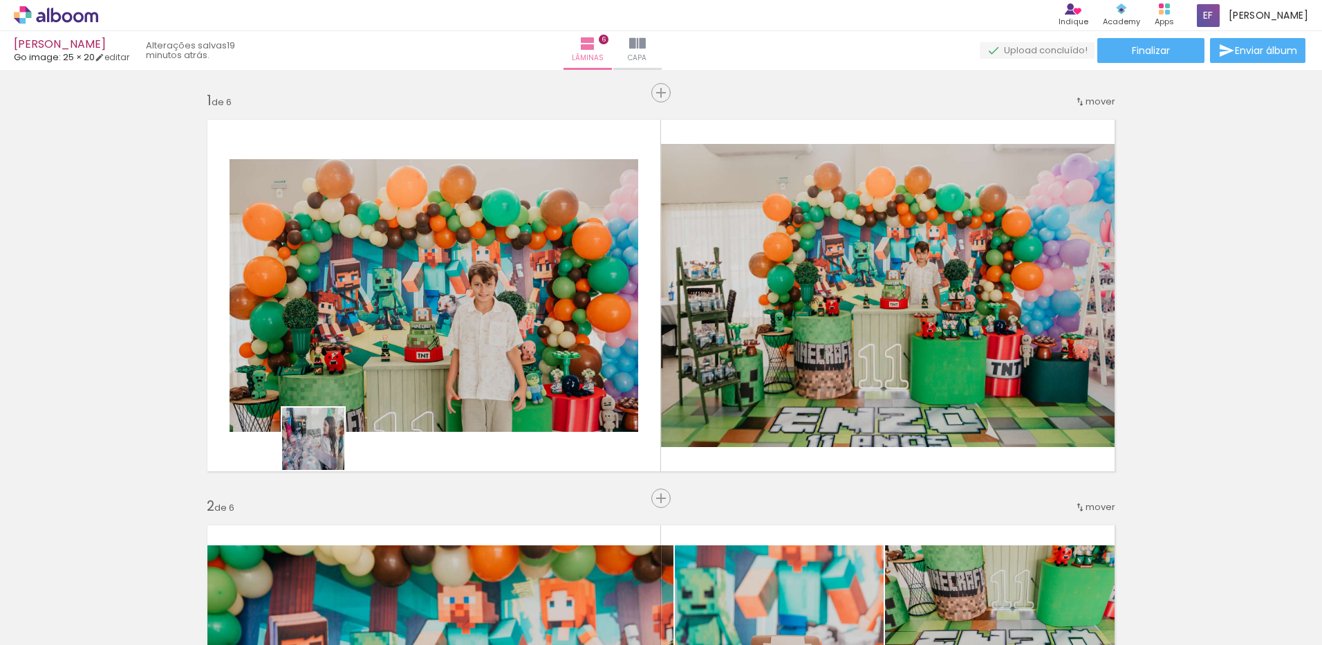
click at [298, 540] on quentale-workspace at bounding box center [661, 322] width 1322 height 645
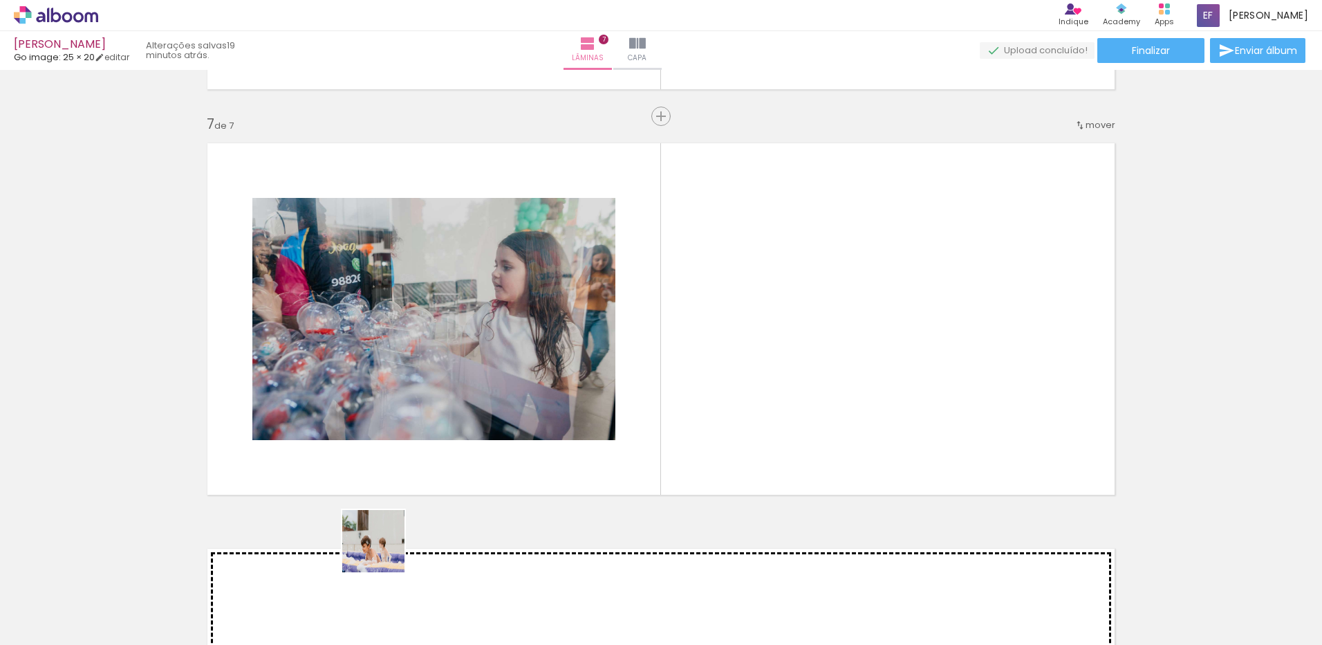
scroll to position [2413, 0]
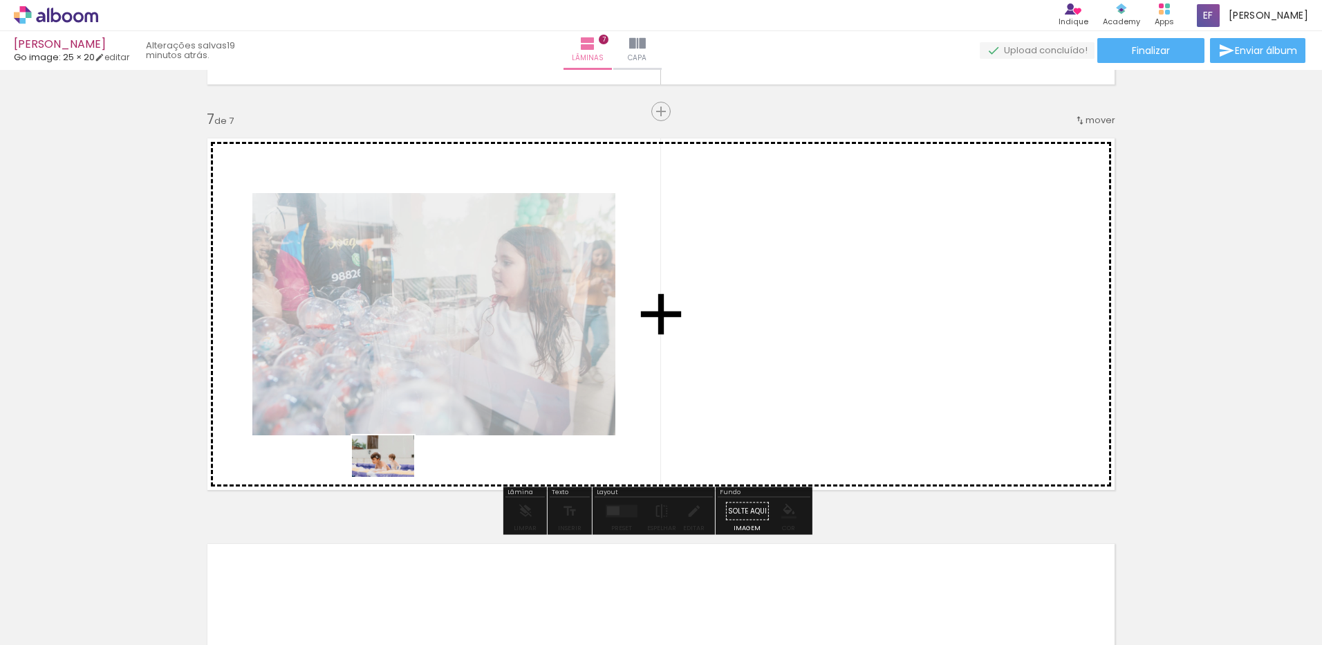
drag, startPoint x: 370, startPoint y: 595, endPoint x: 394, endPoint y: 477, distance: 120.6
click at [394, 477] on quentale-workspace at bounding box center [661, 322] width 1322 height 645
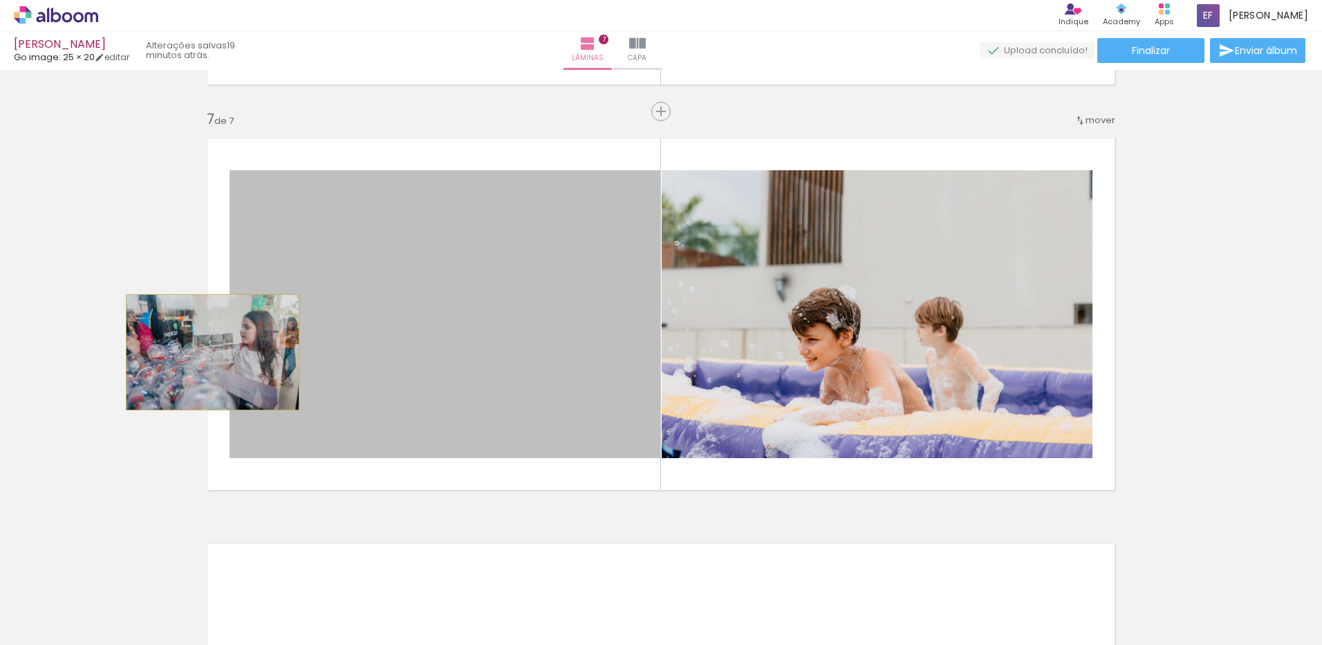
drag, startPoint x: 450, startPoint y: 353, endPoint x: 207, endPoint y: 352, distance: 242.8
click at [207, 352] on quentale-layouter at bounding box center [661, 314] width 927 height 371
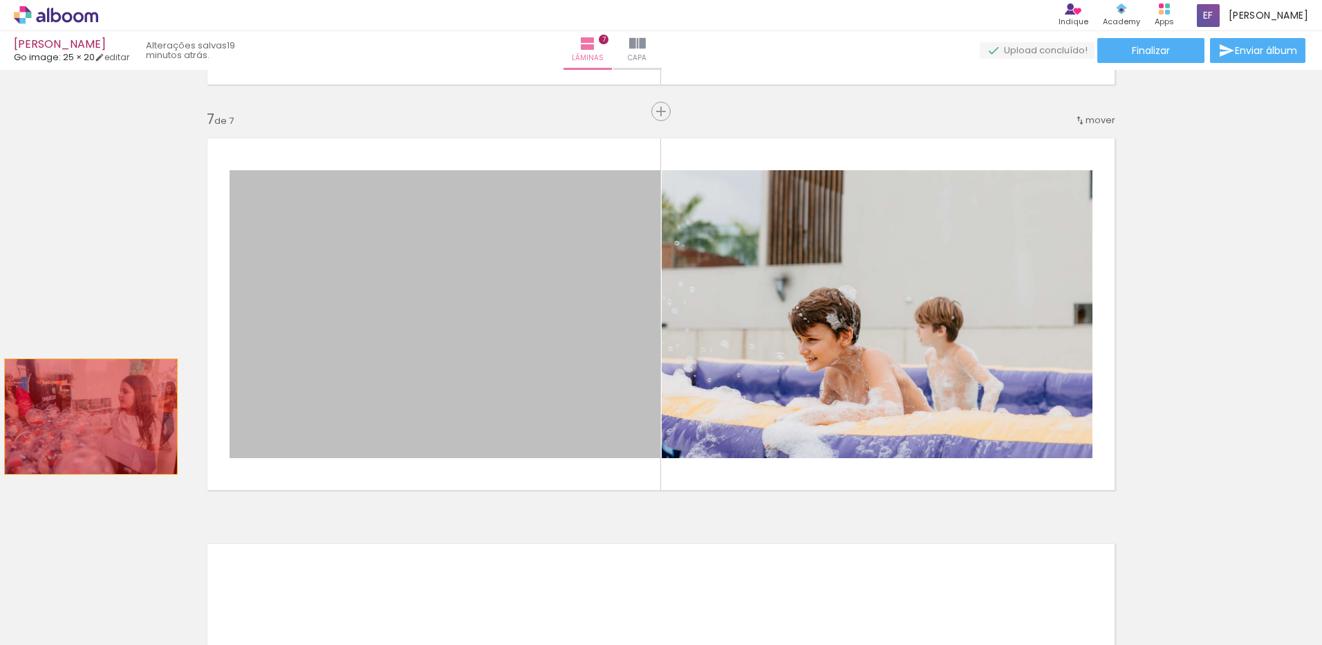
drag, startPoint x: 349, startPoint y: 362, endPoint x: 86, endPoint y: 416, distance: 269.1
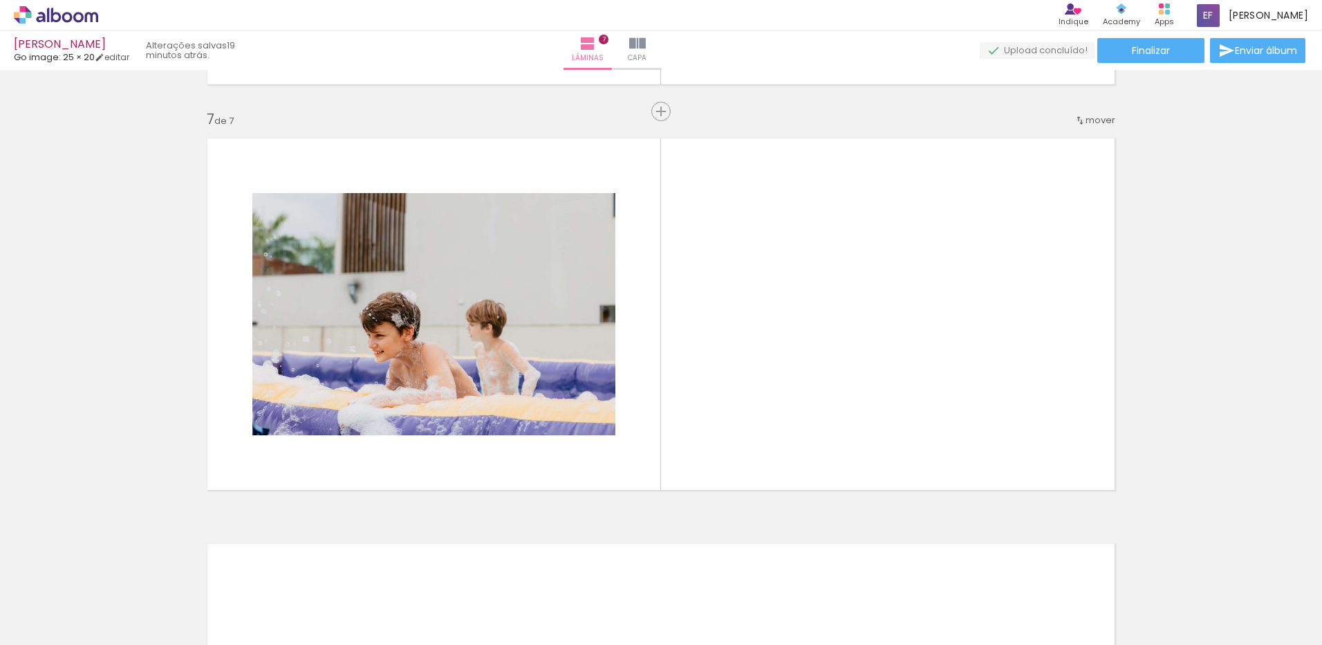
click at [159, 603] on div at bounding box center [138, 598] width 41 height 62
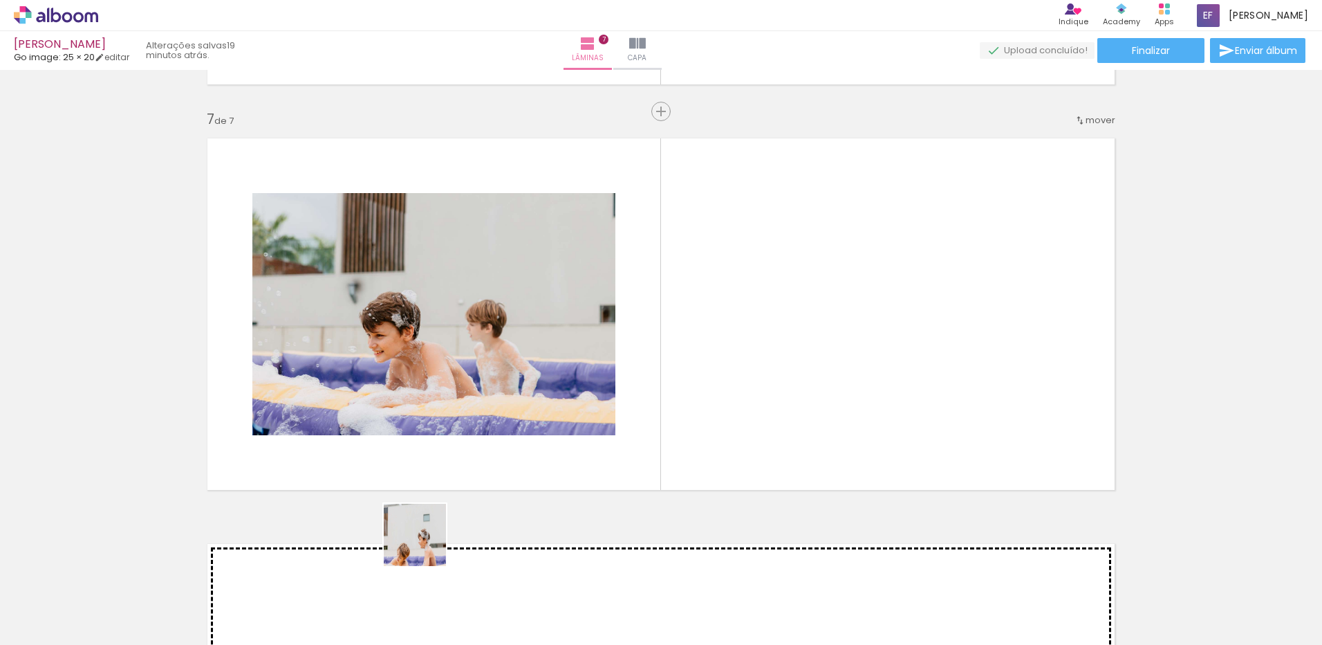
drag, startPoint x: 380, startPoint y: 595, endPoint x: 546, endPoint y: 515, distance: 185.0
click at [598, 400] on quentale-workspace at bounding box center [661, 322] width 1322 height 645
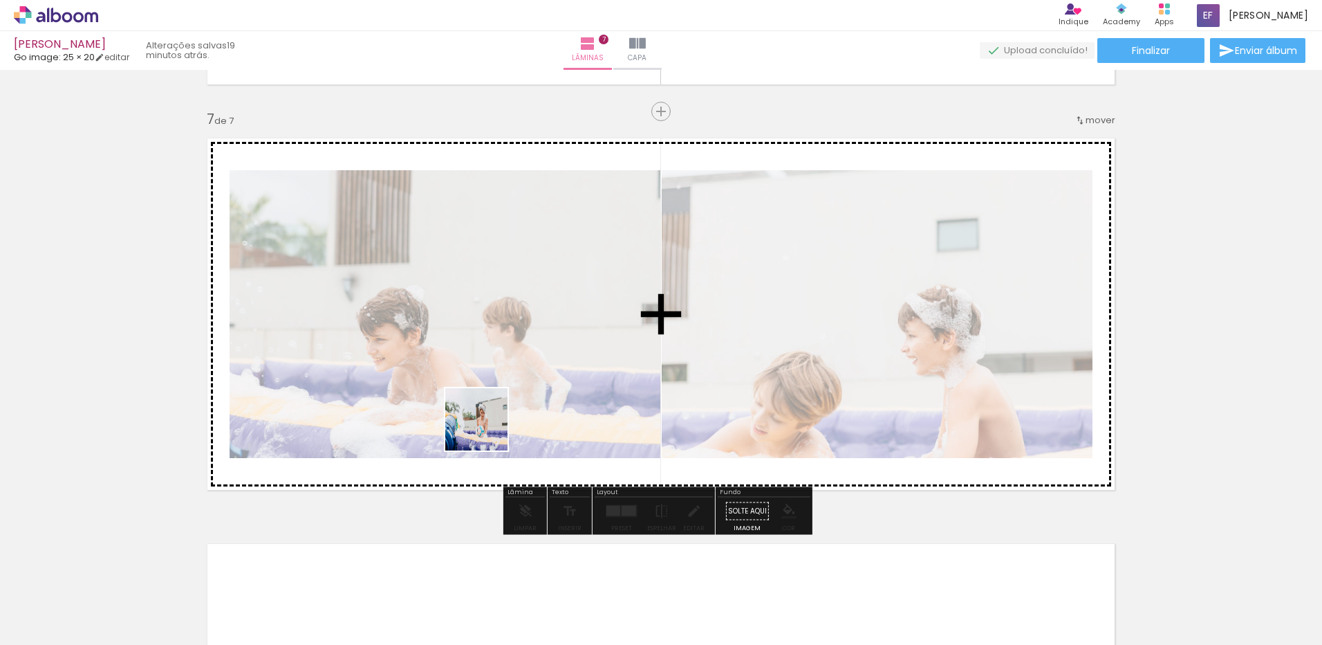
drag, startPoint x: 379, startPoint y: 607, endPoint x: 492, endPoint y: 420, distance: 217.5
click at [492, 420] on quentale-workspace at bounding box center [661, 322] width 1322 height 645
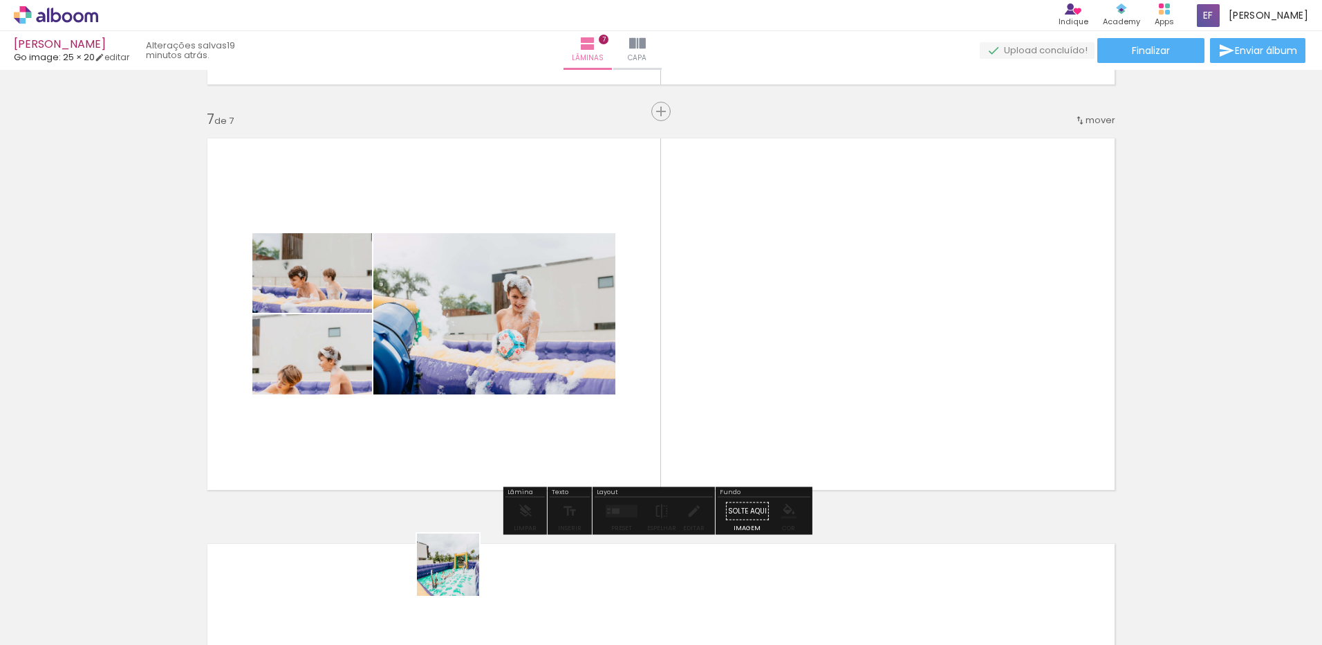
drag, startPoint x: 443, startPoint y: 598, endPoint x: 431, endPoint y: 604, distance: 13.6
click at [431, 604] on div at bounding box center [448, 598] width 68 height 46
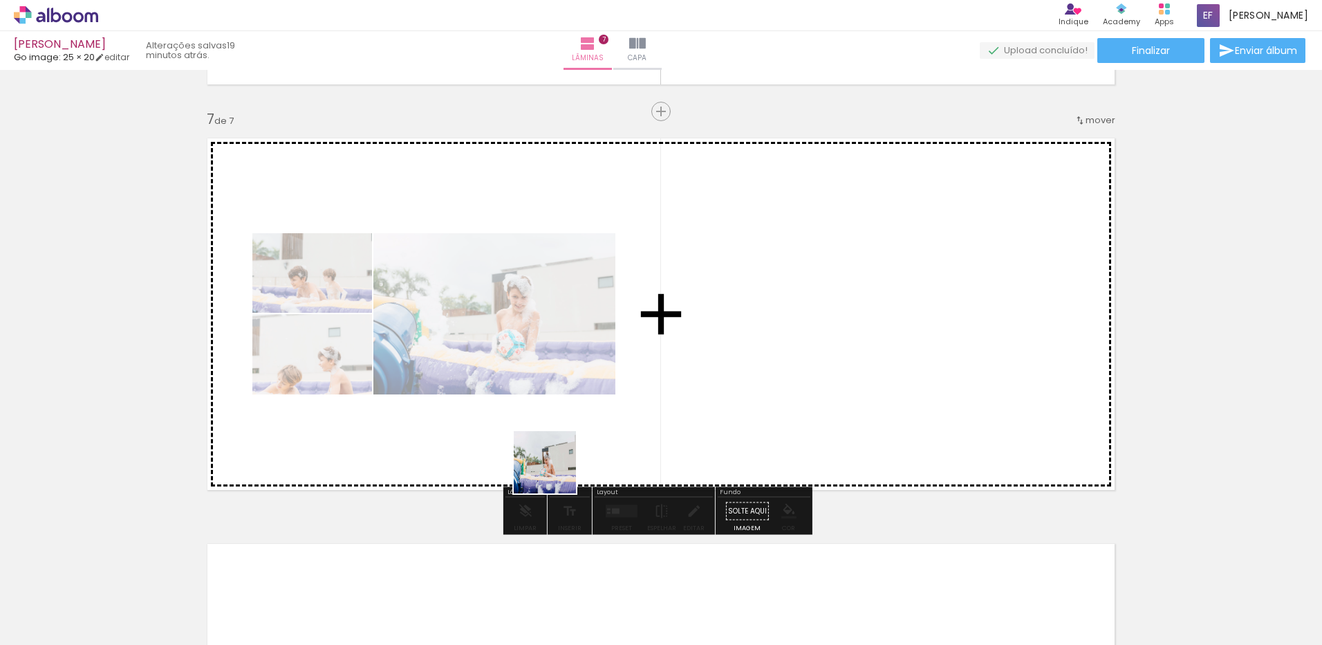
drag, startPoint x: 393, startPoint y: 607, endPoint x: 660, endPoint y: 415, distance: 329.6
click at [660, 415] on quentale-workspace at bounding box center [661, 322] width 1322 height 645
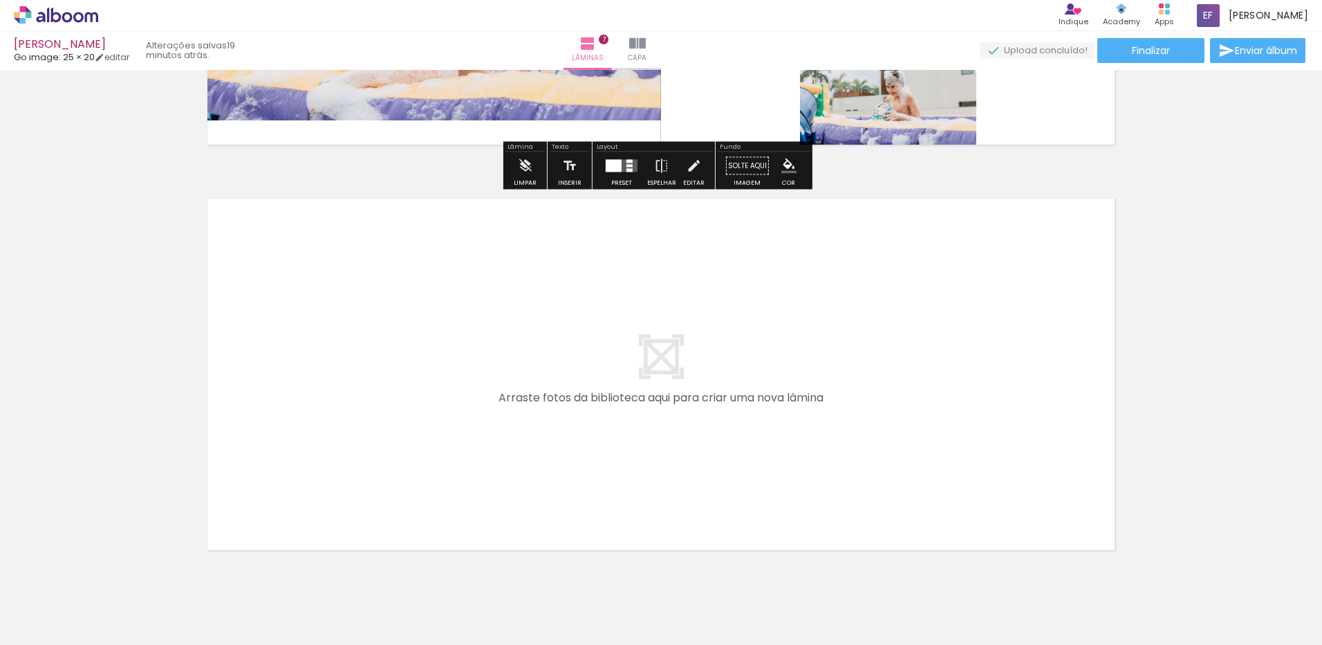
scroll to position [2759, 0]
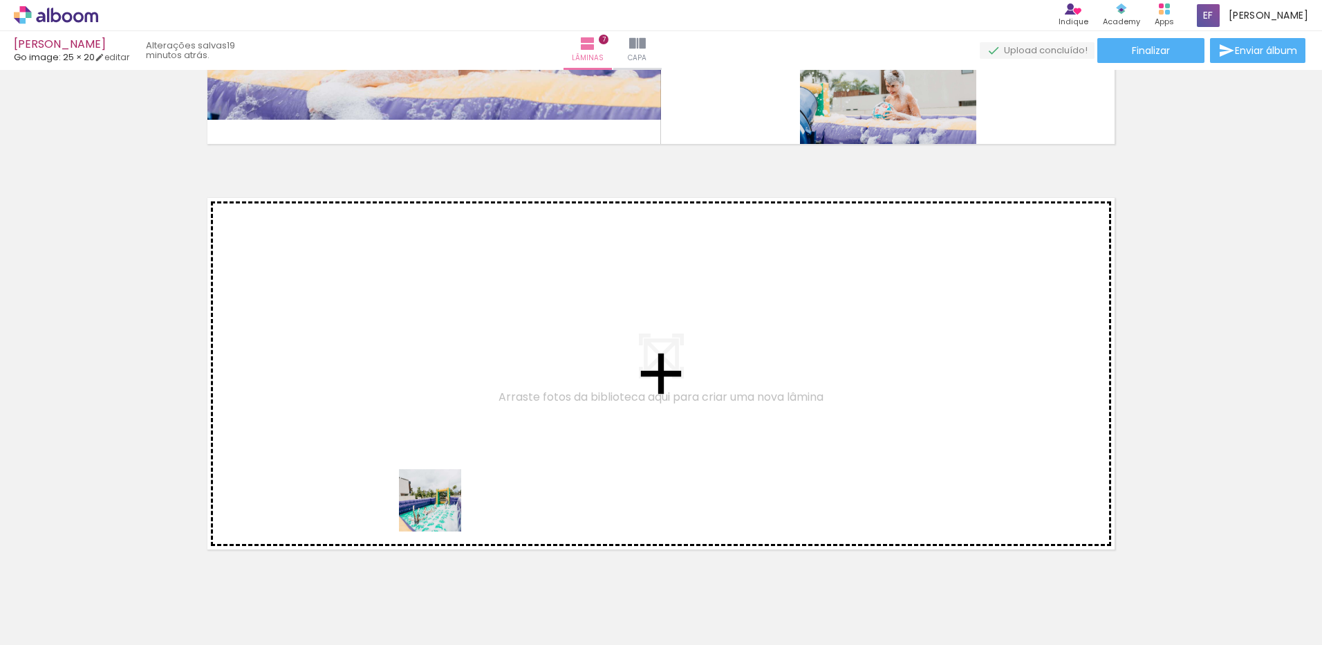
drag, startPoint x: 441, startPoint y: 510, endPoint x: 456, endPoint y: 456, distance: 56.7
click at [456, 456] on quentale-workspace at bounding box center [661, 322] width 1322 height 645
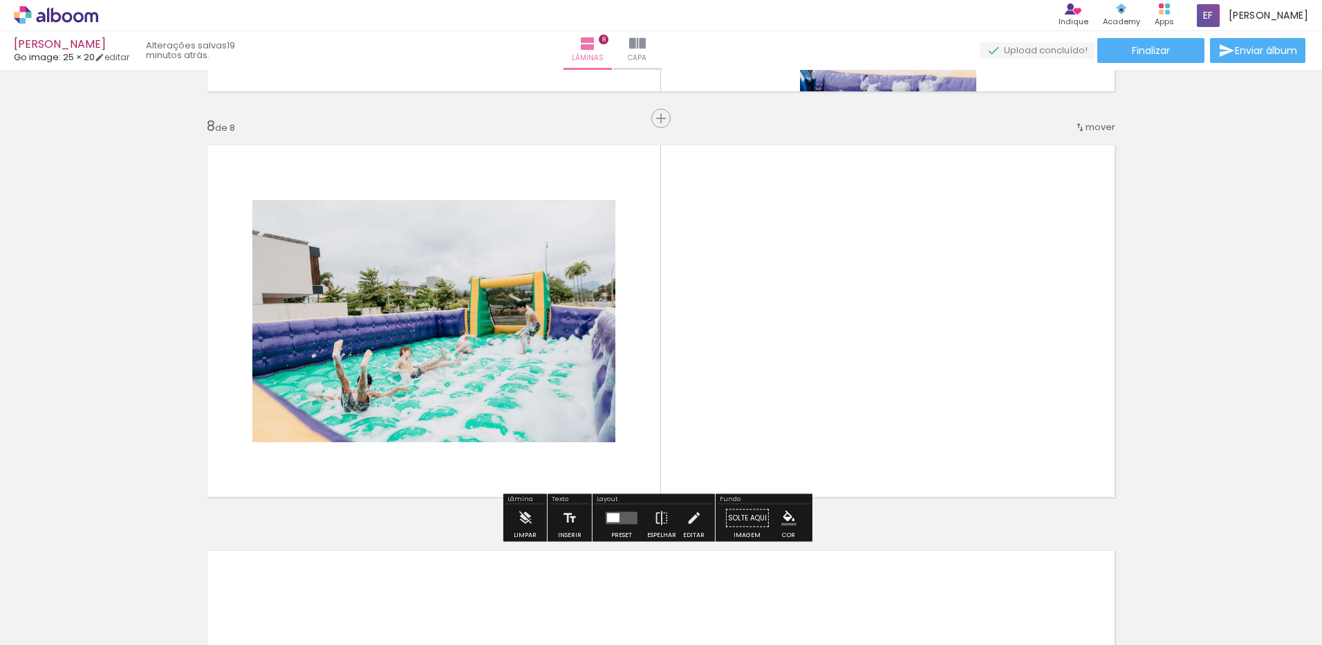
scroll to position [2818, 0]
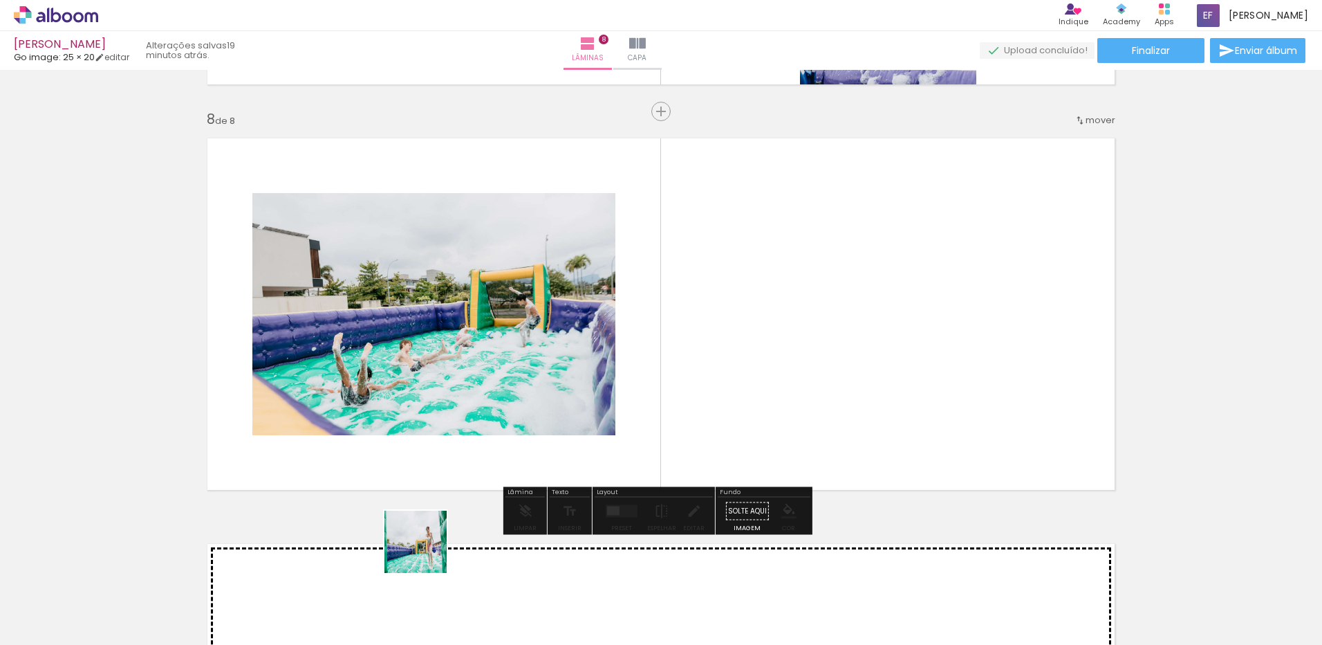
drag, startPoint x: 426, startPoint y: 552, endPoint x: 474, endPoint y: 451, distance: 112.0
click at [474, 451] on quentale-workspace at bounding box center [661, 322] width 1322 height 645
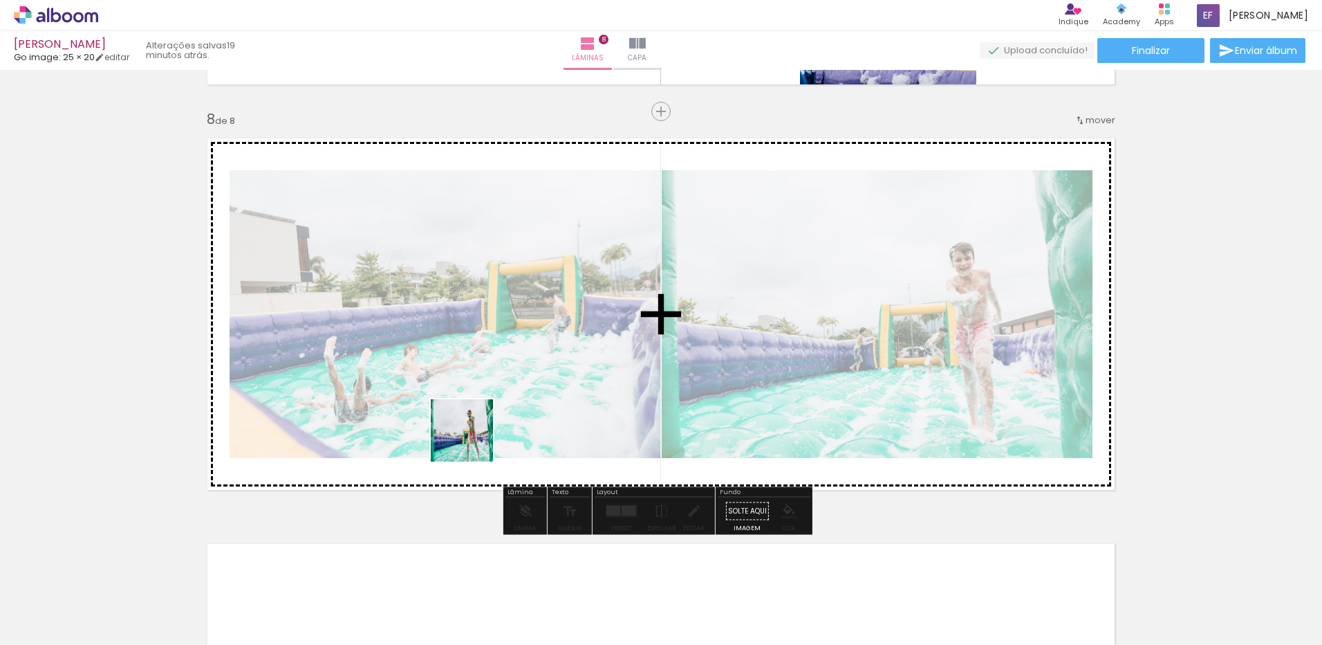
drag, startPoint x: 394, startPoint y: 596, endPoint x: 472, endPoint y: 441, distance: 174.4
click at [472, 441] on quentale-workspace at bounding box center [661, 322] width 1322 height 645
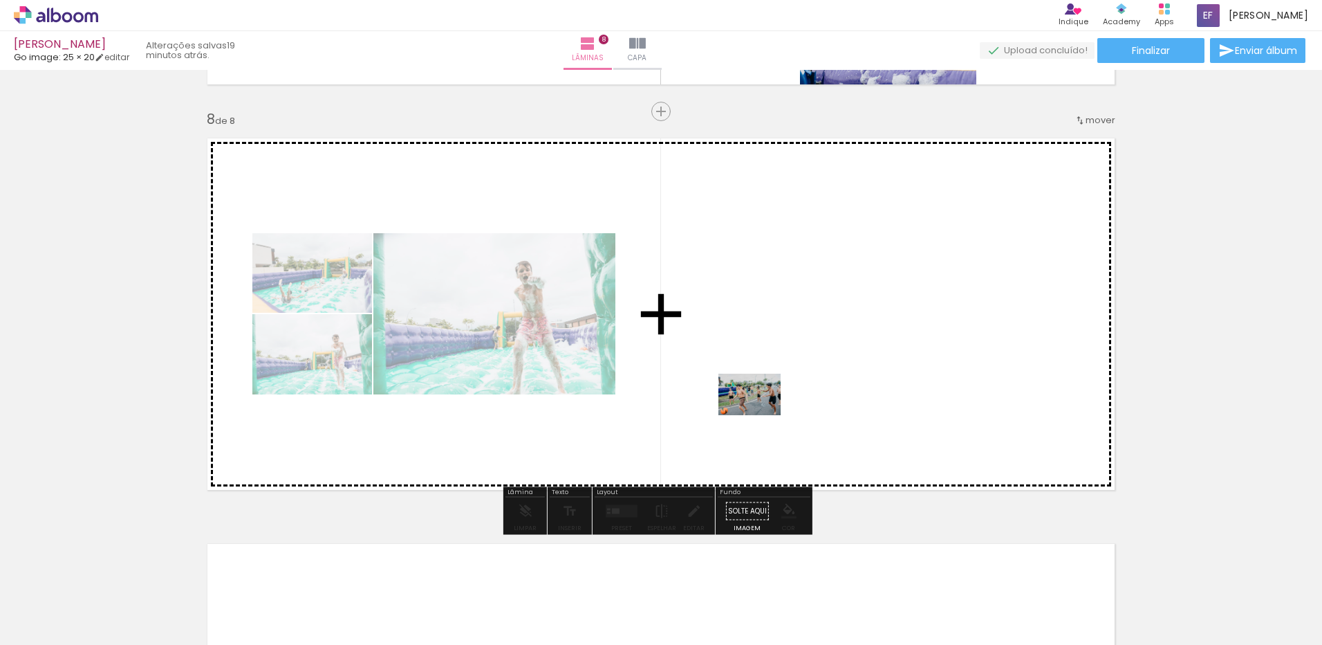
drag, startPoint x: 602, startPoint y: 595, endPoint x: 760, endPoint y: 415, distance: 239.7
click at [760, 415] on quentale-workspace at bounding box center [661, 322] width 1322 height 645
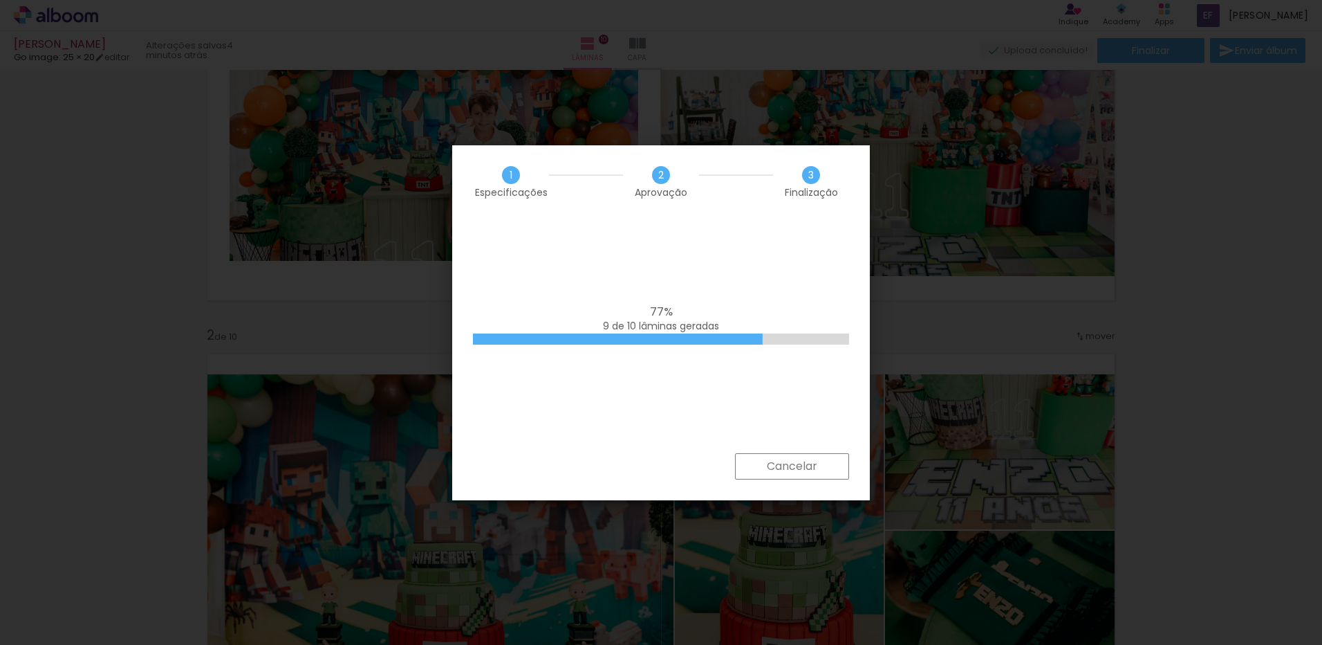
scroll to position [6709, 0]
click at [156, 263] on iron-overlay-backdrop at bounding box center [661, 322] width 1322 height 645
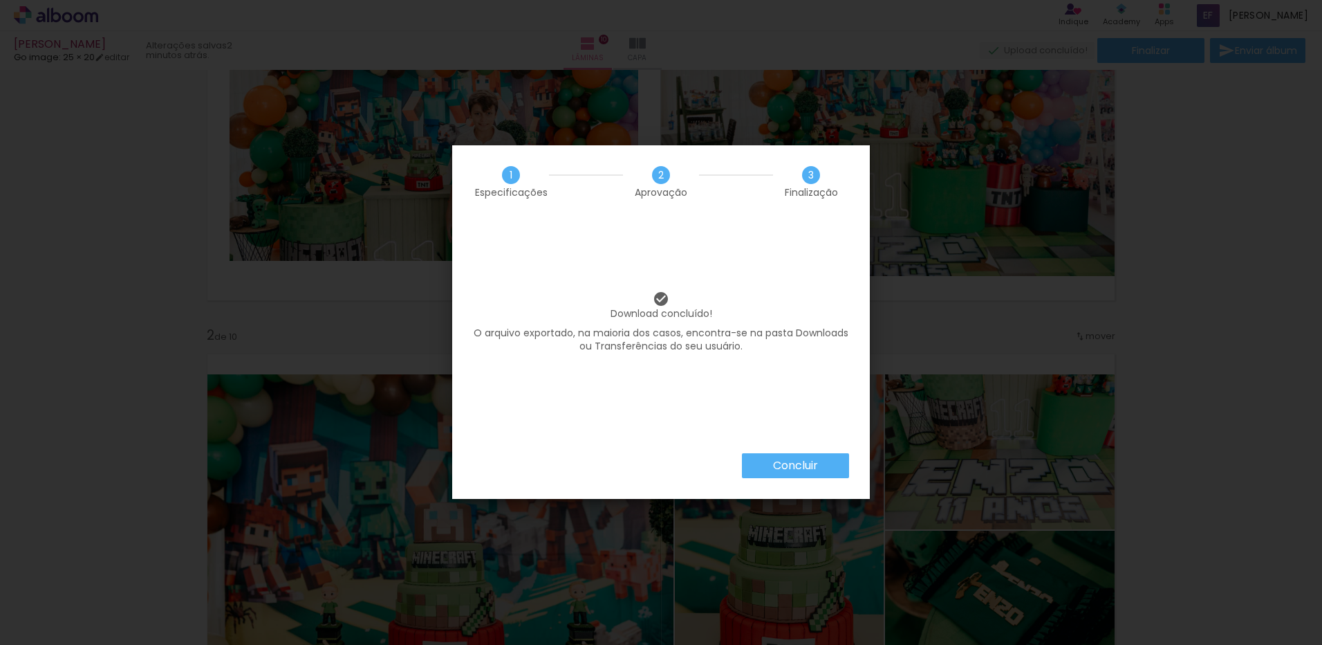
scroll to position [6709, 0]
click at [0, 0] on slot "Concluir" at bounding box center [0, 0] width 0 height 0
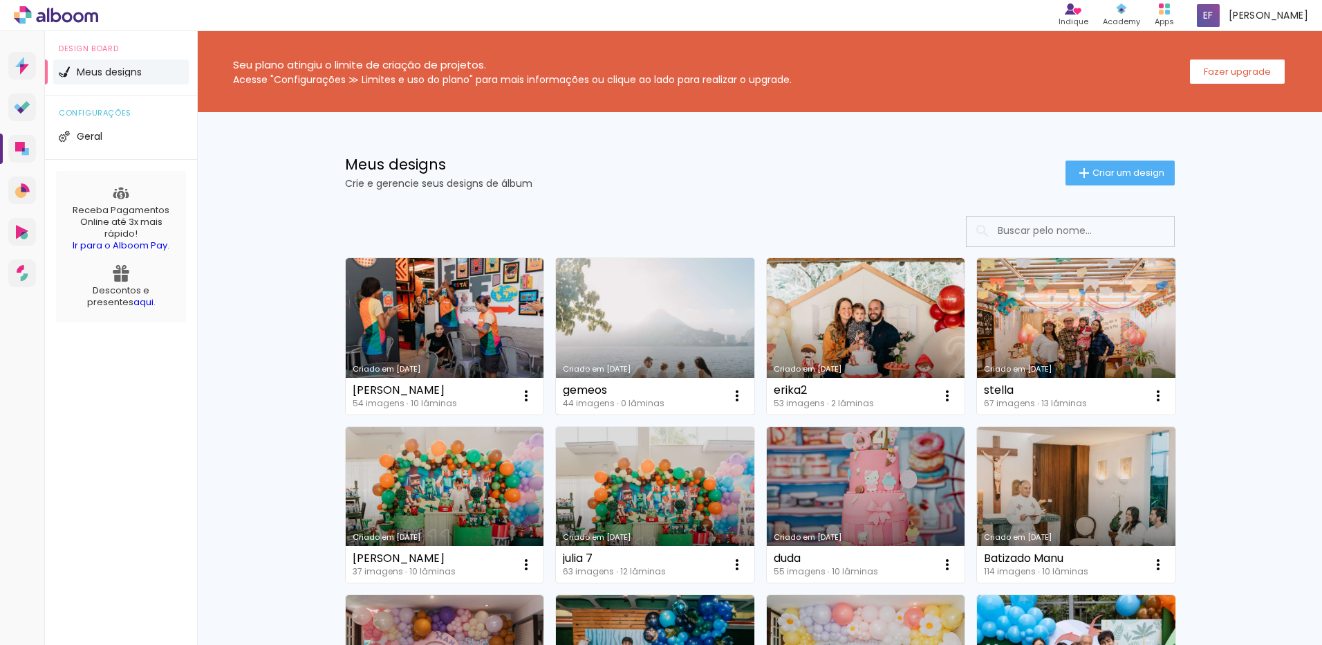
click at [640, 336] on link "Criado em [DATE]" at bounding box center [655, 336] width 198 height 156
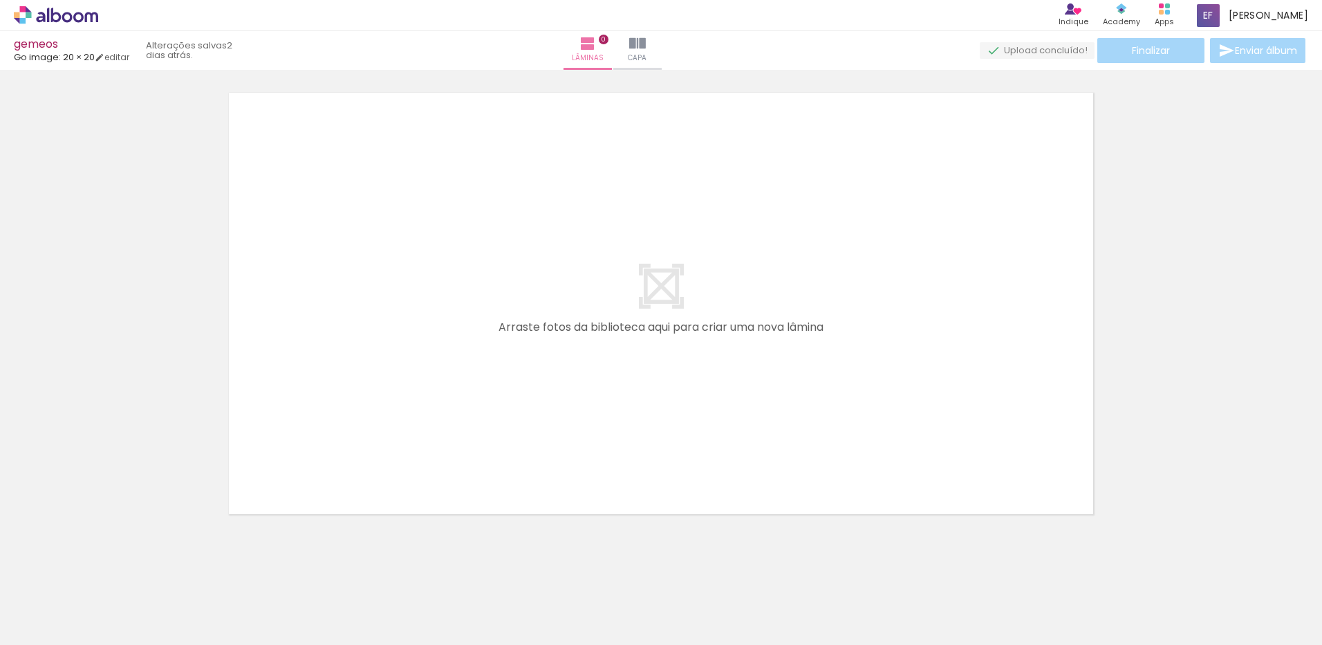
scroll to position [44, 0]
